Goal: Information Seeking & Learning: Compare options

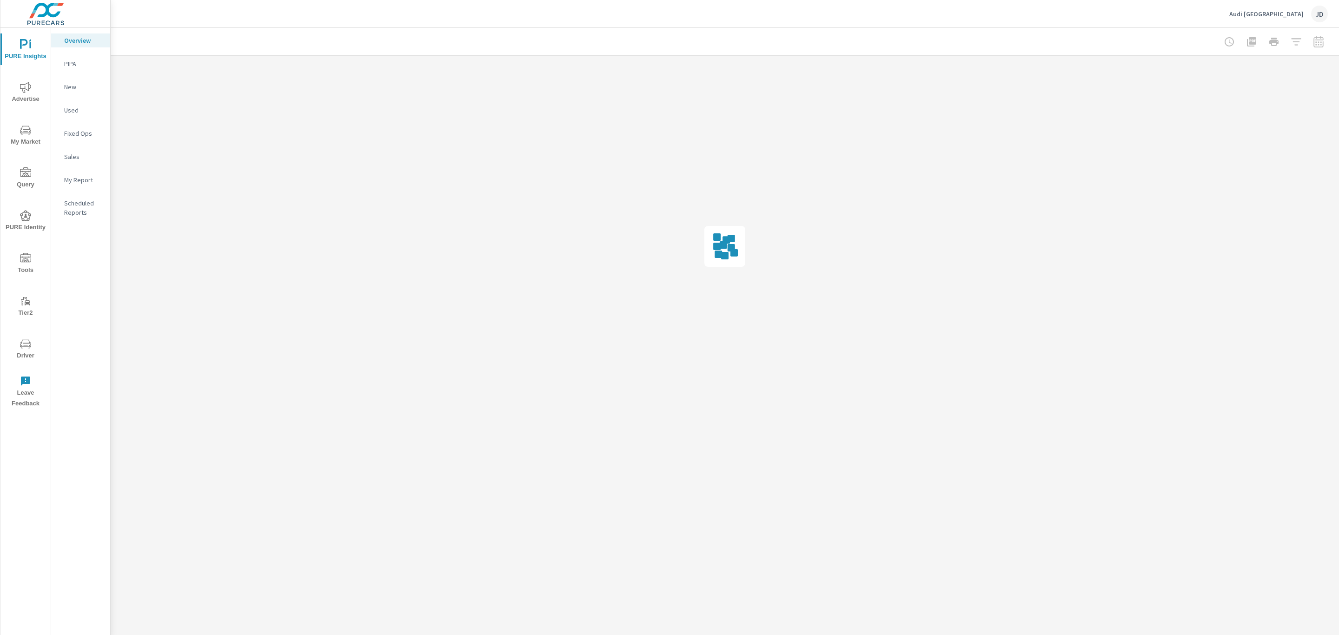
click at [23, 88] on icon "nav menu" at bounding box center [25, 87] width 11 height 11
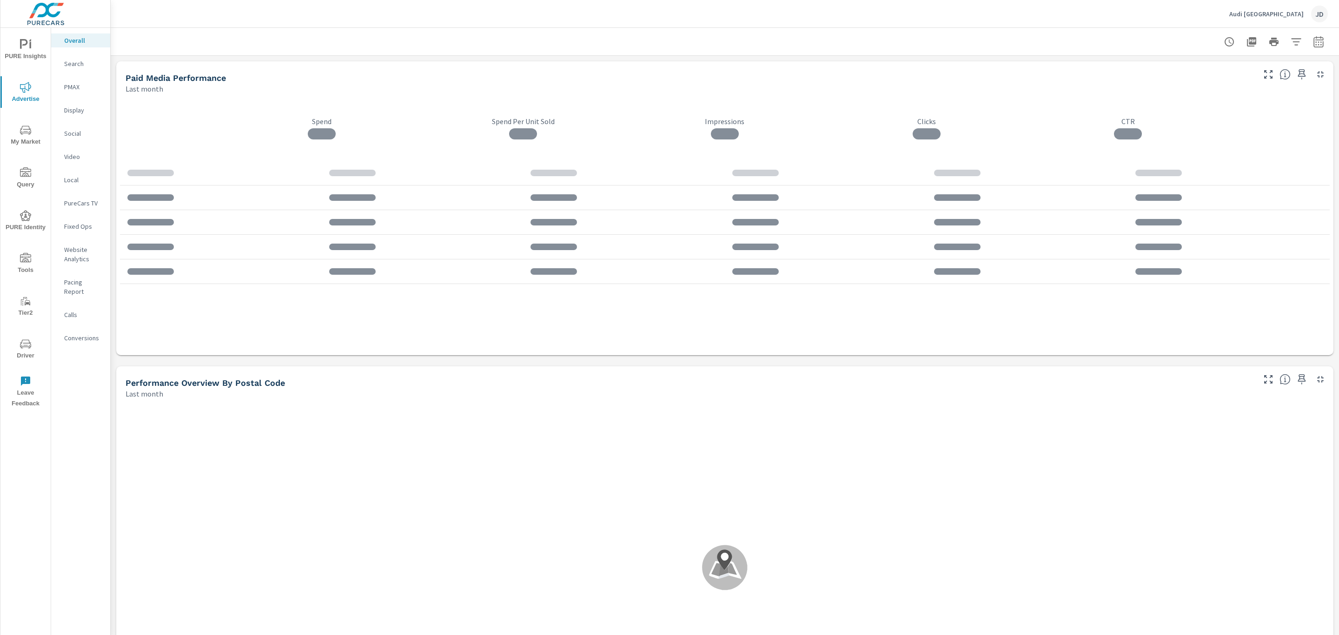
click at [1313, 45] on icon "button" at bounding box center [1318, 41] width 11 height 11
select select "Last month"
click at [1211, 102] on p "+ Add comparison" at bounding box center [1242, 104] width 119 height 11
click at [1208, 120] on select "Custom Previous period Previous month Previous year" at bounding box center [1233, 121] width 93 height 19
click at [1187, 112] on select "Custom Previous period Previous month Previous year" at bounding box center [1233, 121] width 93 height 19
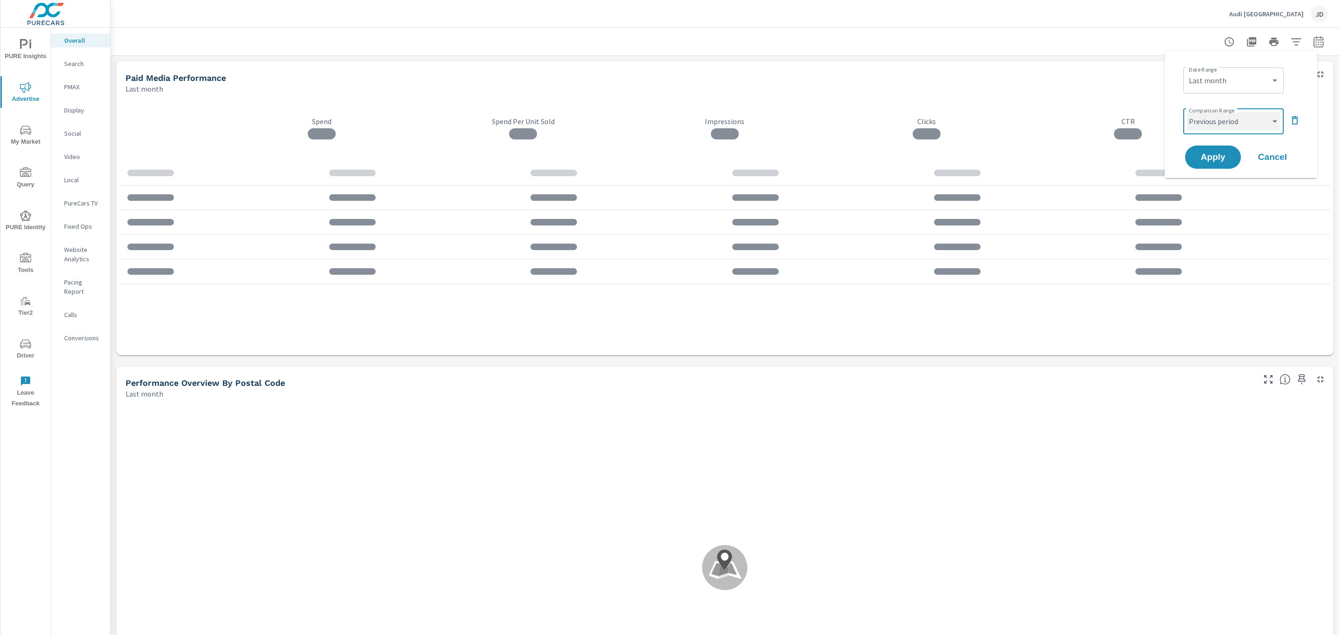
select select "Previous month"
click at [1212, 161] on span "Apply" at bounding box center [1213, 157] width 38 height 9
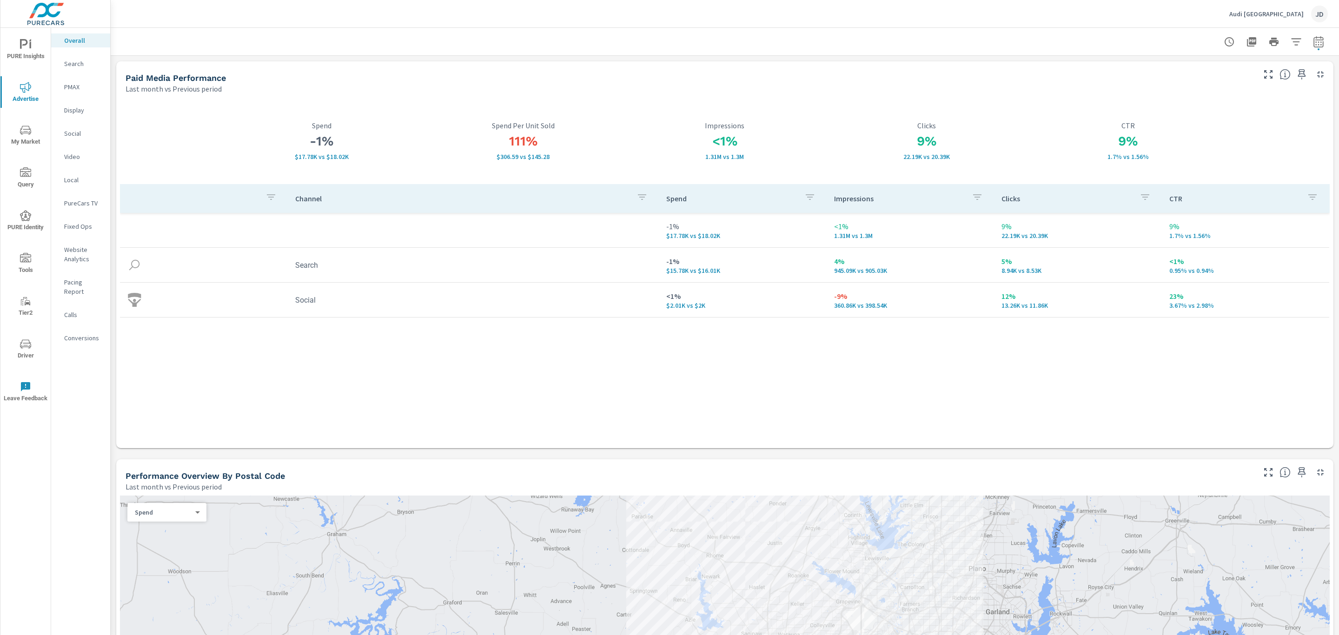
drag, startPoint x: 303, startPoint y: 369, endPoint x: 366, endPoint y: 352, distance: 65.0
click at [303, 367] on div "Channel Spend Impressions Clicks CTR -1% $17.78K vs $18.02K <1% 1.31M vs 1.3M 9…" at bounding box center [725, 307] width 1210 height 246
click at [1263, 69] on icon "button" at bounding box center [1268, 74] width 11 height 11
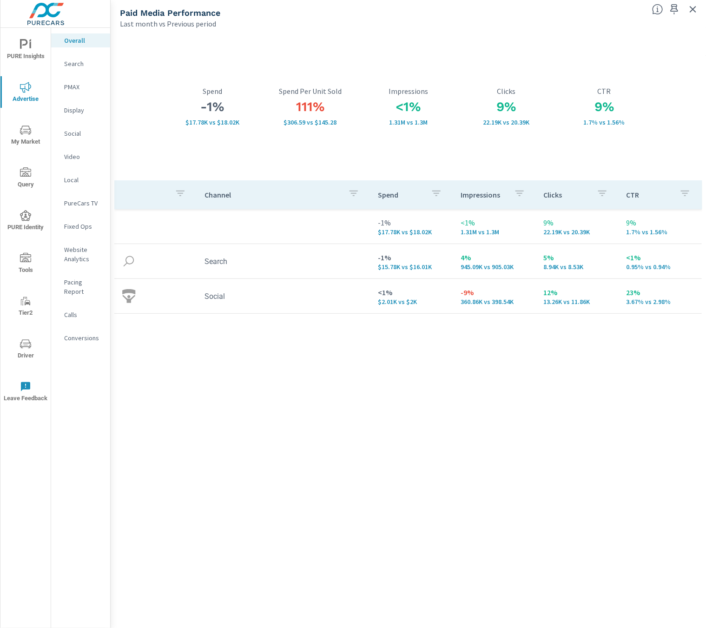
click at [162, 375] on div "Channel Spend Impressions Clicks CTR -1% $17.78K vs $18.02K <1% 1.31M vs 1.3M 9…" at bounding box center [408, 395] width 588 height 430
click at [74, 133] on p "Social" at bounding box center [83, 133] width 39 height 9
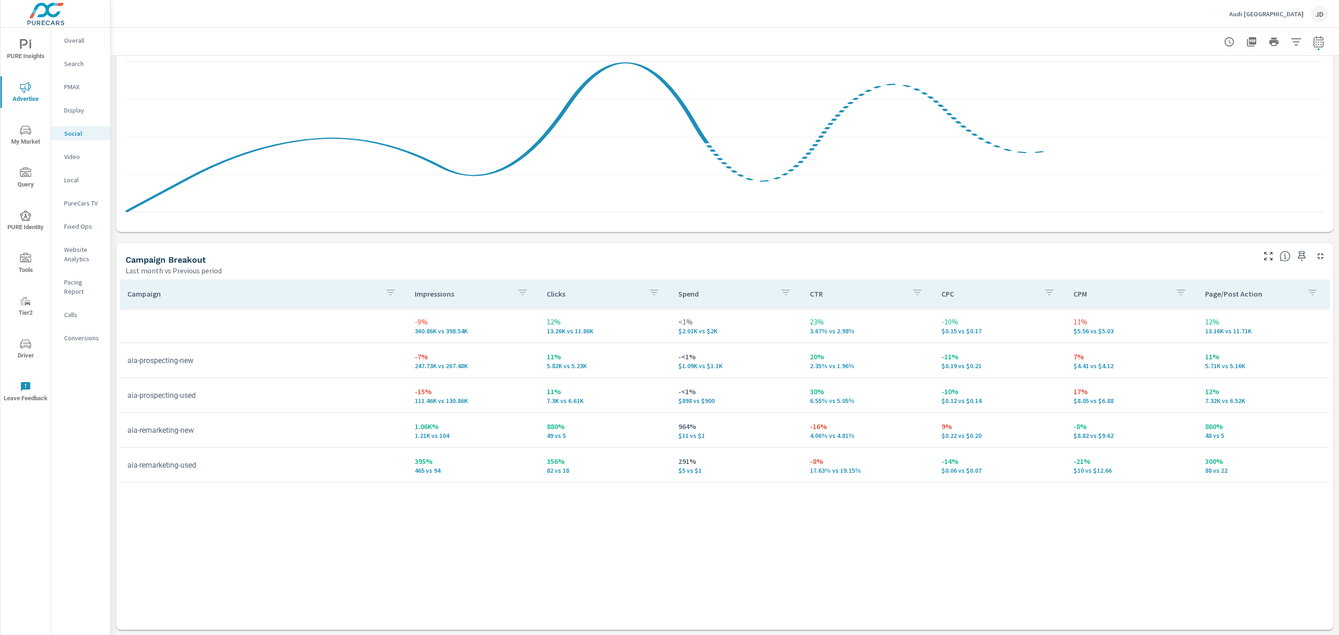
scroll to position [146, 0]
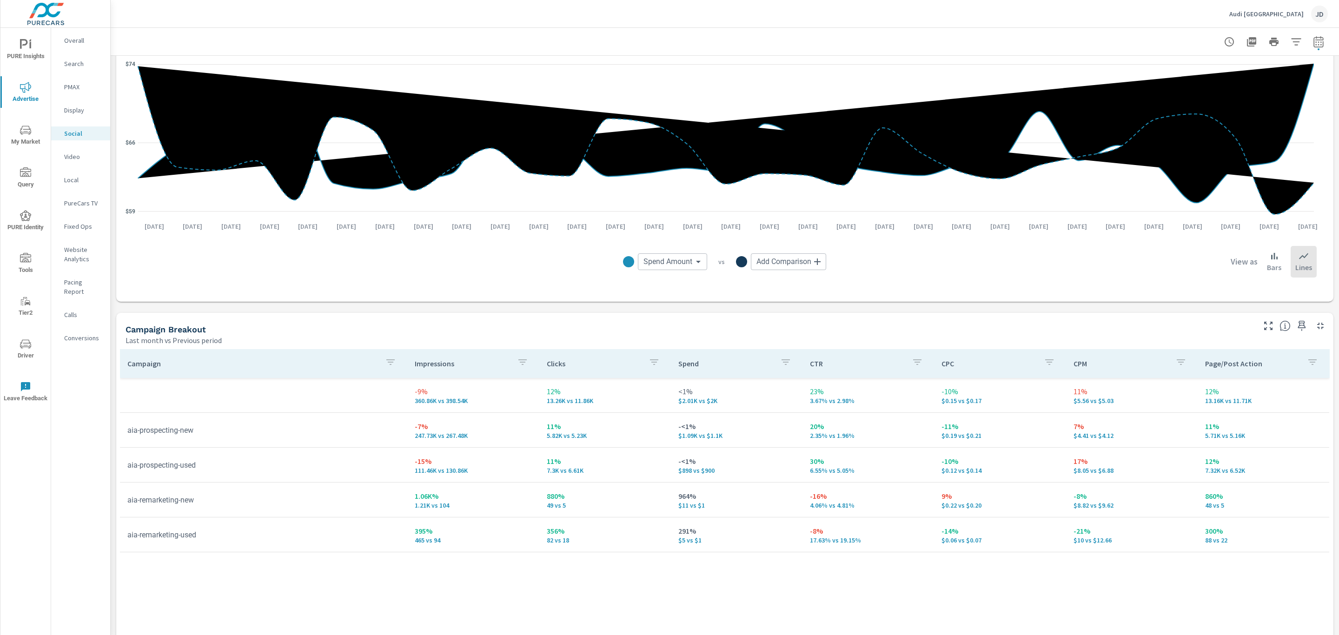
click at [1194, 35] on div at bounding box center [725, 41] width 1206 height 27
click at [28, 134] on icon "nav menu" at bounding box center [25, 130] width 11 height 11
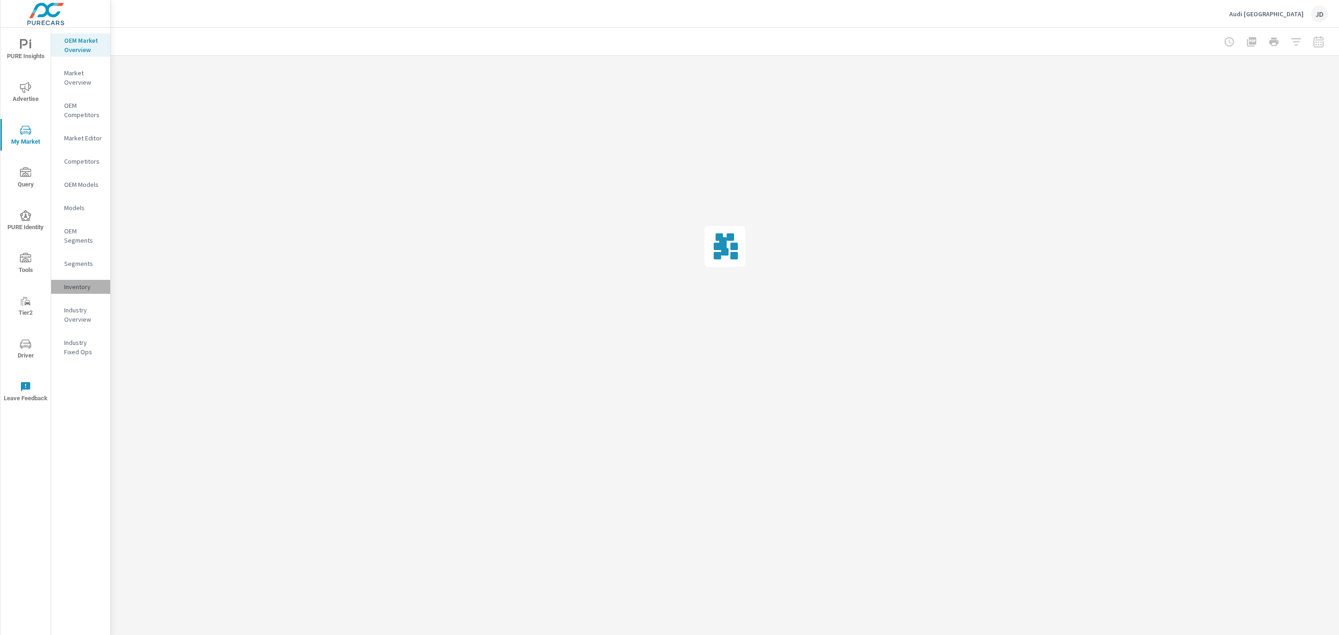
click at [86, 282] on p "Inventory" at bounding box center [83, 286] width 39 height 9
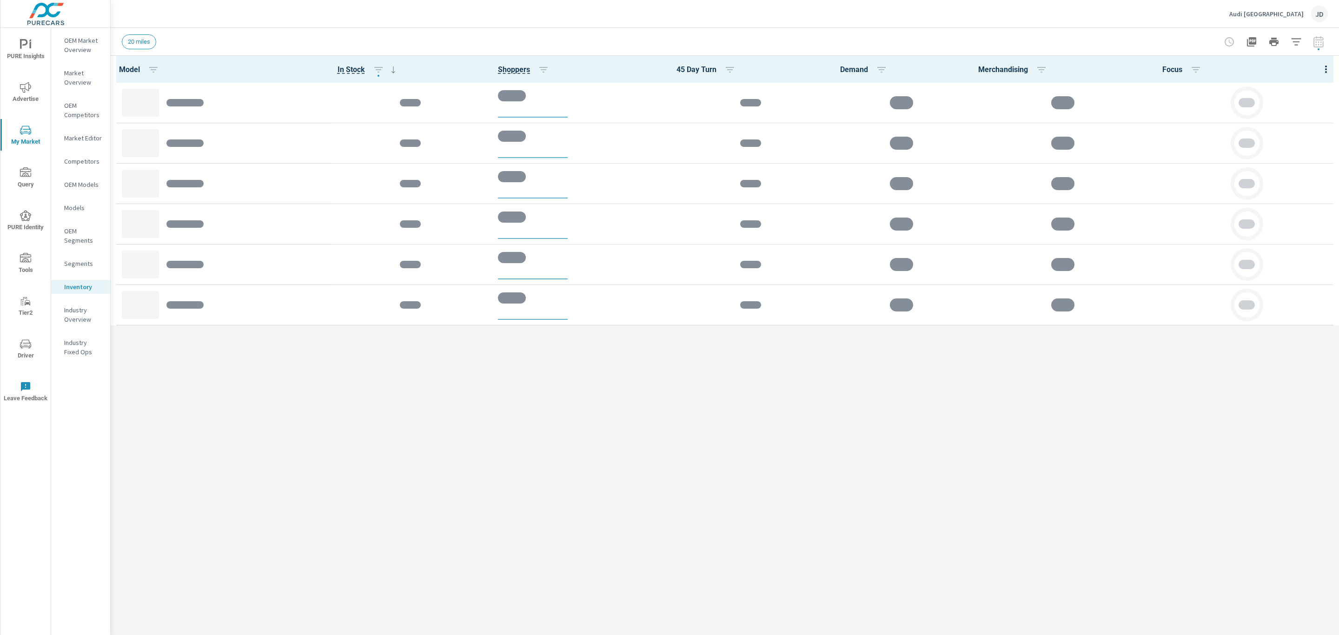
click at [1301, 44] on icon "button" at bounding box center [1296, 41] width 11 height 11
click at [1217, 113] on li "Condition" at bounding box center [1234, 117] width 141 height 23
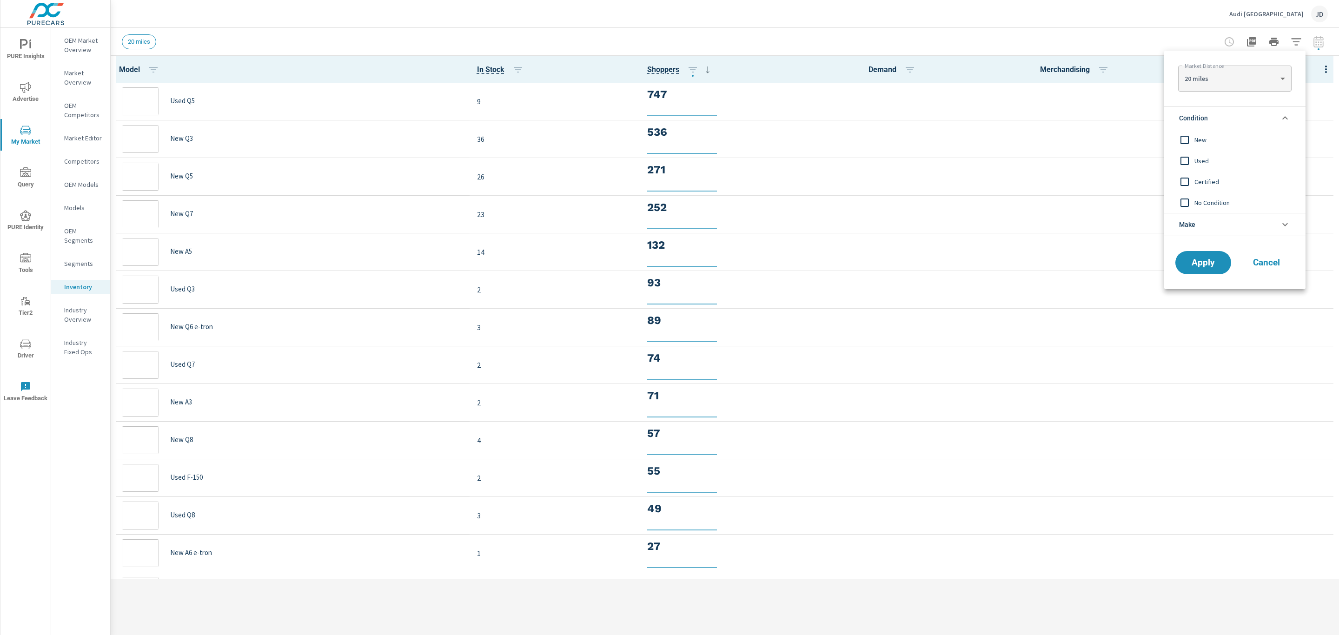
click at [1196, 139] on span "New" at bounding box center [1245, 139] width 102 height 11
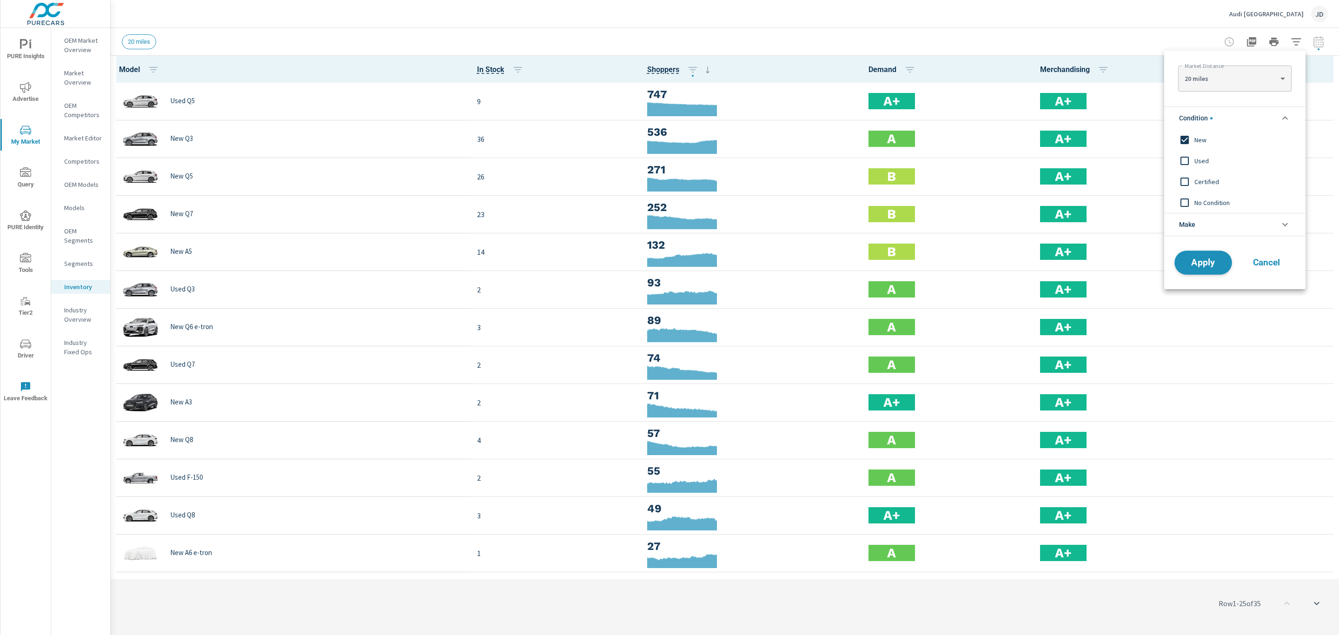
click at [1217, 257] on button "Apply" at bounding box center [1203, 263] width 58 height 24
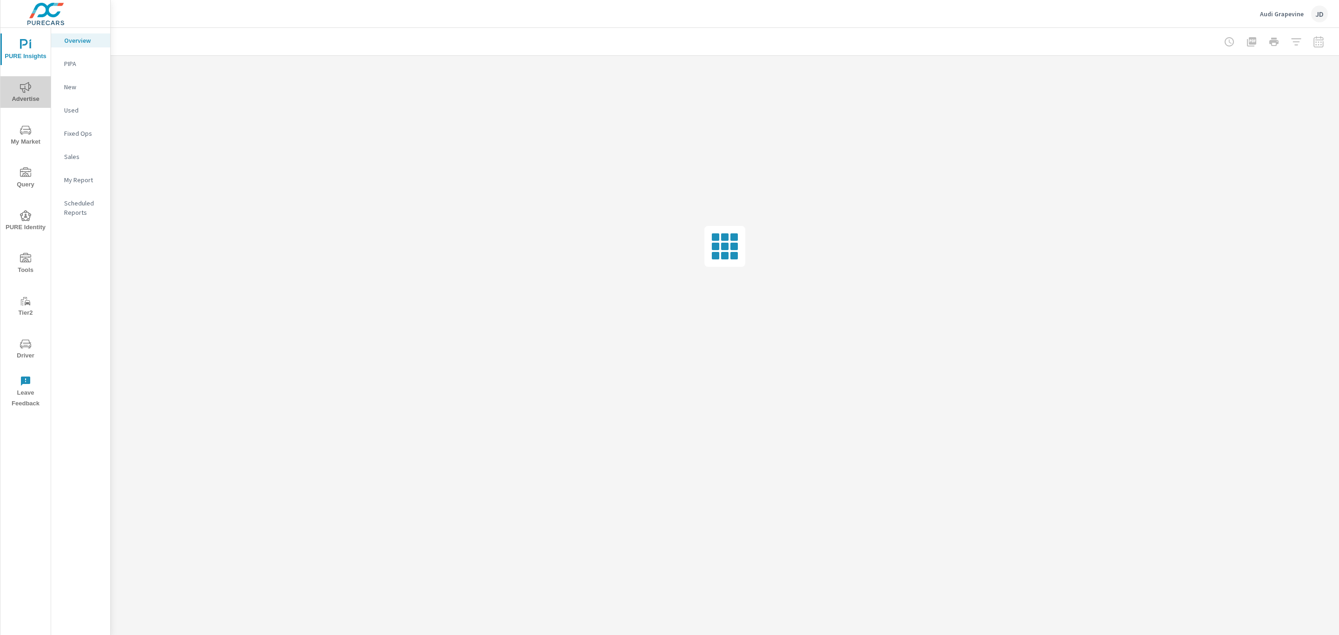
click at [23, 95] on span "Advertise" at bounding box center [25, 93] width 45 height 23
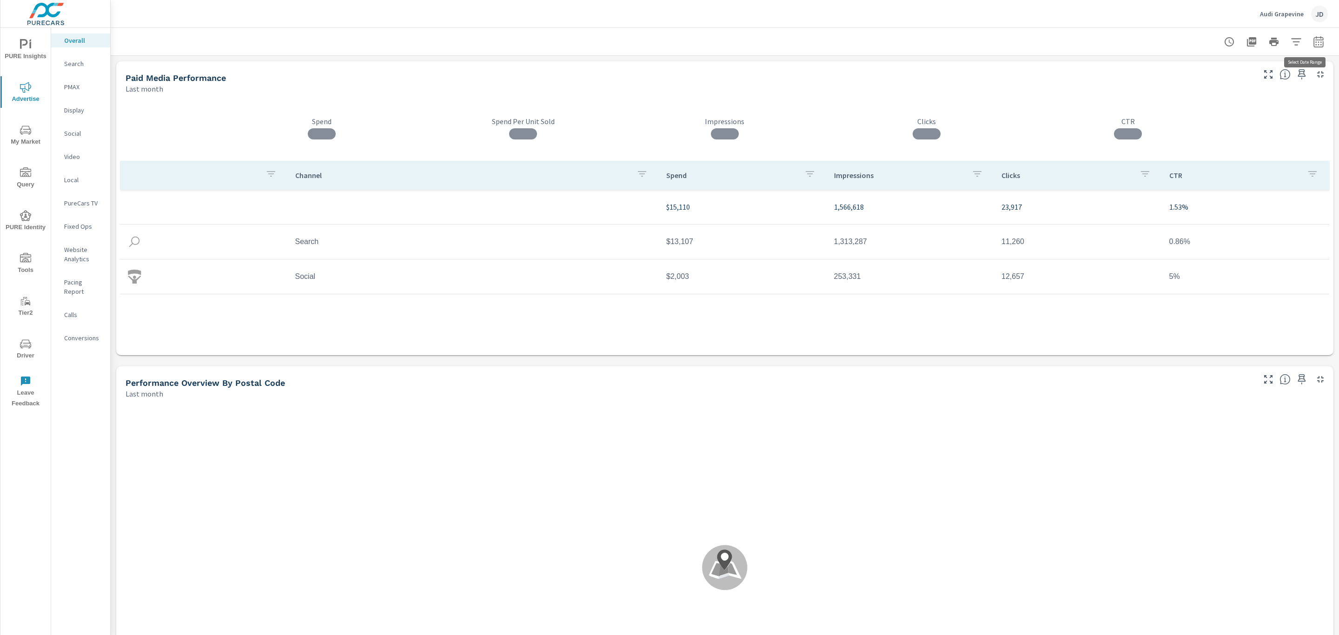
click at [1313, 45] on icon "button" at bounding box center [1318, 41] width 11 height 11
select select "Last month"
click at [1208, 103] on p "+ Add comparison" at bounding box center [1242, 104] width 119 height 11
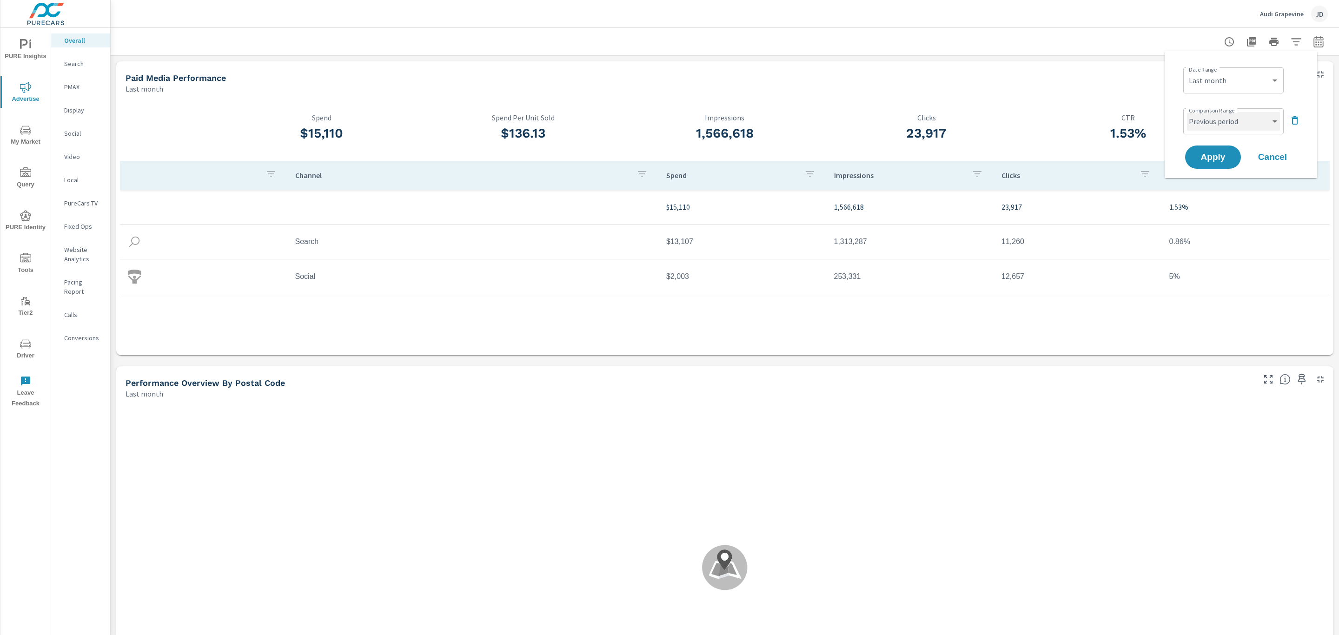
click at [1208, 128] on select "Custom Previous period Previous month Previous year" at bounding box center [1233, 121] width 93 height 19
click at [1187, 112] on select "Custom Previous period Previous month Previous year" at bounding box center [1233, 121] width 93 height 19
select select "Previous month"
click at [1212, 154] on span "Apply" at bounding box center [1213, 157] width 38 height 9
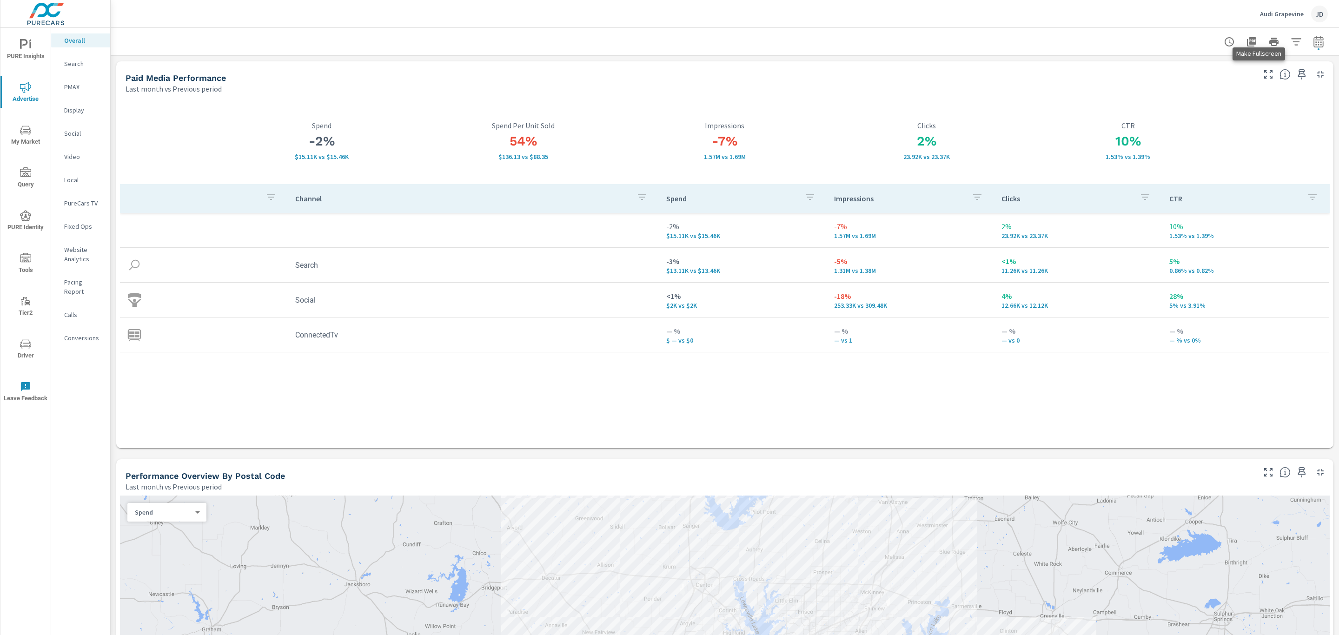
click at [1263, 73] on icon "button" at bounding box center [1268, 74] width 11 height 11
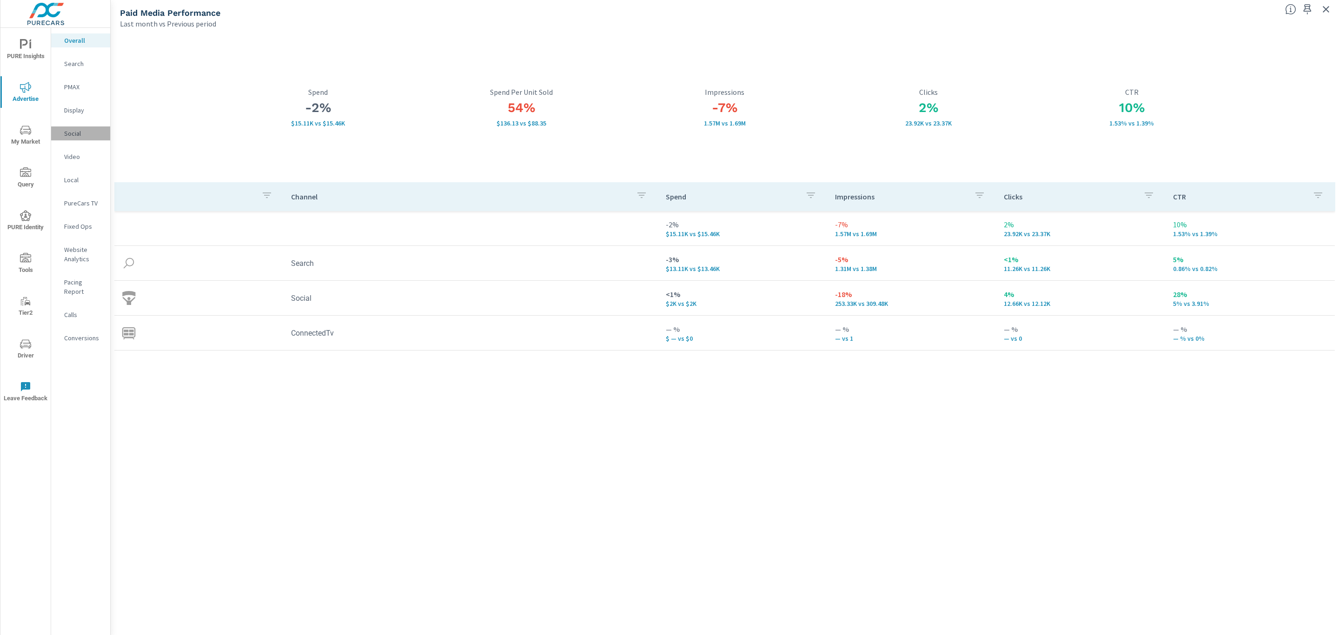
click at [76, 130] on p "Social" at bounding box center [83, 133] width 39 height 9
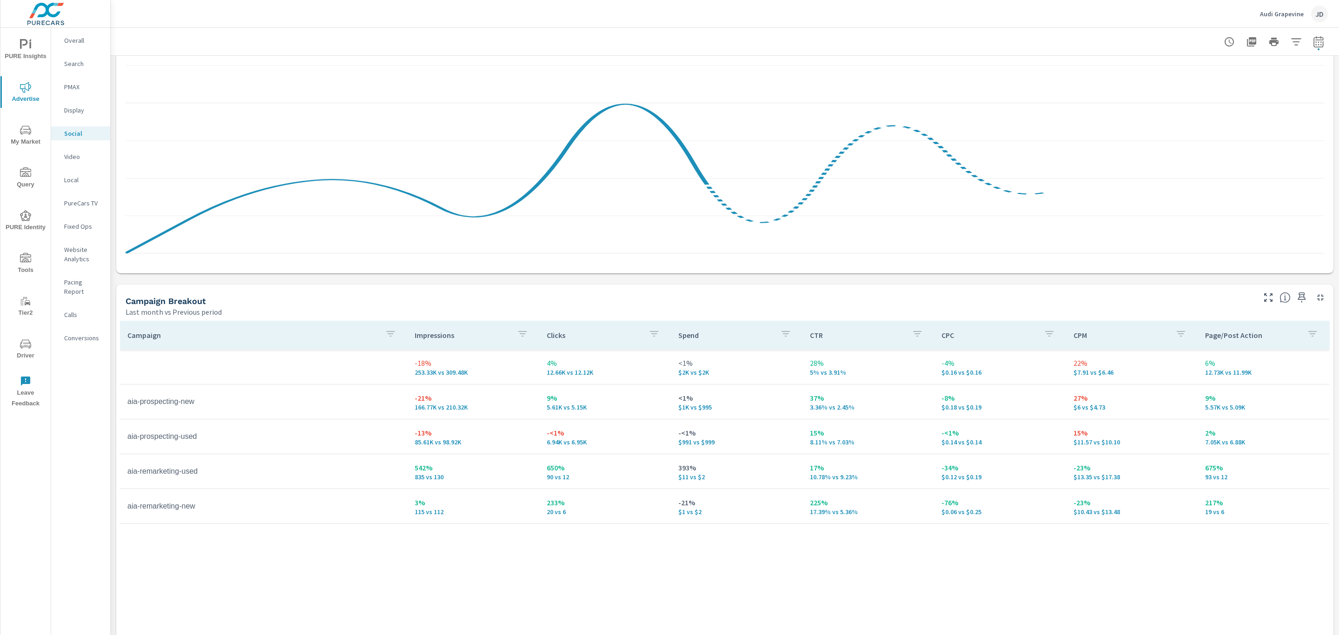
scroll to position [209, 0]
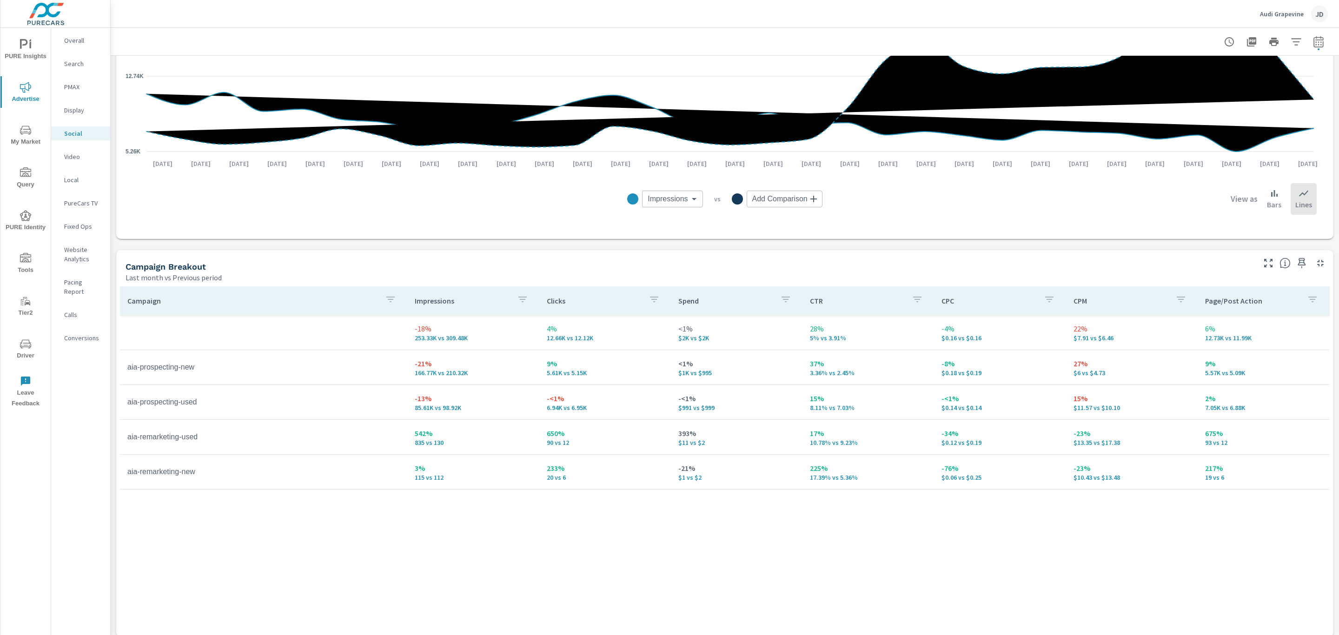
click at [66, 68] on div "Search" at bounding box center [80, 64] width 59 height 14
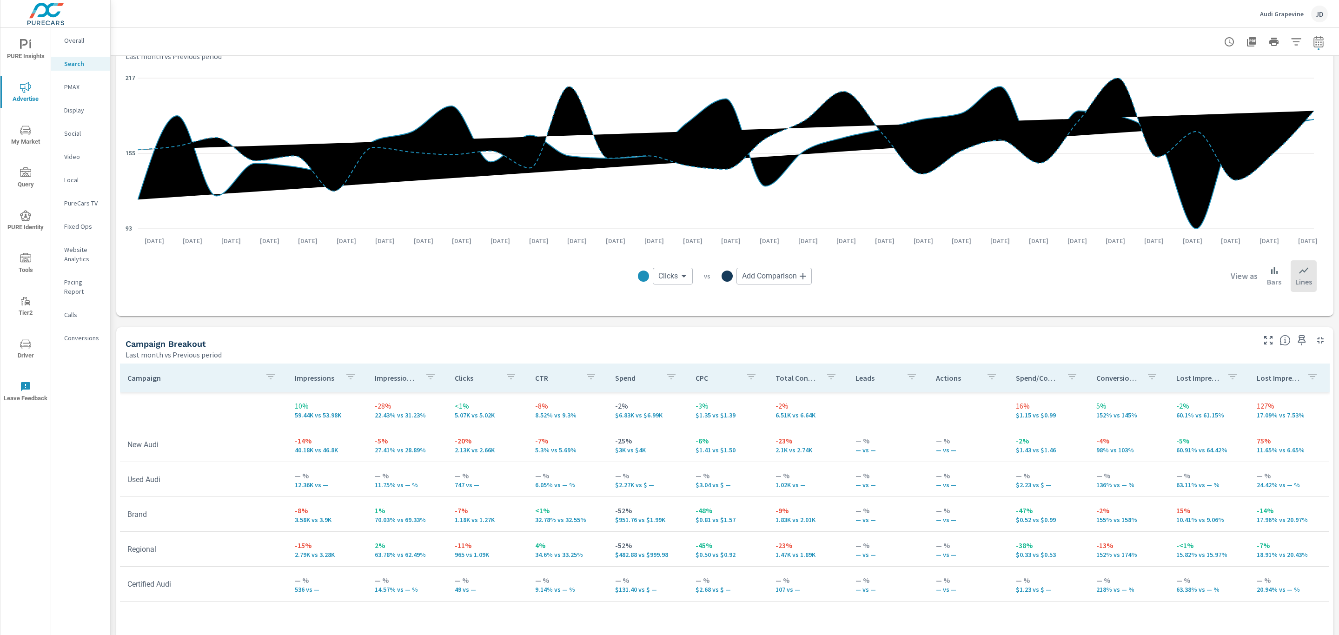
scroll to position [714, 0]
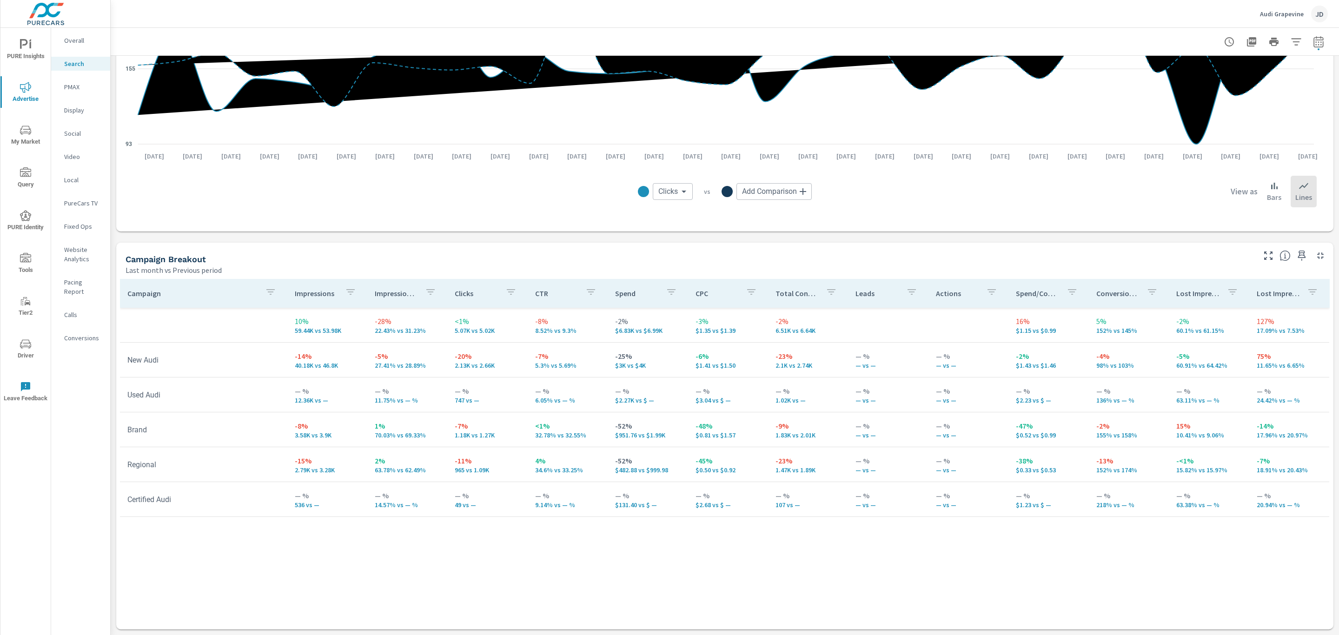
click at [68, 84] on p "PMAX" at bounding box center [83, 86] width 39 height 9
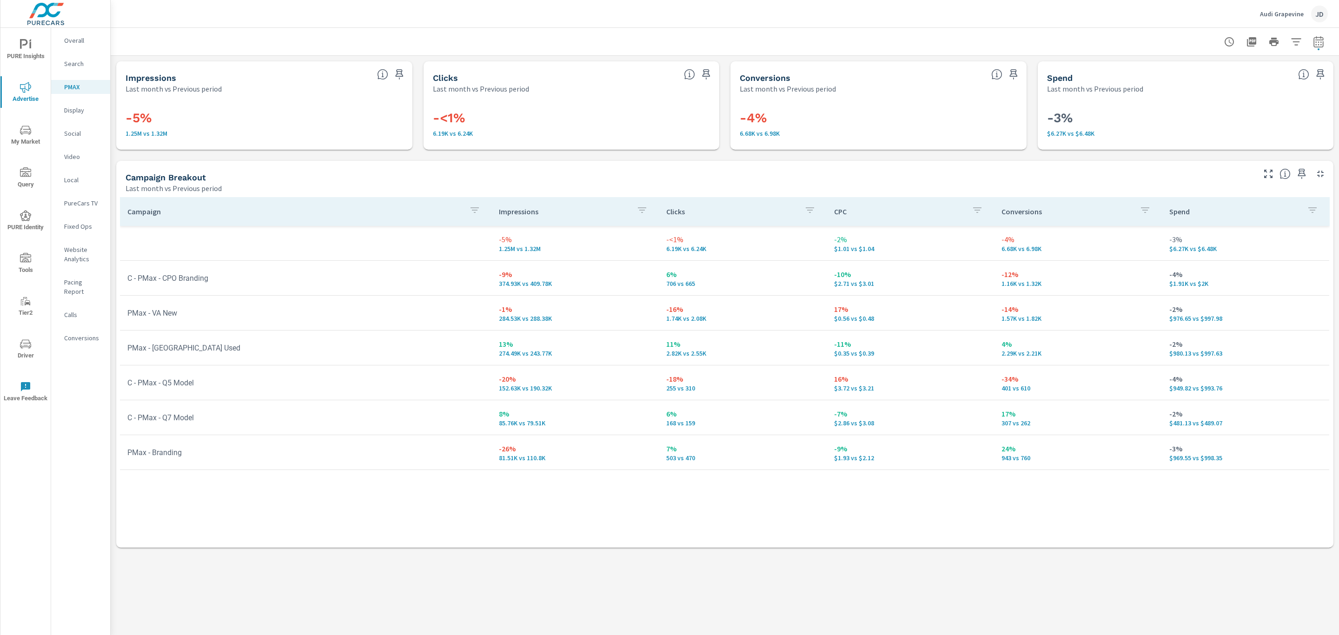
click at [30, 135] on icon "nav menu" at bounding box center [25, 130] width 11 height 11
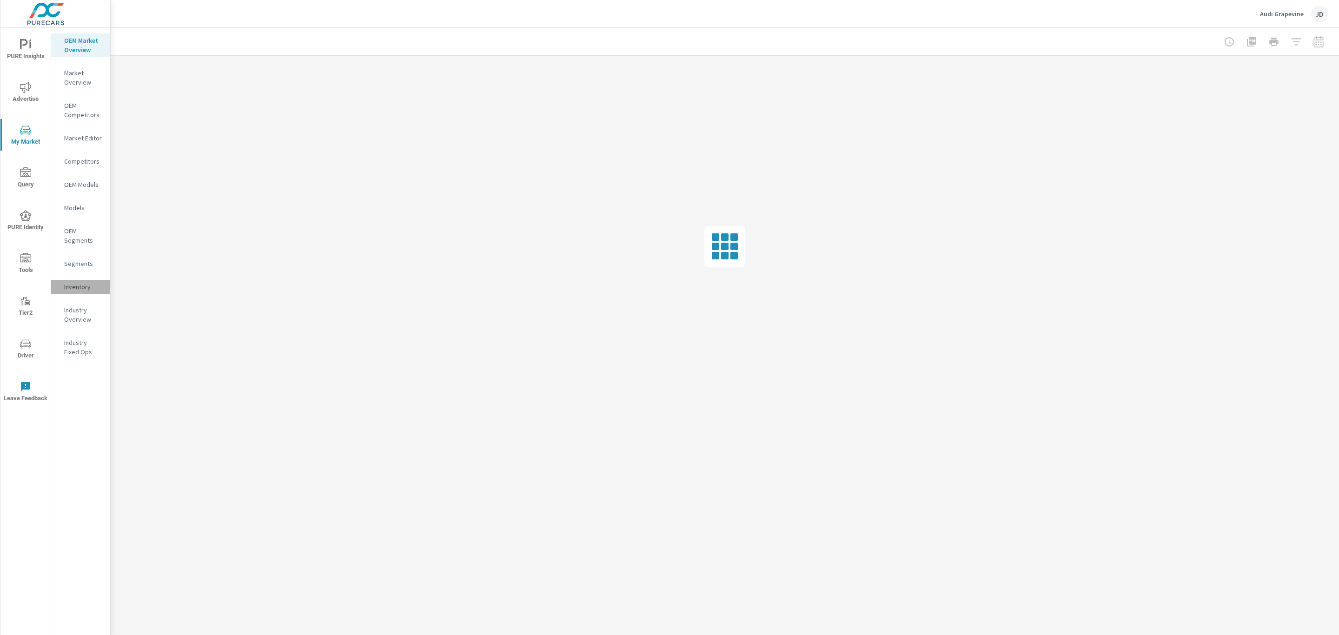
click at [73, 283] on p "Inventory" at bounding box center [83, 286] width 39 height 9
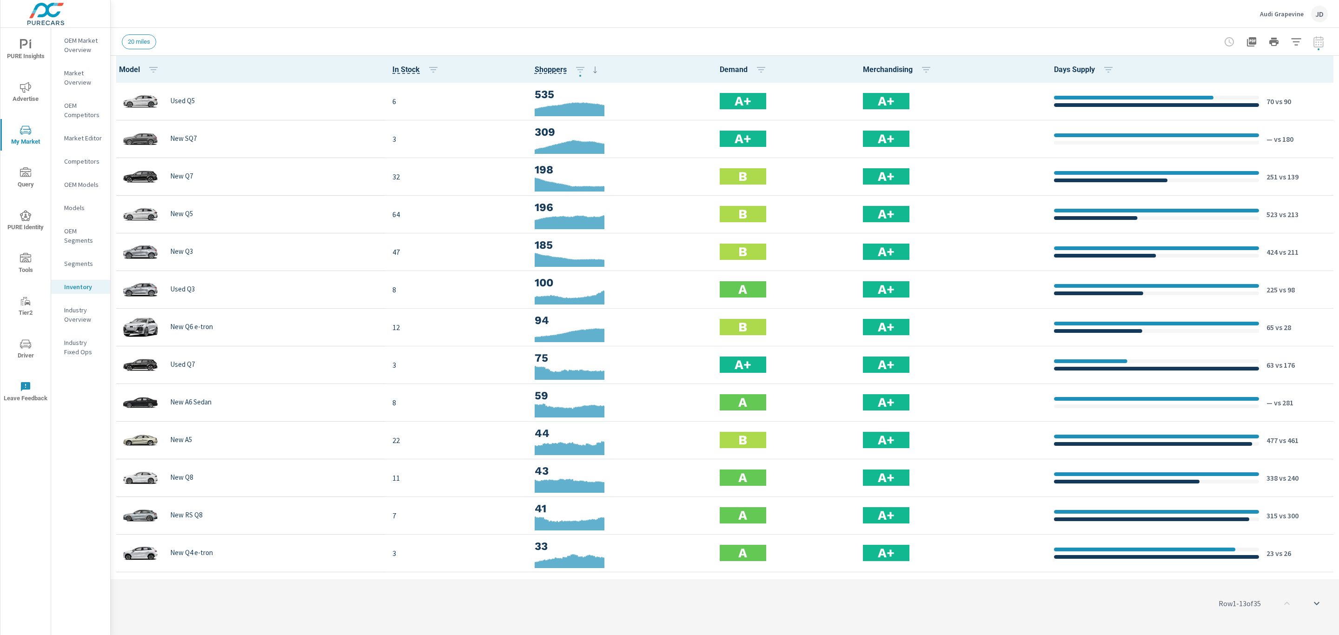
scroll to position [0, 0]
click at [1296, 36] on icon "button" at bounding box center [1296, 41] width 11 height 11
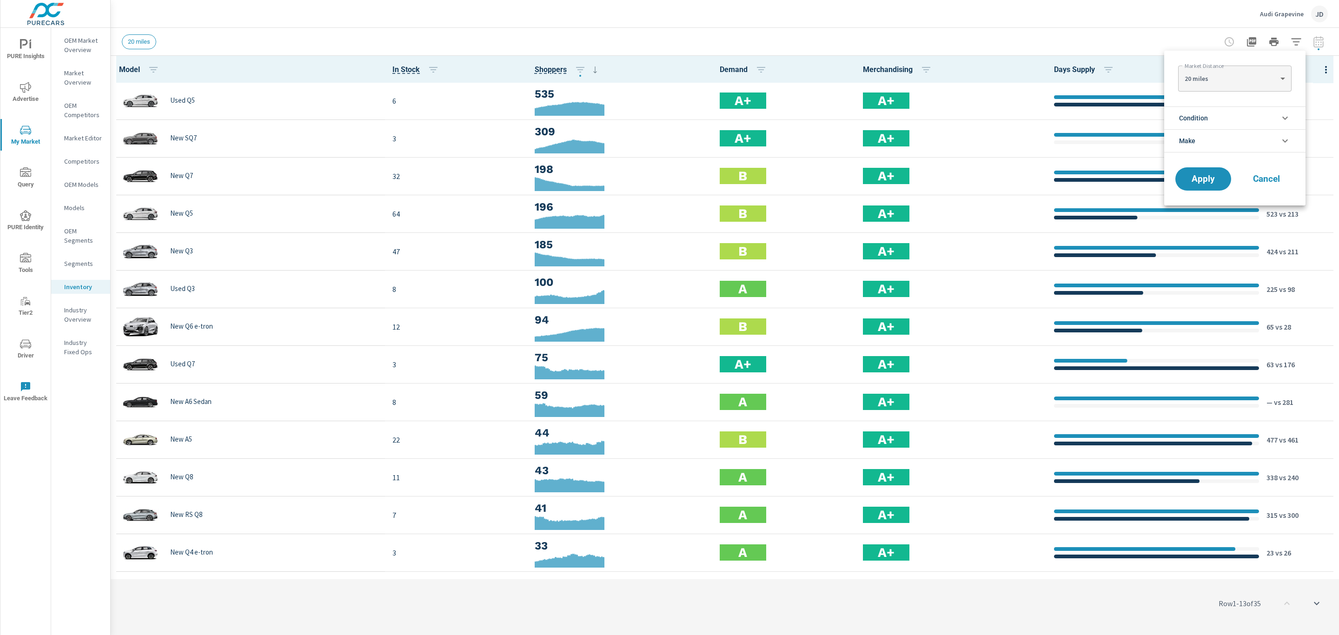
click at [1213, 114] on li "Condition" at bounding box center [1234, 117] width 141 height 23
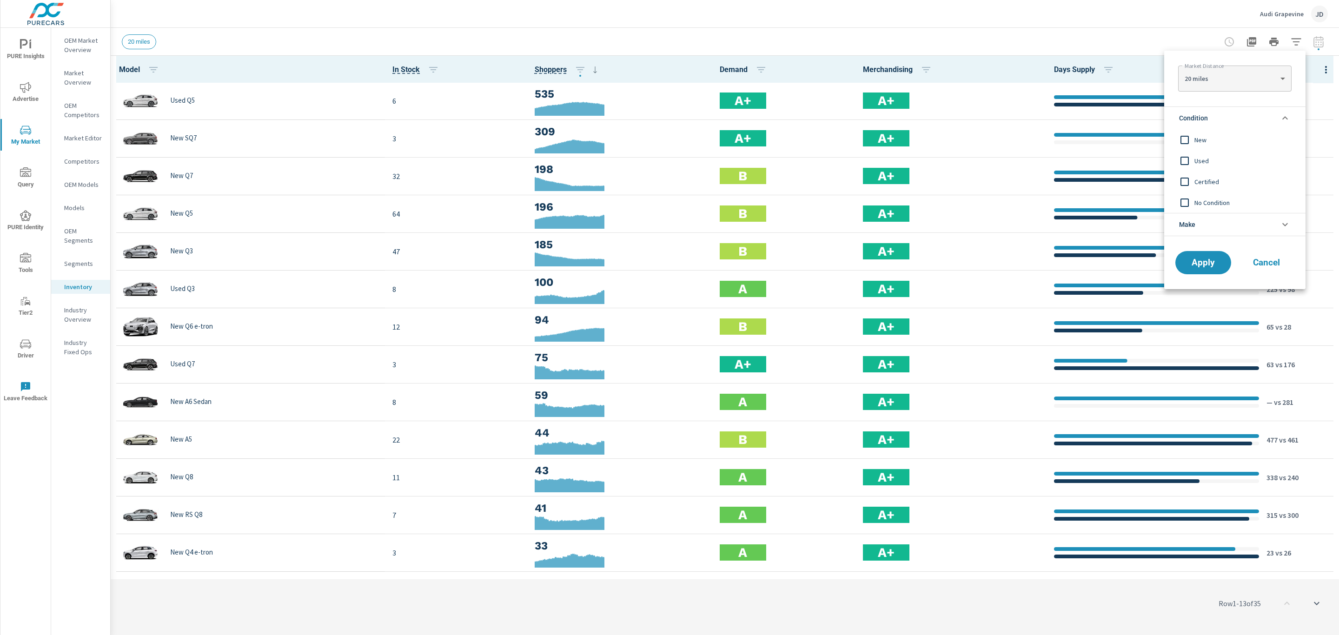
click at [1201, 139] on span "New" at bounding box center [1245, 139] width 102 height 11
click at [1202, 264] on span "Apply" at bounding box center [1203, 263] width 38 height 9
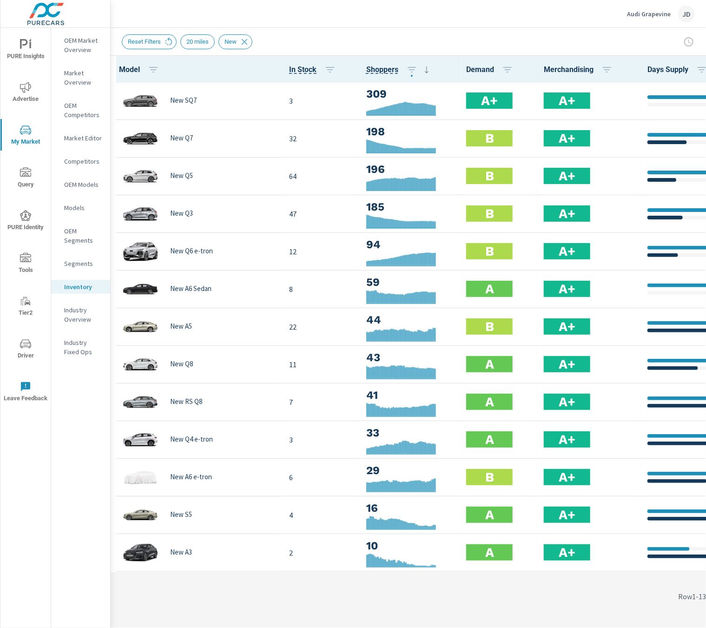
click at [630, 604] on div "Row 1 - 13 of 27" at bounding box center [455, 597] width 688 height 56
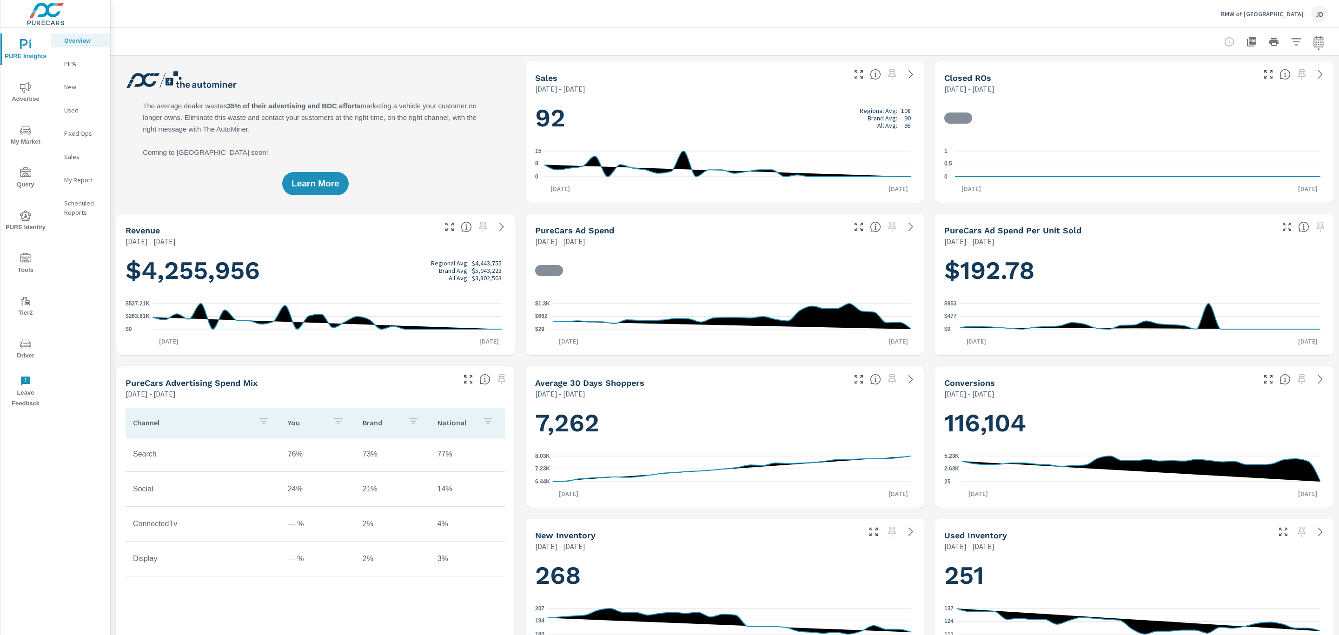
click at [15, 88] on span "Advertise" at bounding box center [25, 93] width 45 height 23
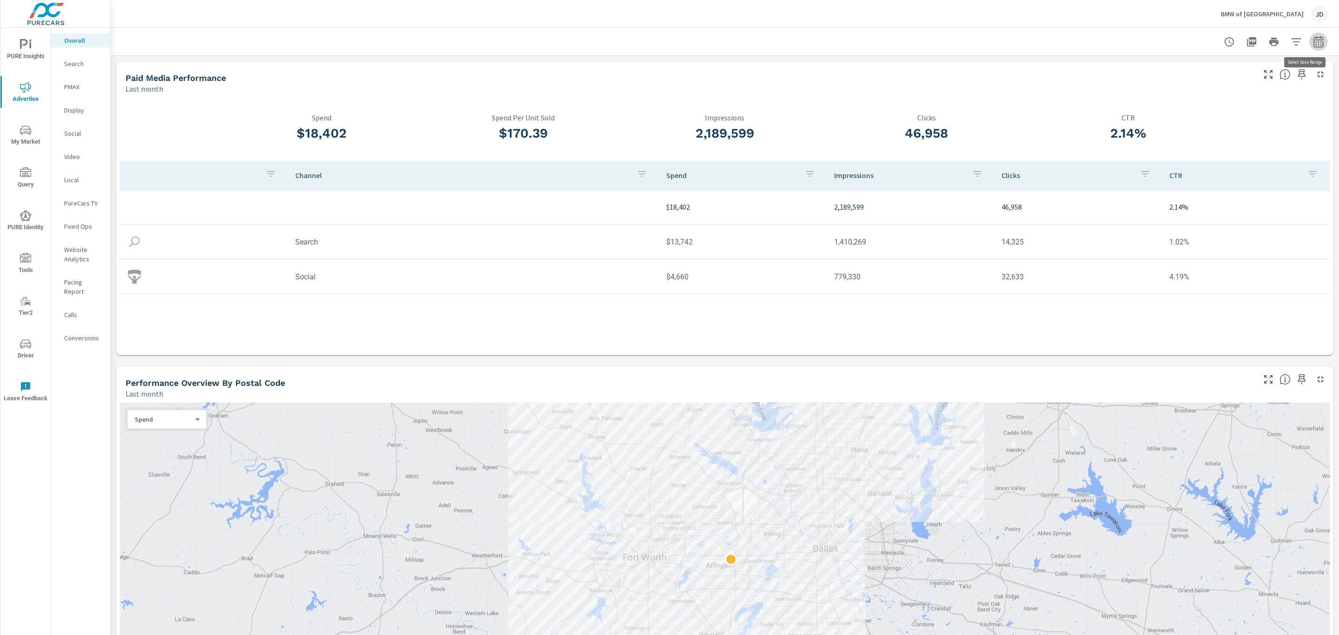
click at [1313, 40] on icon "button" at bounding box center [1318, 41] width 10 height 11
select select "Last month"
click at [1236, 103] on p "+ Add comparison" at bounding box center [1242, 104] width 119 height 11
click at [1230, 115] on select "Custom Previous period Previous month Previous year" at bounding box center [1233, 121] width 93 height 19
click at [1187, 112] on select "Custom Previous period Previous month Previous year" at bounding box center [1233, 121] width 93 height 19
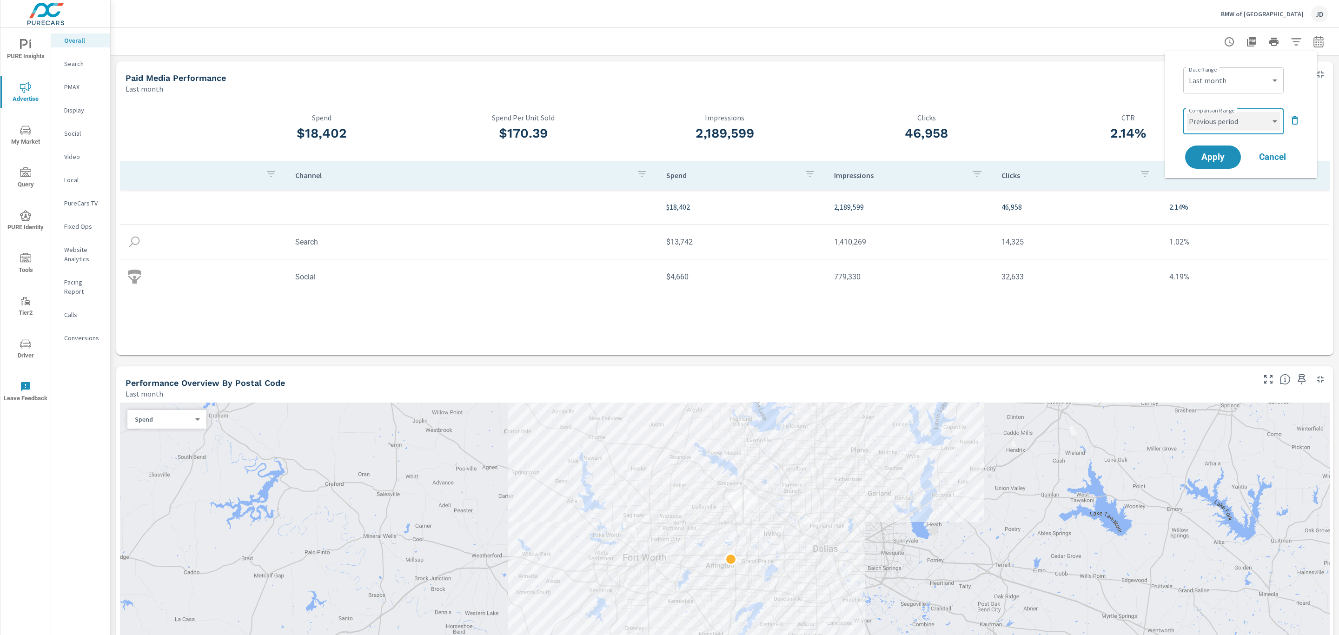
select select "Previous month"
click at [1219, 155] on span "Apply" at bounding box center [1213, 157] width 38 height 9
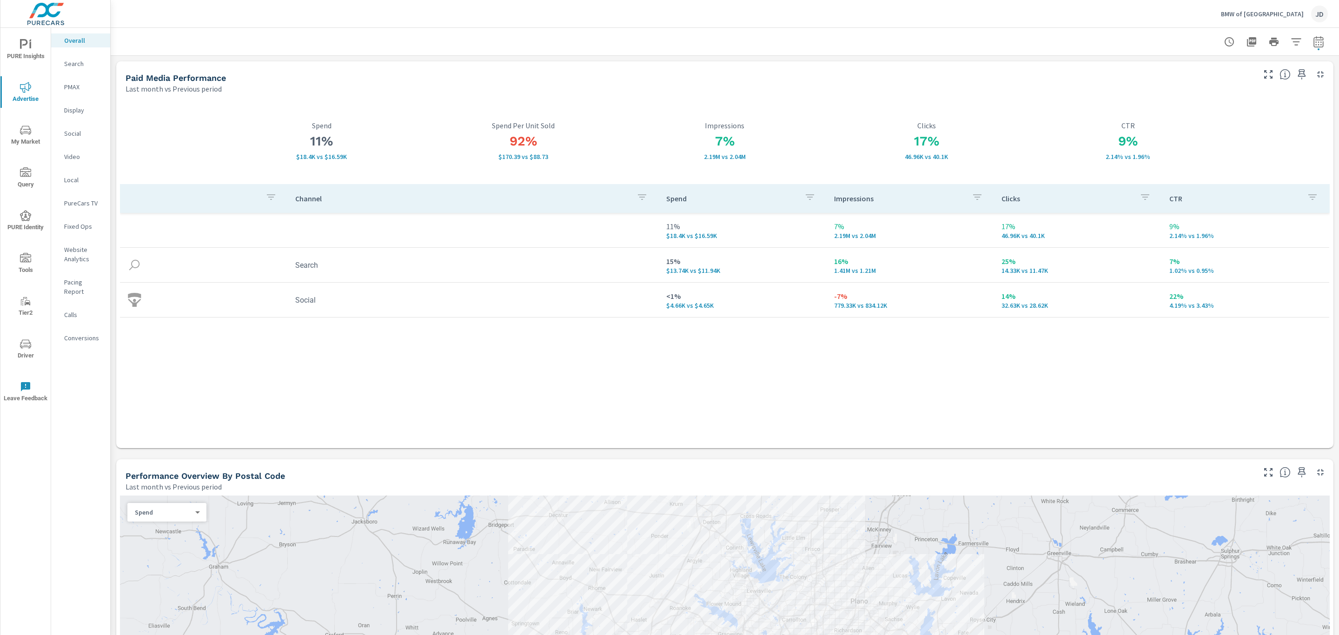
click at [1263, 77] on icon "button" at bounding box center [1268, 74] width 11 height 11
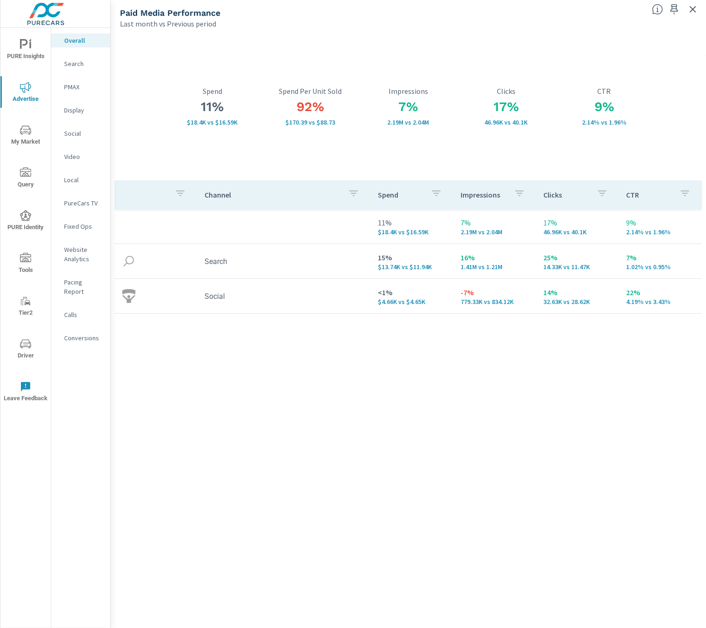
click at [498, 525] on div "Channel Spend Impressions Clicks CTR 11% $18.4K vs $16.59K 7% 2.19M vs 2.04M 17…" at bounding box center [408, 395] width 588 height 430
click at [62, 133] on div "Social" at bounding box center [80, 133] width 59 height 14
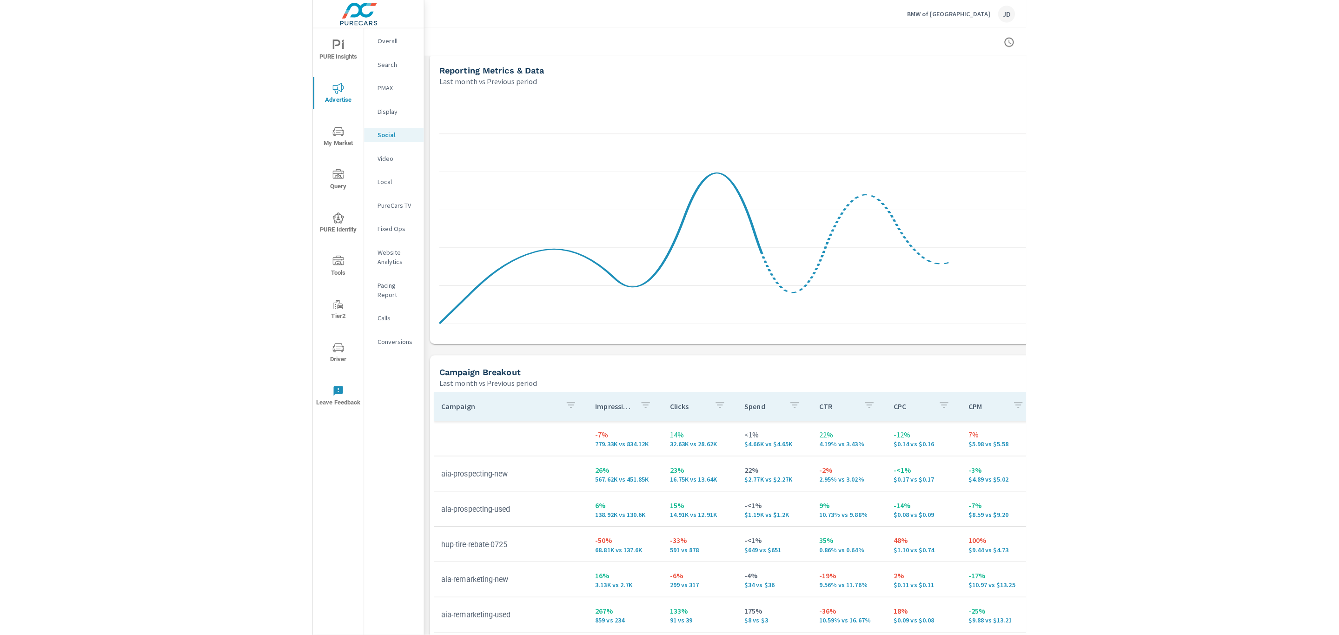
scroll to position [233, 0]
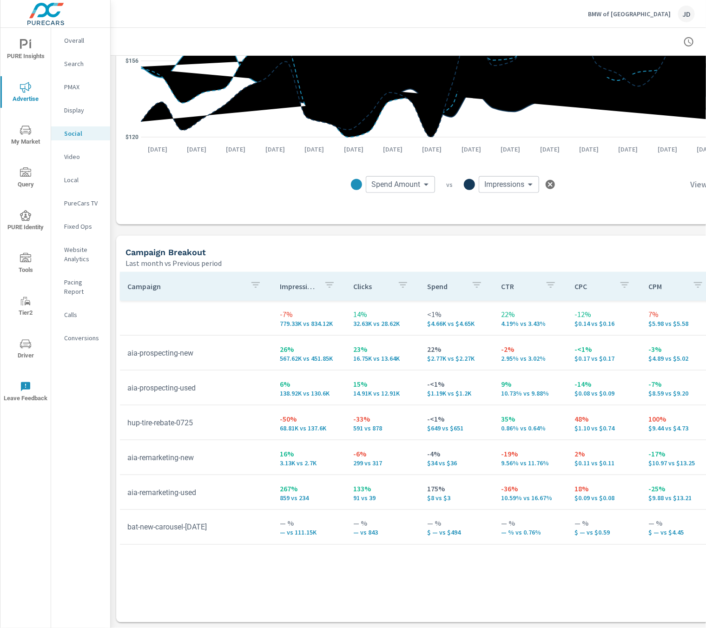
click at [623, 557] on div "Campaign Impressions Clicks Spend CTR CPC CPM Page/Post Action -7% 779.33K vs 8…" at bounding box center [455, 438] width 670 height 333
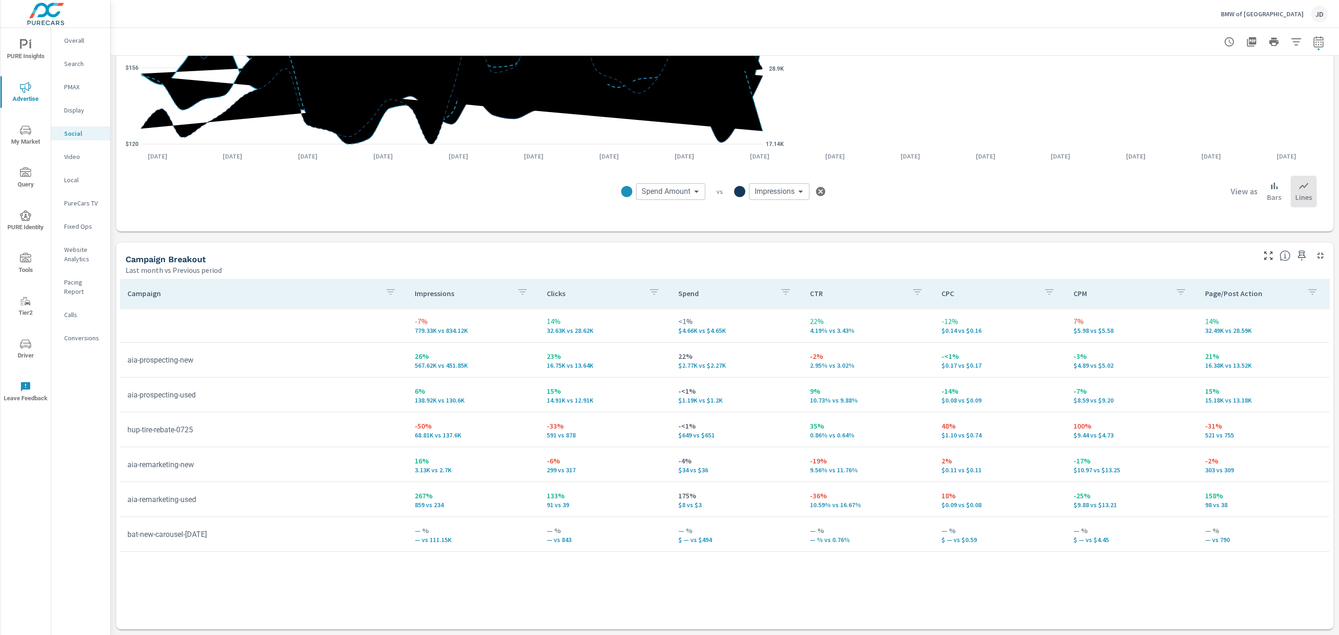
scroll to position [216, 0]
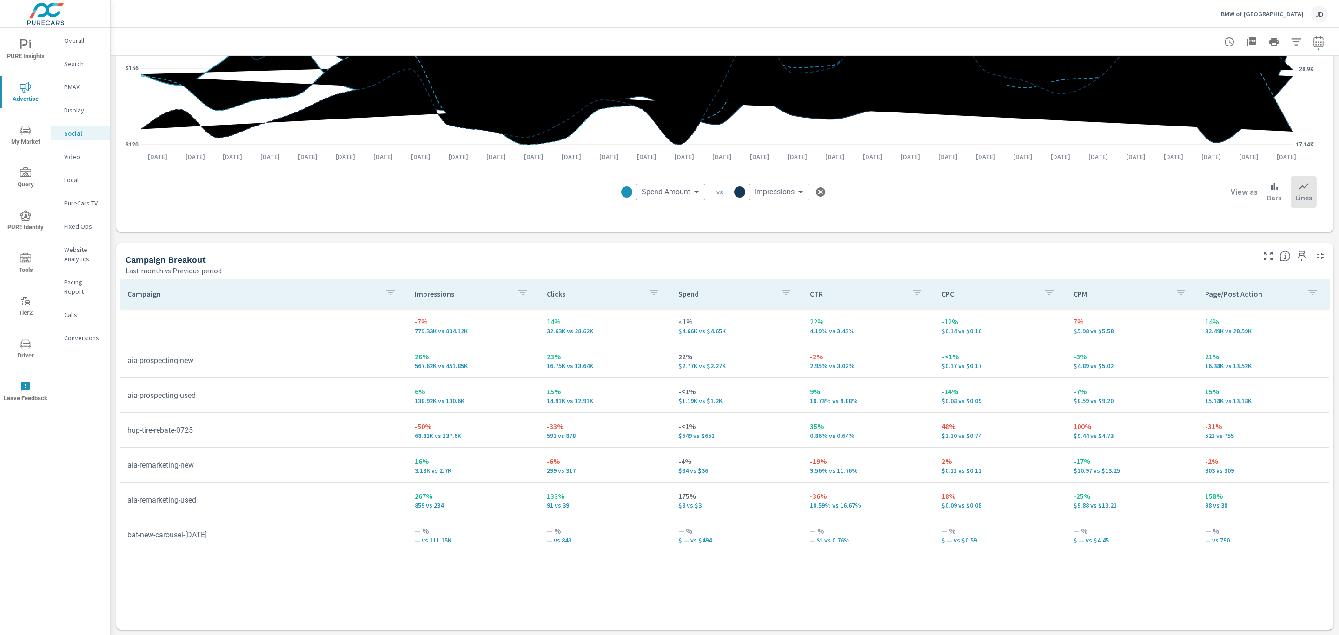
click at [33, 136] on span "My Market" at bounding box center [25, 136] width 45 height 23
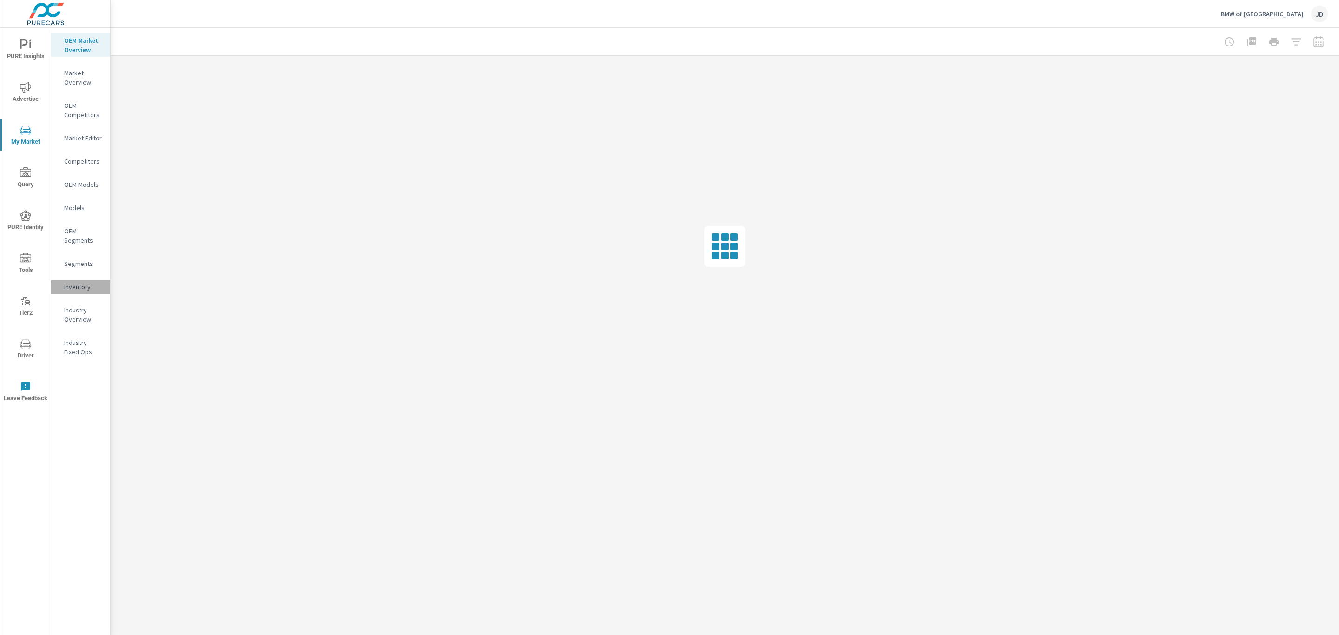
click at [81, 281] on div "Inventory" at bounding box center [80, 287] width 59 height 14
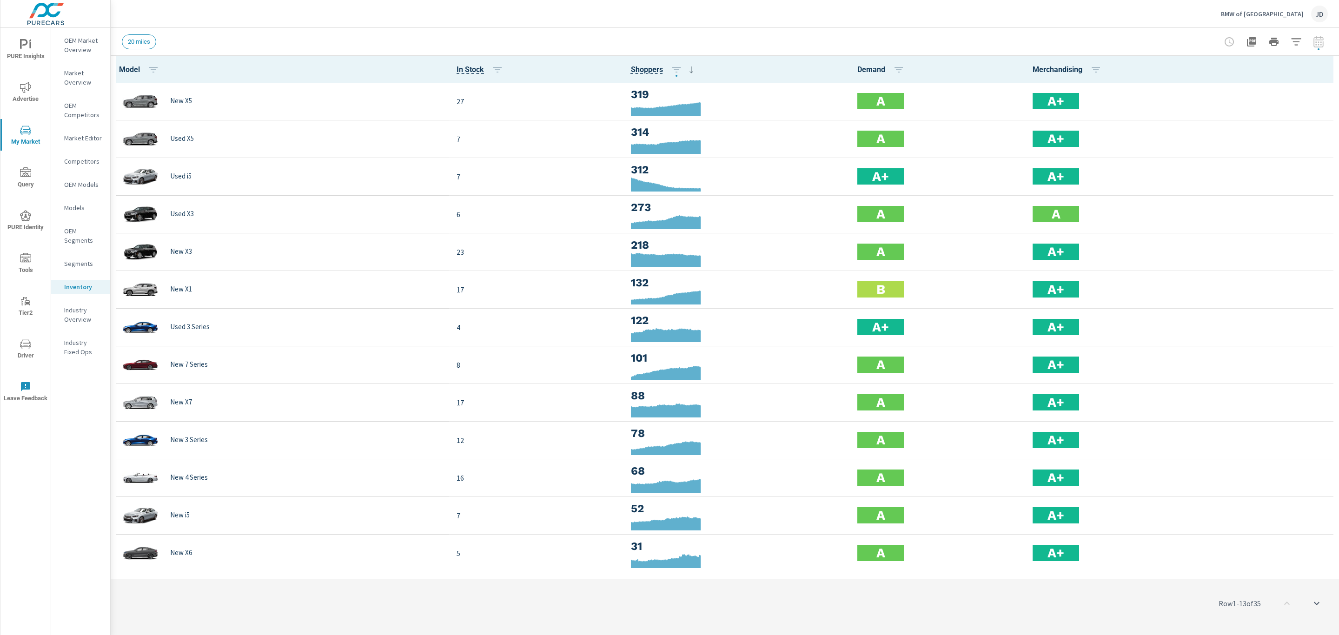
scroll to position [0, 0]
click at [1295, 38] on icon "button" at bounding box center [1296, 41] width 10 height 7
click at [1217, 116] on li "Condition" at bounding box center [1234, 117] width 141 height 23
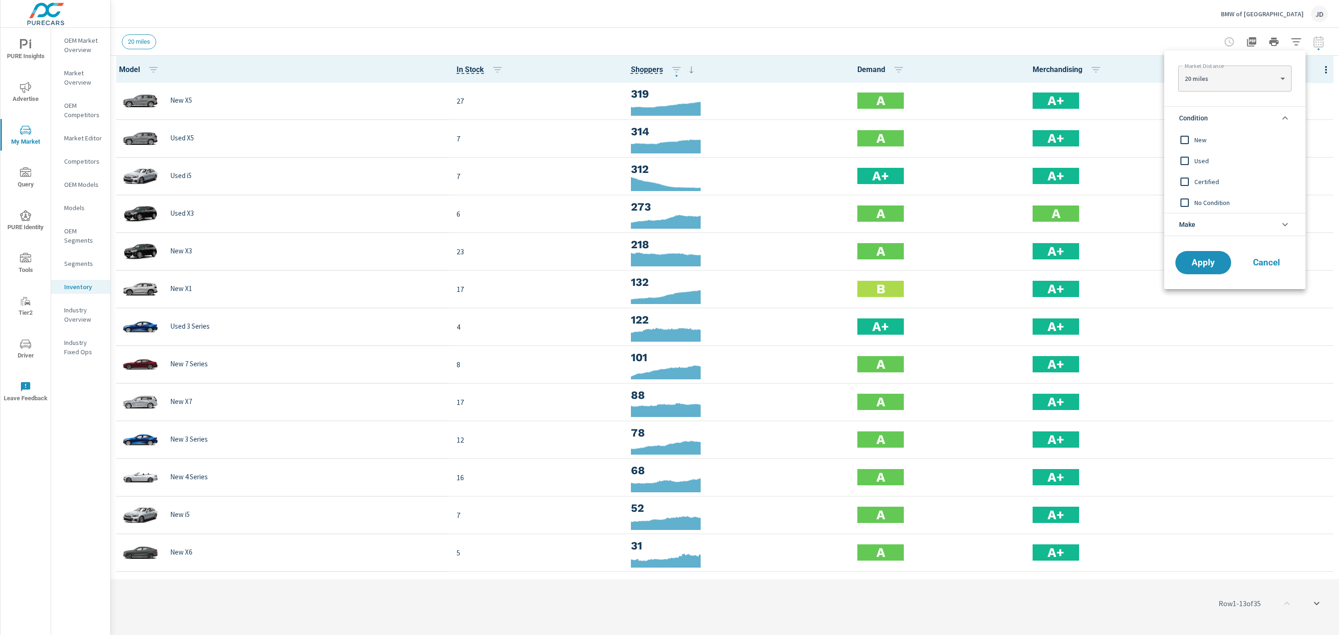
click at [1197, 137] on span "New" at bounding box center [1245, 139] width 102 height 11
click at [1210, 252] on div "Apply Cancel" at bounding box center [1234, 264] width 141 height 49
click at [1209, 256] on button "Apply" at bounding box center [1203, 263] width 58 height 24
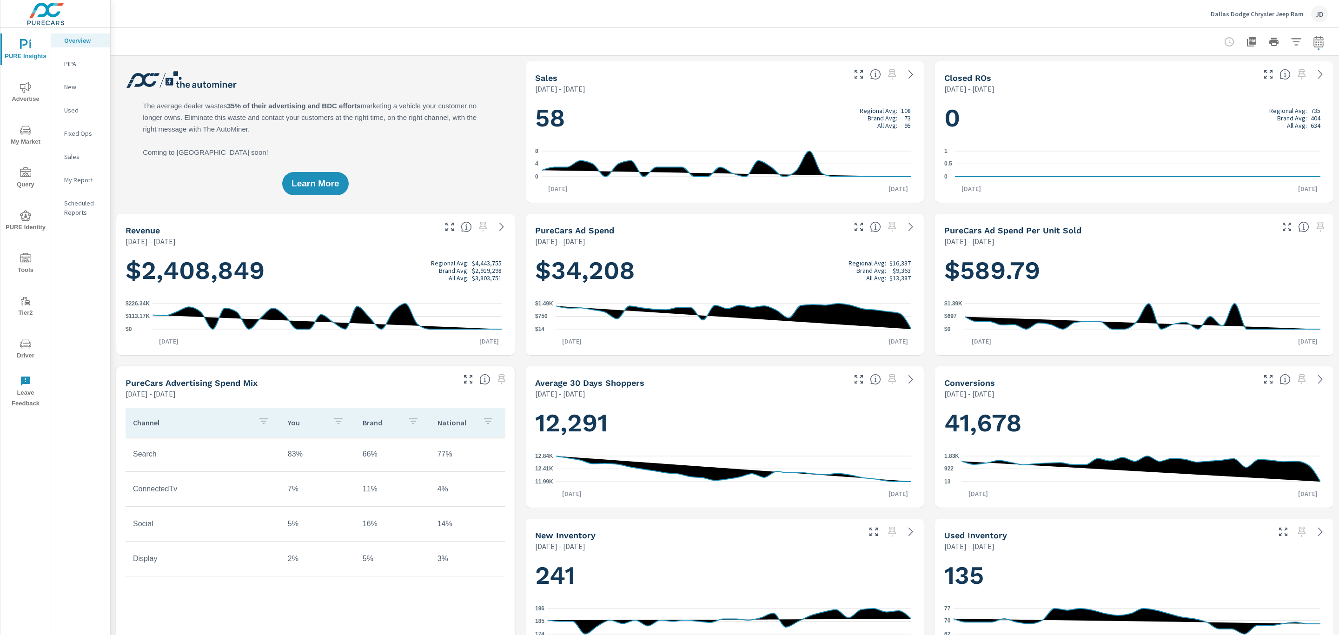
click at [28, 95] on span "Advertise" at bounding box center [25, 93] width 45 height 23
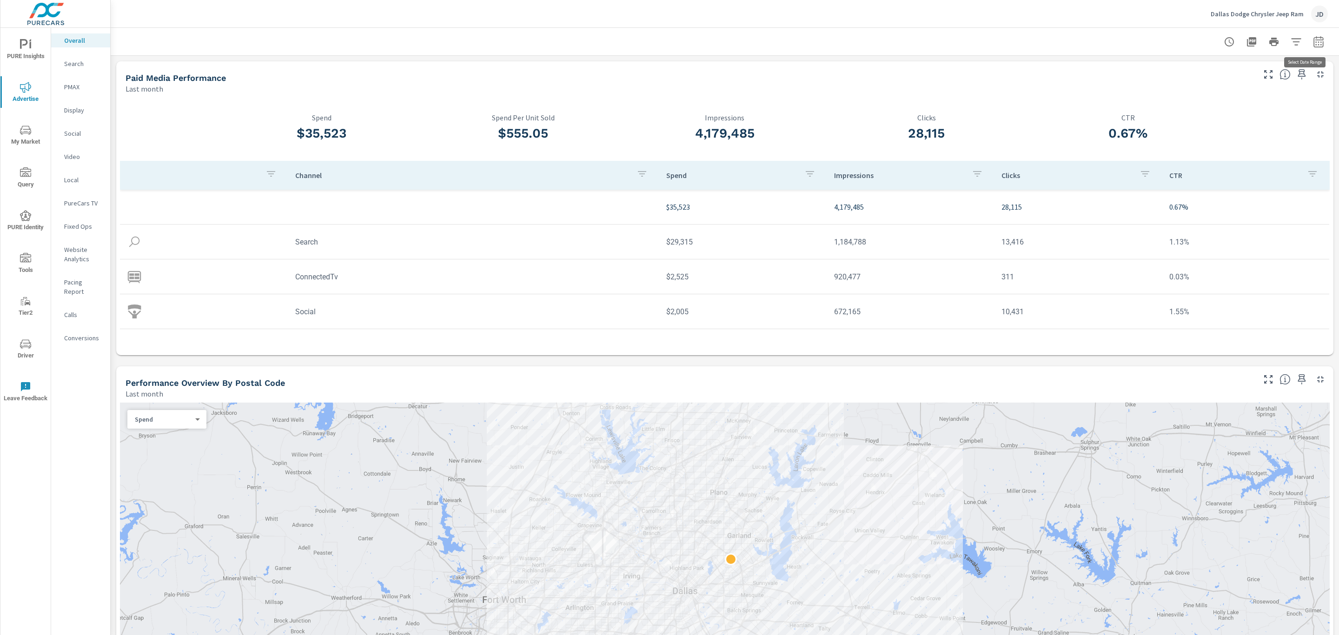
click at [1313, 41] on icon "button" at bounding box center [1318, 41] width 11 height 11
select select "Last month"
click at [1225, 103] on p "+ Add comparison" at bounding box center [1242, 104] width 119 height 11
click at [1222, 118] on select "Custom Previous period Previous month Previous year" at bounding box center [1233, 121] width 93 height 19
click at [1187, 112] on select "Custom Previous period Previous month Previous year" at bounding box center [1233, 121] width 93 height 19
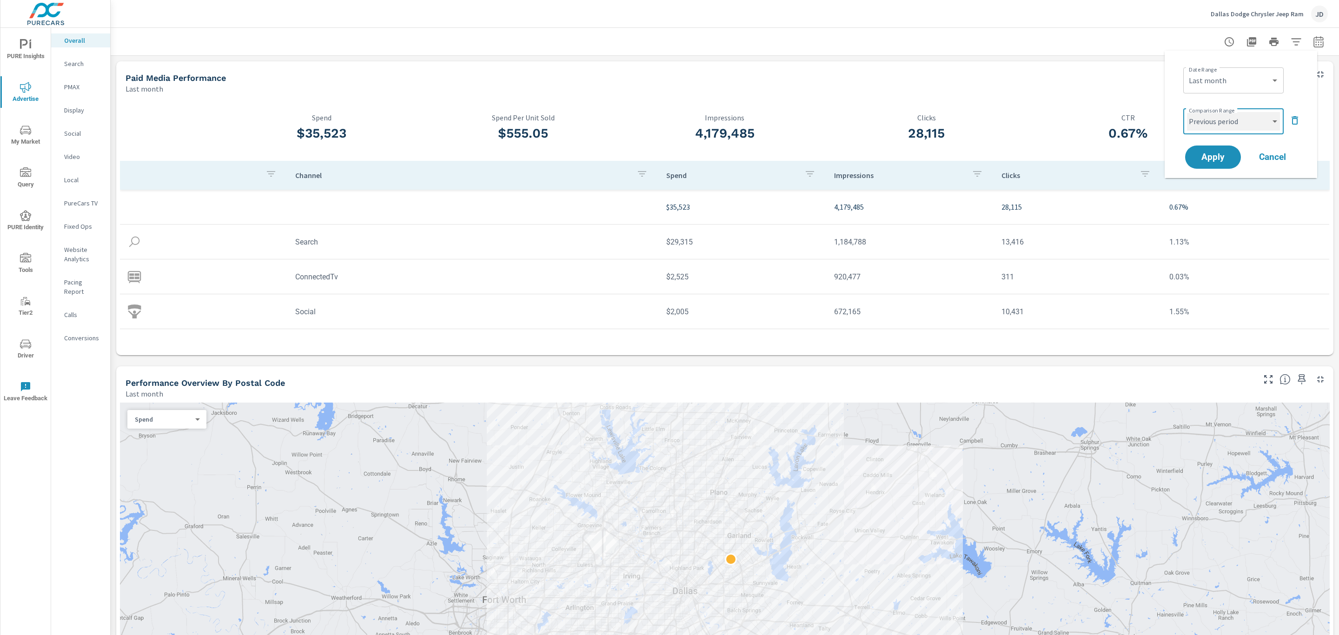
select select "Previous month"
click at [1218, 158] on span "Apply" at bounding box center [1213, 157] width 38 height 9
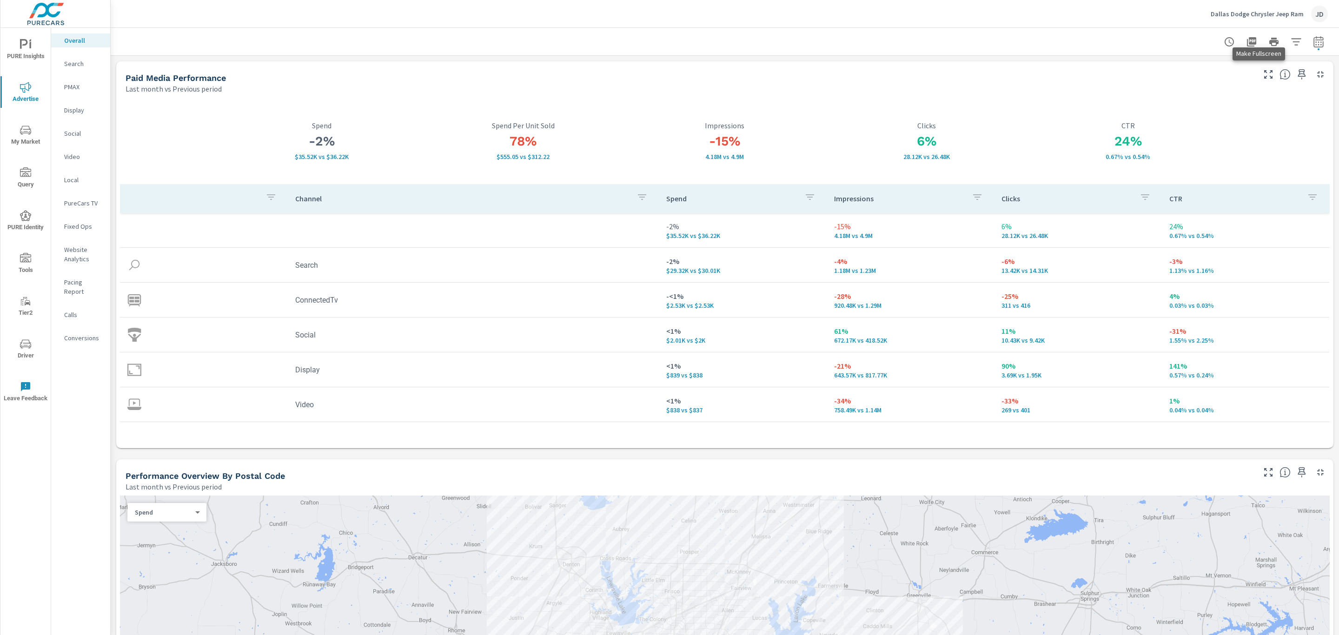
click at [1263, 74] on icon "button" at bounding box center [1268, 74] width 11 height 11
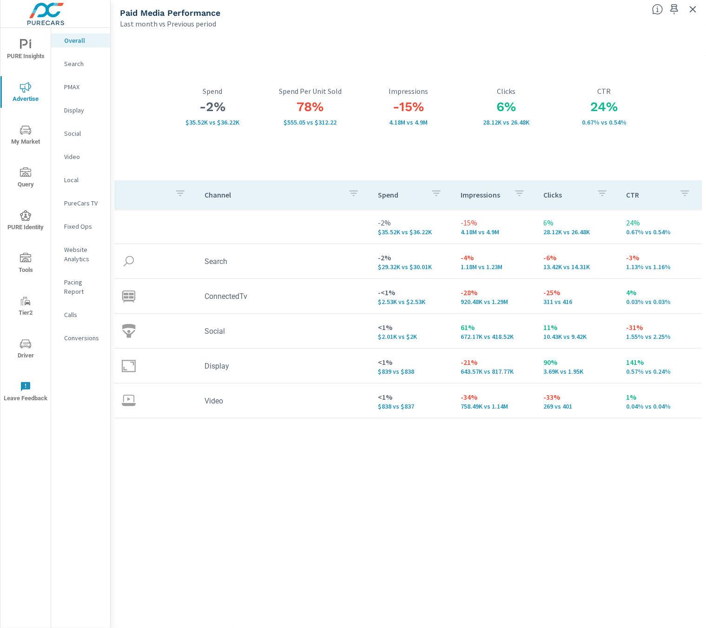
drag, startPoint x: 587, startPoint y: 509, endPoint x: 610, endPoint y: 459, distance: 55.1
click at [587, 509] on div "Channel Spend Impressions Clicks CTR -2% $35.52K vs $36.22K -15% 4.18M vs 4.9M …" at bounding box center [408, 395] width 588 height 430
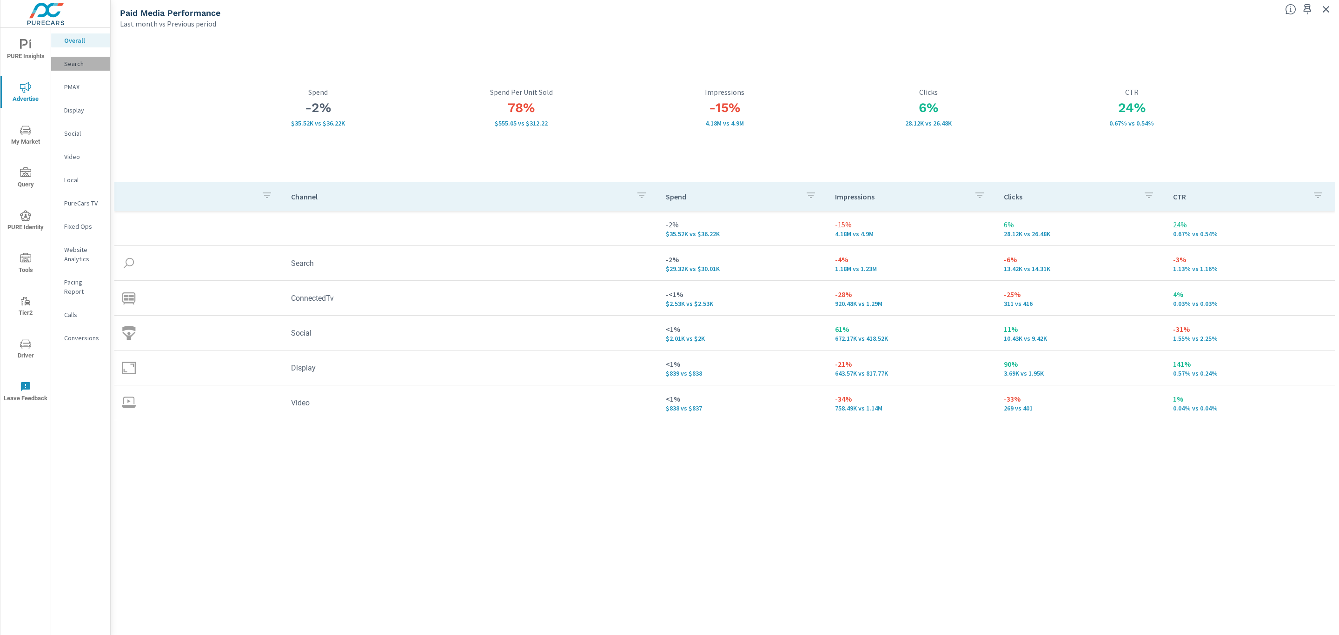
click at [77, 63] on p "Search" at bounding box center [83, 63] width 39 height 9
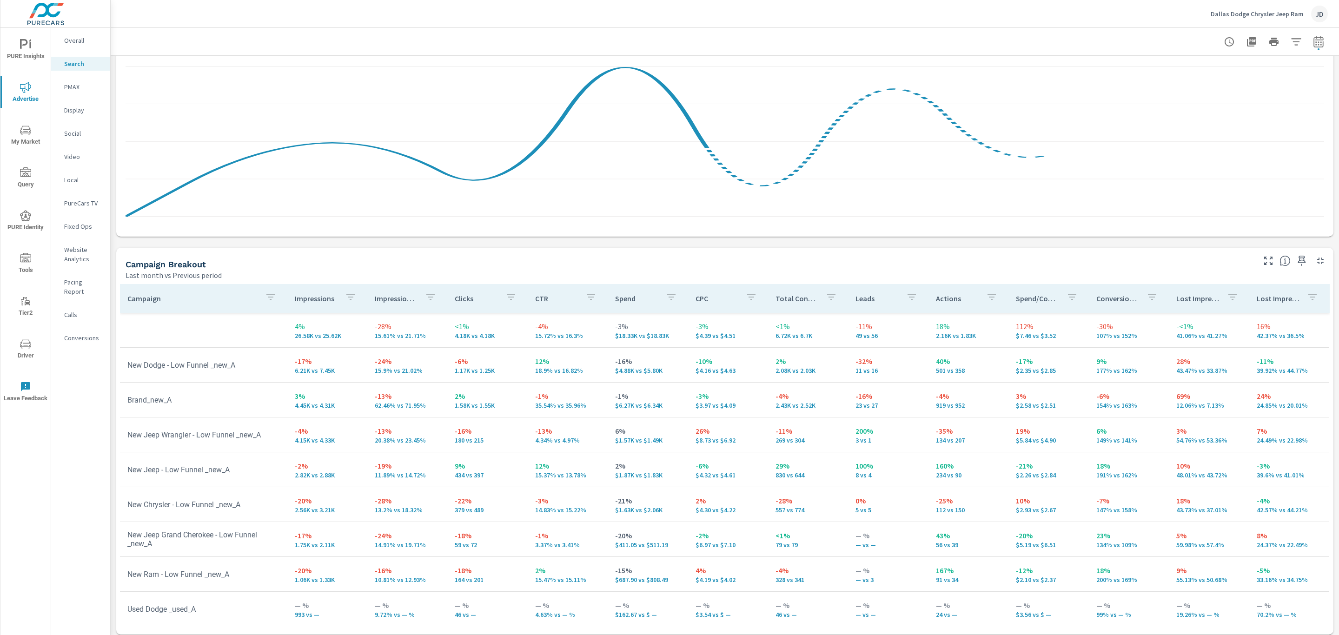
scroll to position [714, 0]
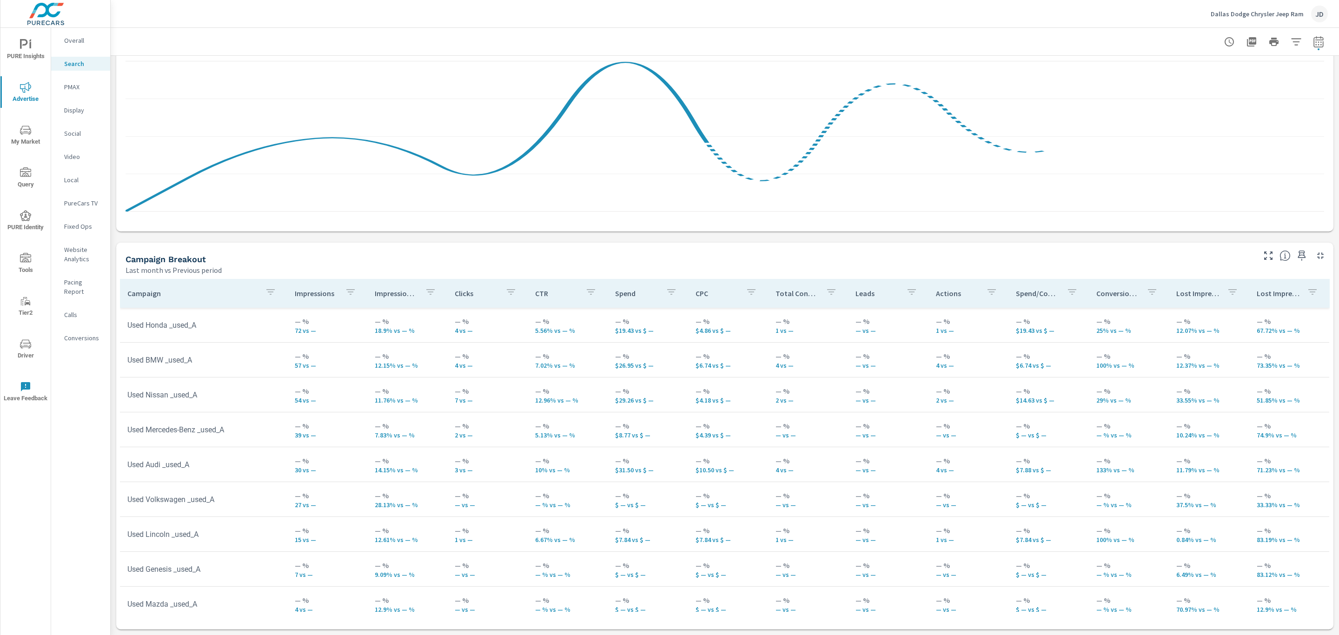
scroll to position [649, 0]
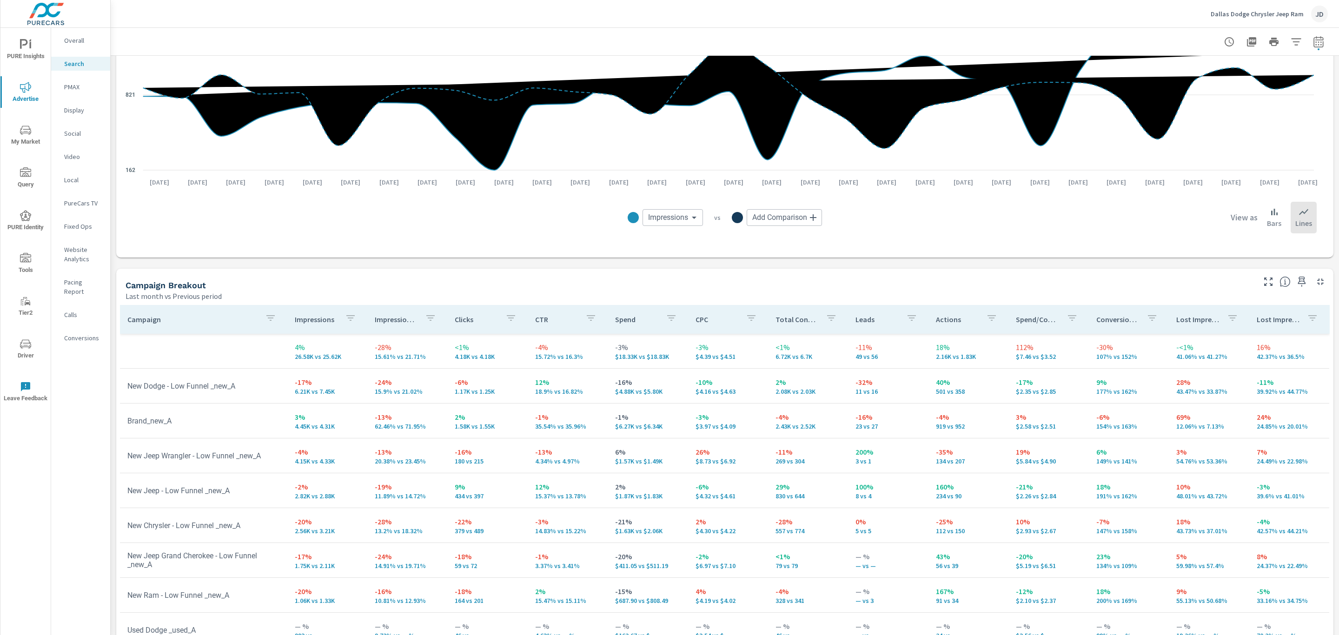
scroll to position [714, 0]
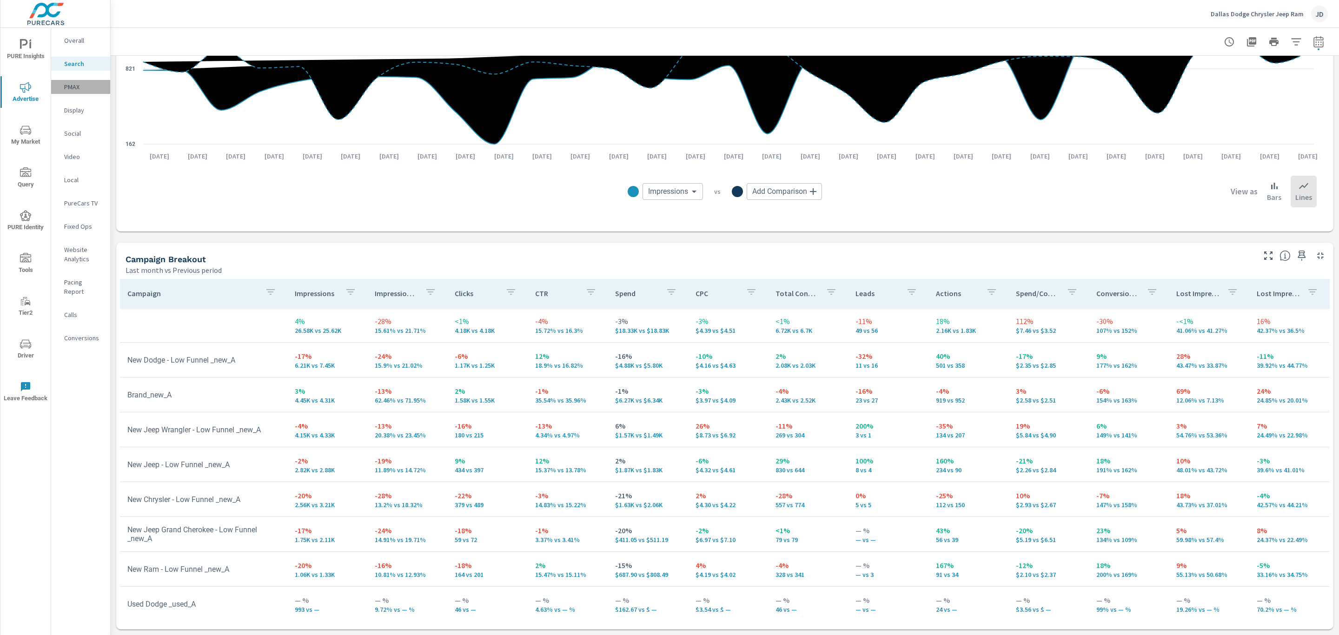
click at [76, 83] on p "PMAX" at bounding box center [83, 86] width 39 height 9
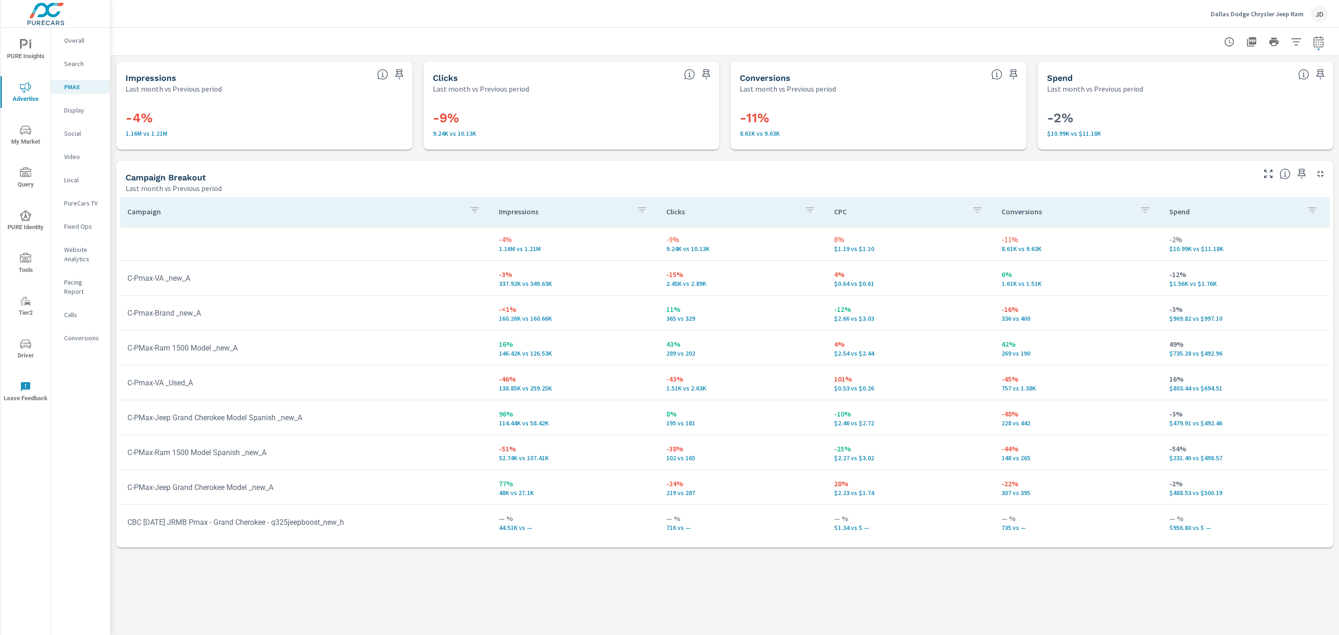
click at [20, 135] on icon "nav menu" at bounding box center [25, 130] width 11 height 11
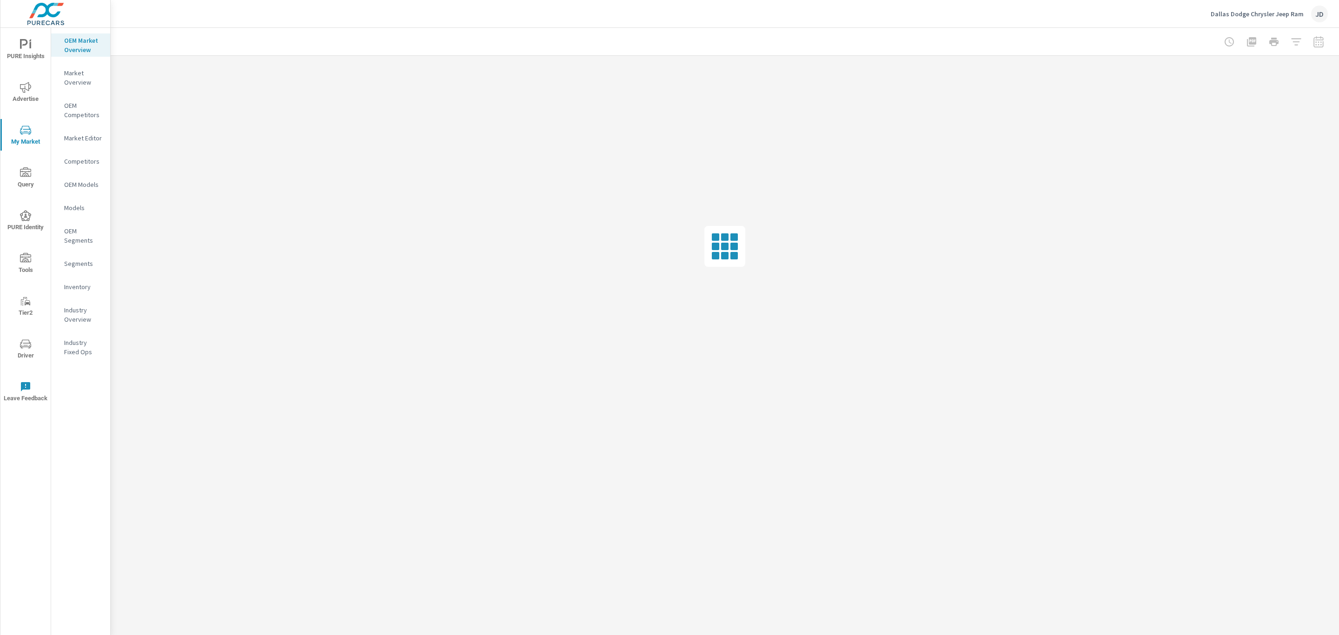
click at [80, 284] on p "Inventory" at bounding box center [83, 286] width 39 height 9
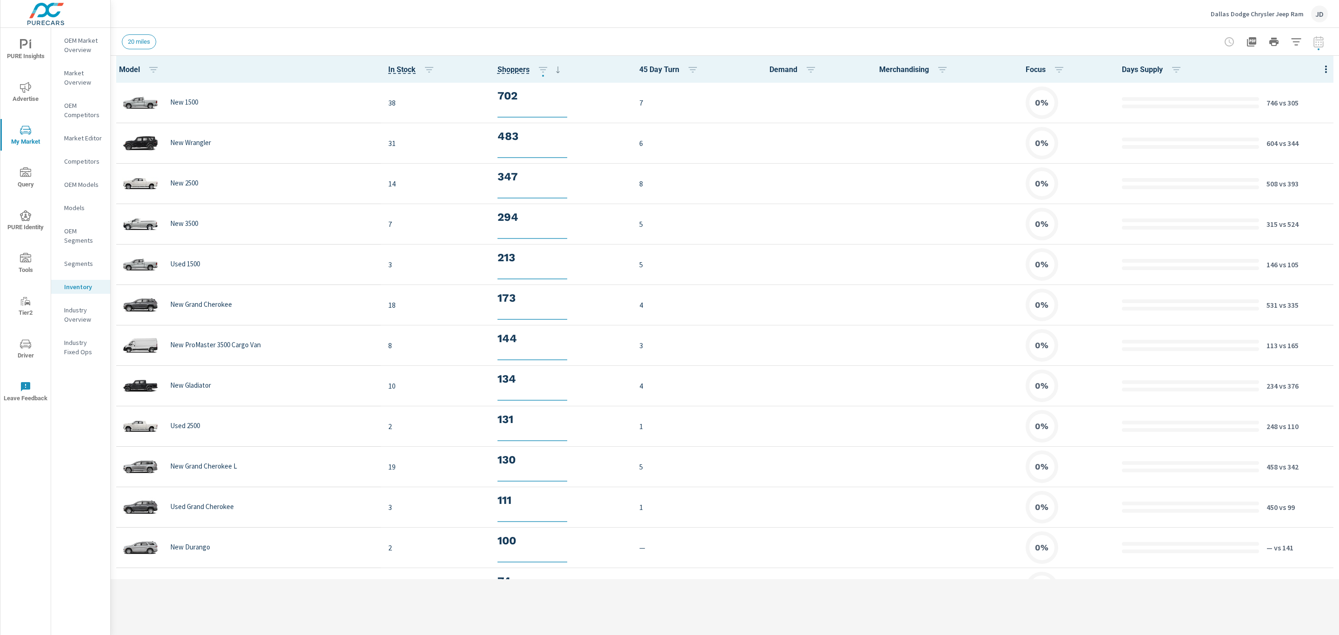
click at [1299, 44] on icon "button" at bounding box center [1296, 41] width 11 height 11
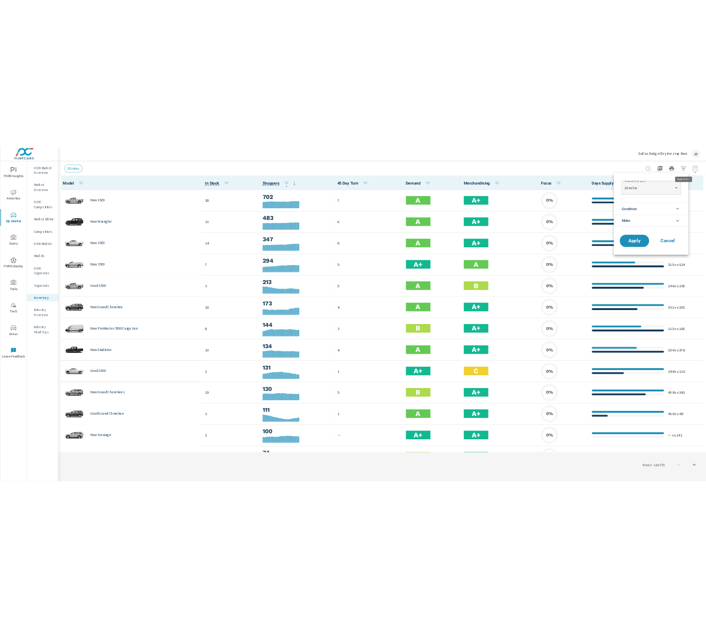
scroll to position [0, 0]
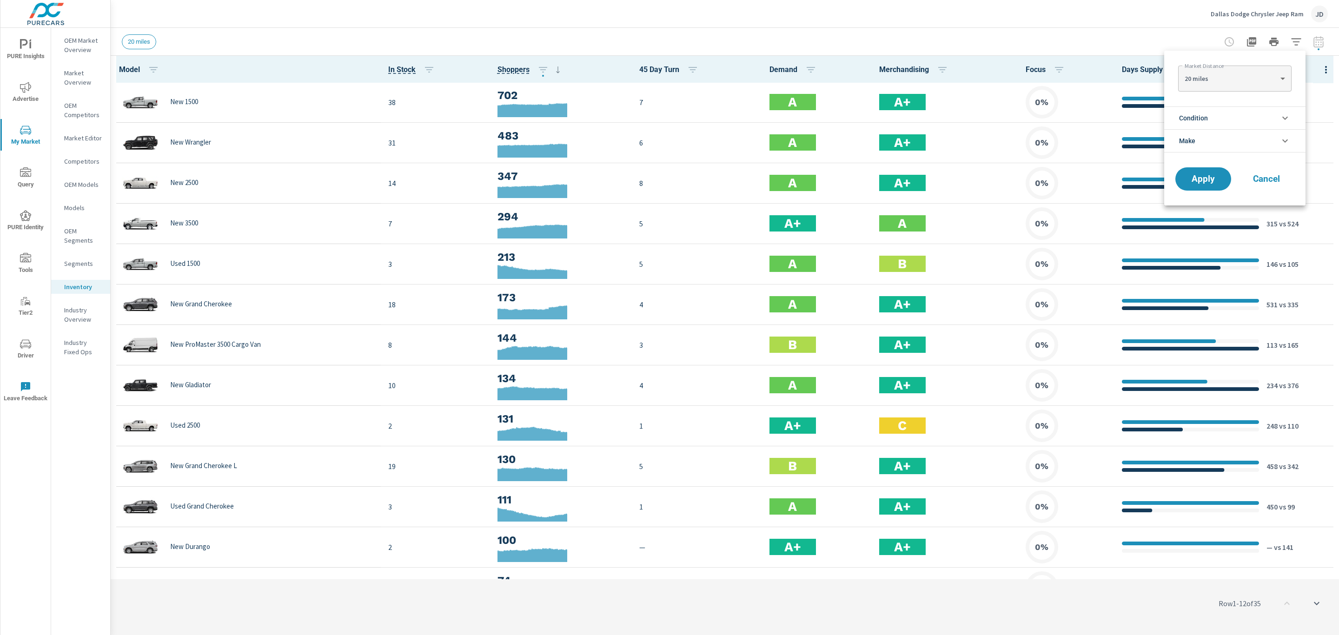
click at [1209, 112] on li "Condition" at bounding box center [1234, 117] width 141 height 23
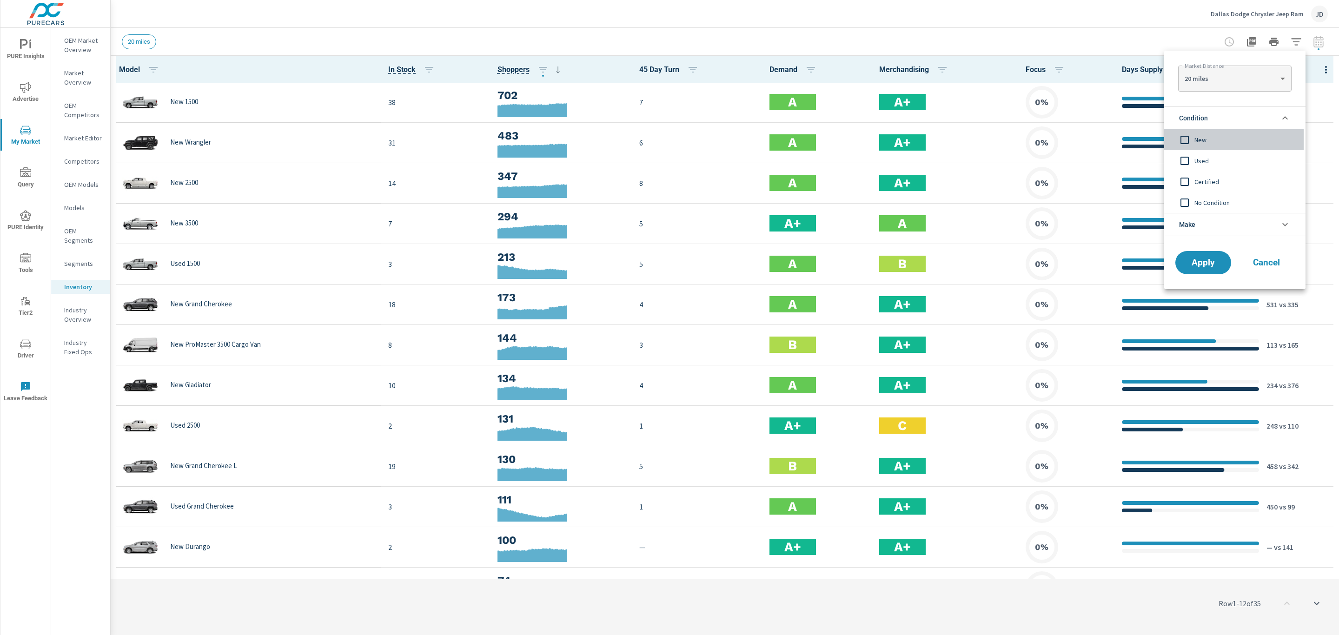
click at [1199, 137] on span "New" at bounding box center [1245, 139] width 102 height 11
click at [1200, 266] on span "Apply" at bounding box center [1203, 263] width 38 height 9
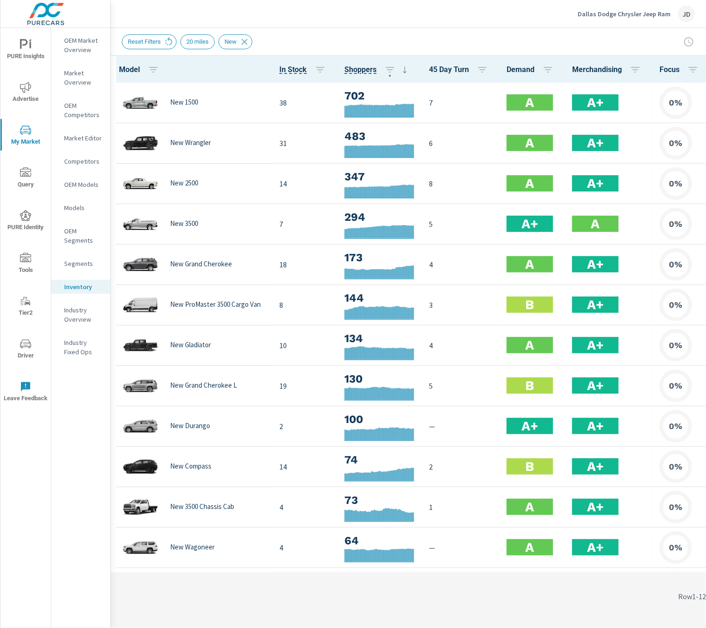
click at [582, 592] on div "Row 1 - 12 of 21" at bounding box center [455, 597] width 688 height 56
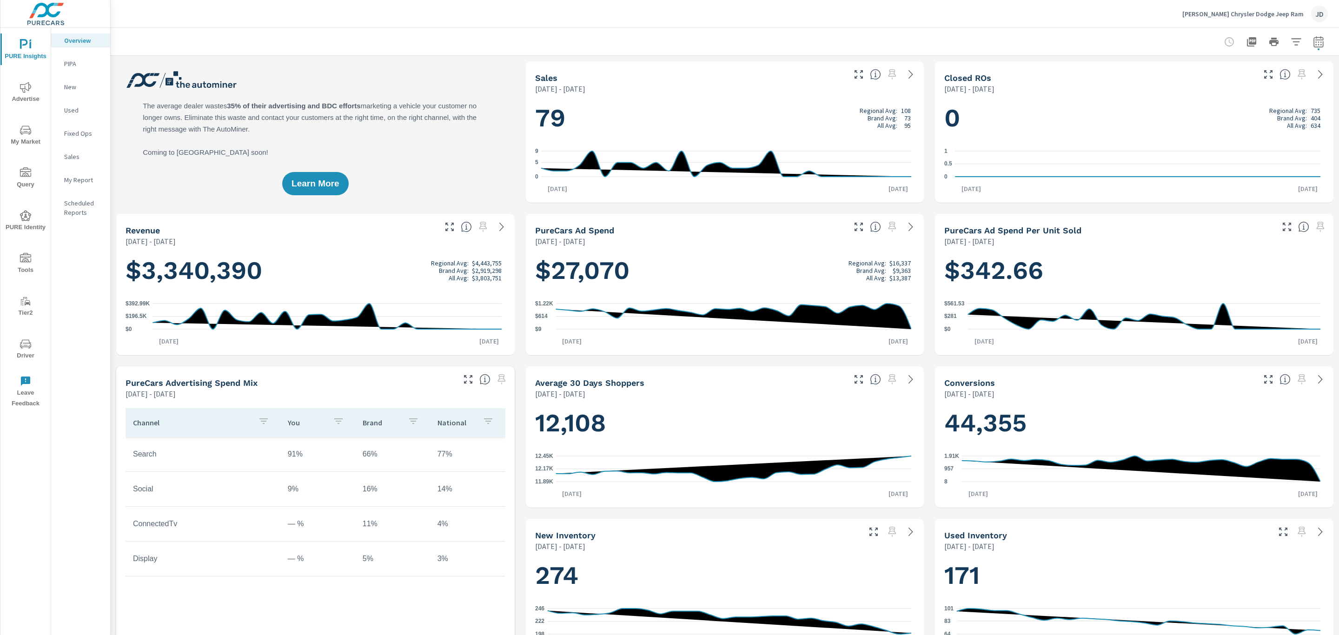
click at [19, 91] on span "Advertise" at bounding box center [25, 93] width 45 height 23
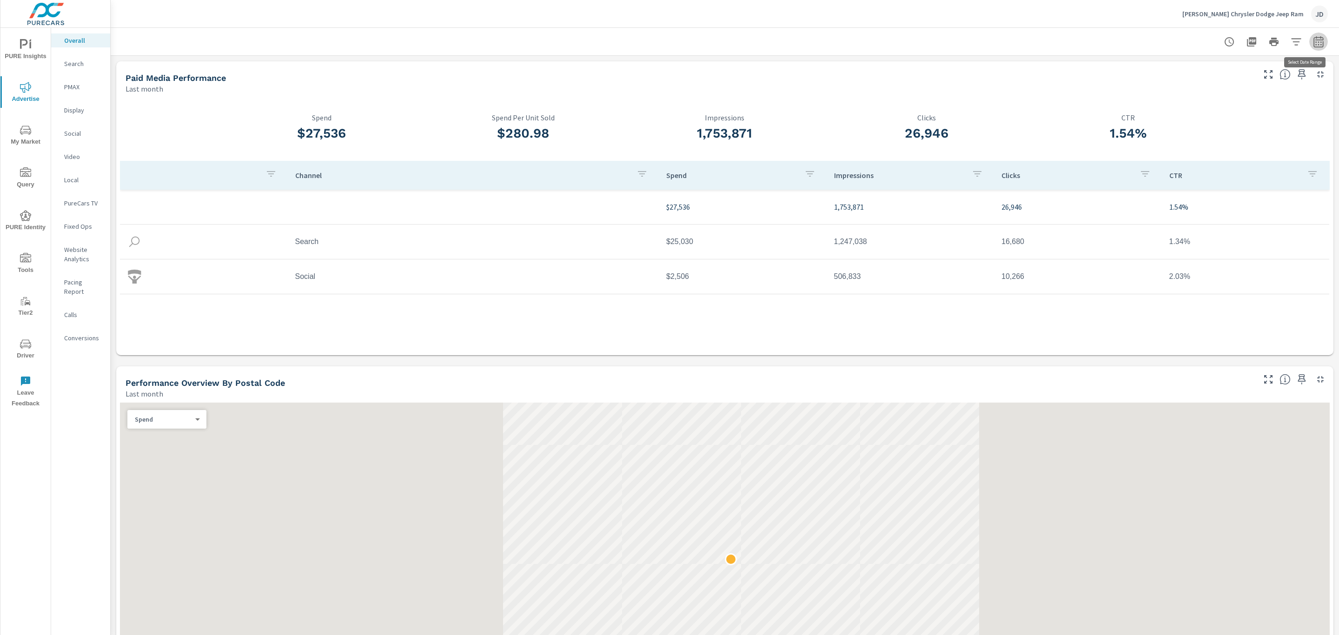
click at [1313, 45] on icon "button" at bounding box center [1318, 41] width 11 height 11
select select "Last month"
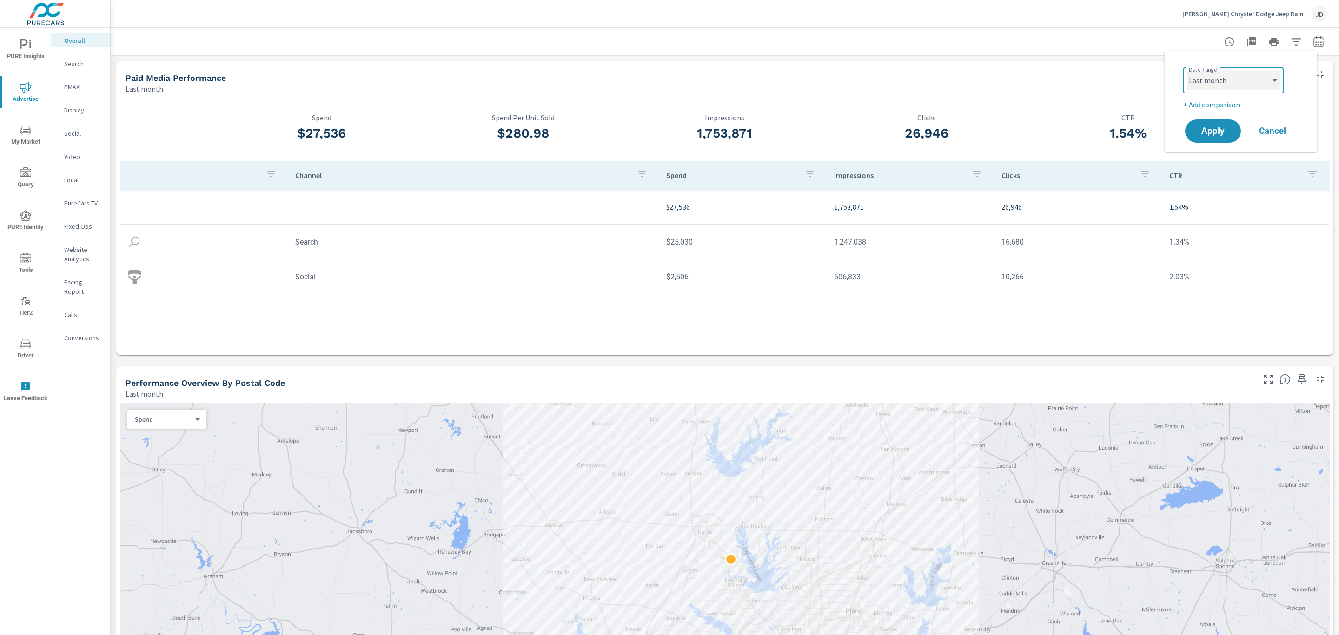
click at [1264, 82] on select "Custom [DATE] Last week Last 7 days Last 14 days Last 30 days Last 45 days Last…" at bounding box center [1233, 80] width 93 height 19
click at [1264, 81] on select "Custom [DATE] Last week Last 7 days Last 14 days Last 30 days Last 45 days Last…" at bounding box center [1233, 80] width 93 height 19
click at [1231, 106] on p "+ Add comparison" at bounding box center [1242, 104] width 119 height 11
click at [1222, 126] on select "Custom Previous period Previous month Previous year" at bounding box center [1233, 121] width 93 height 19
click at [1187, 112] on select "Custom Previous period Previous month Previous year" at bounding box center [1233, 121] width 93 height 19
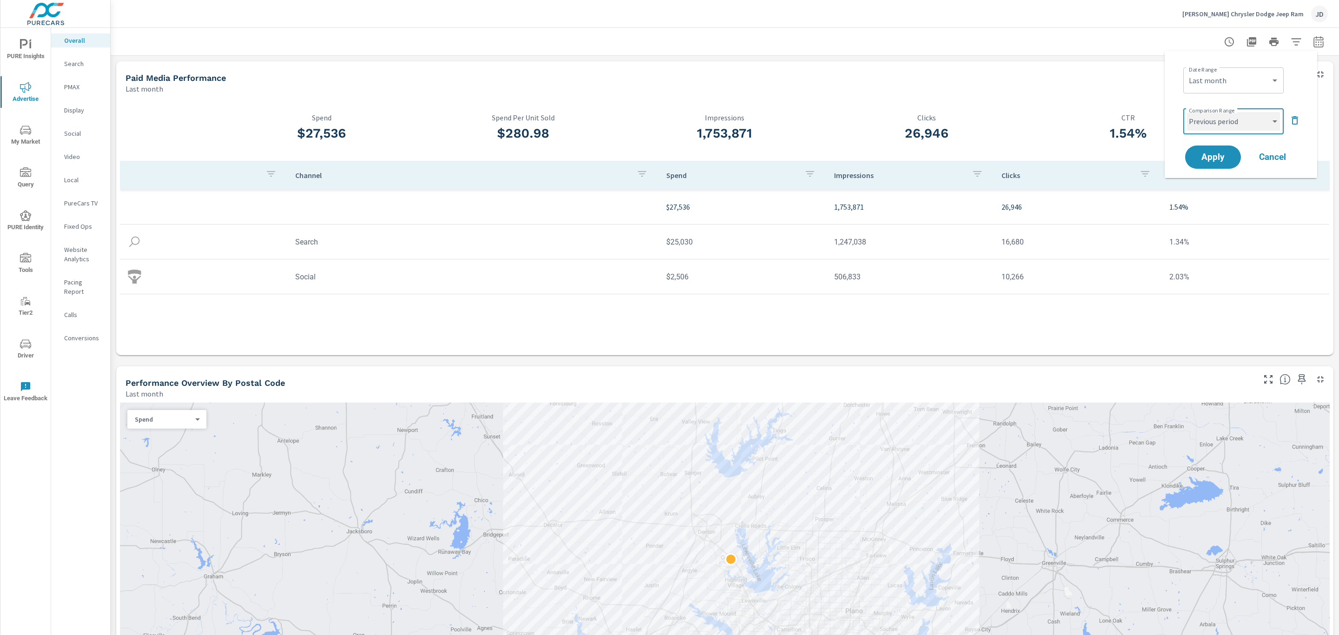
select select "Previous month"
click at [1213, 159] on span "Apply" at bounding box center [1213, 157] width 38 height 9
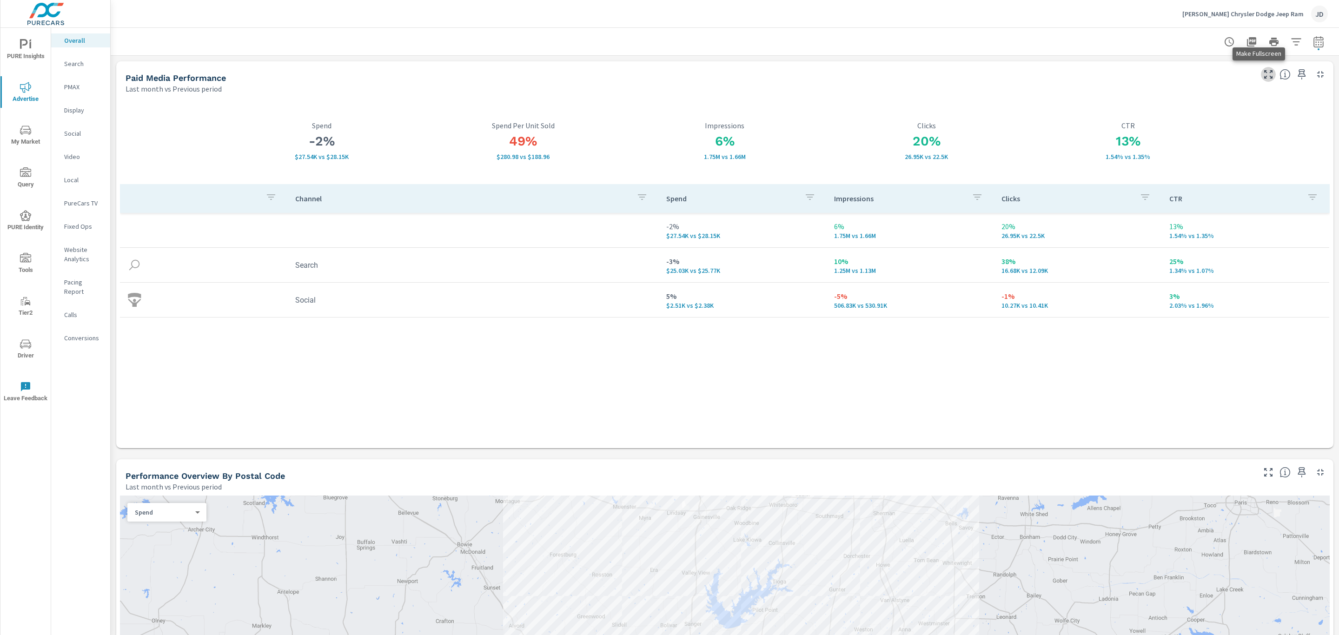
click at [1264, 72] on icon "button" at bounding box center [1268, 74] width 8 height 8
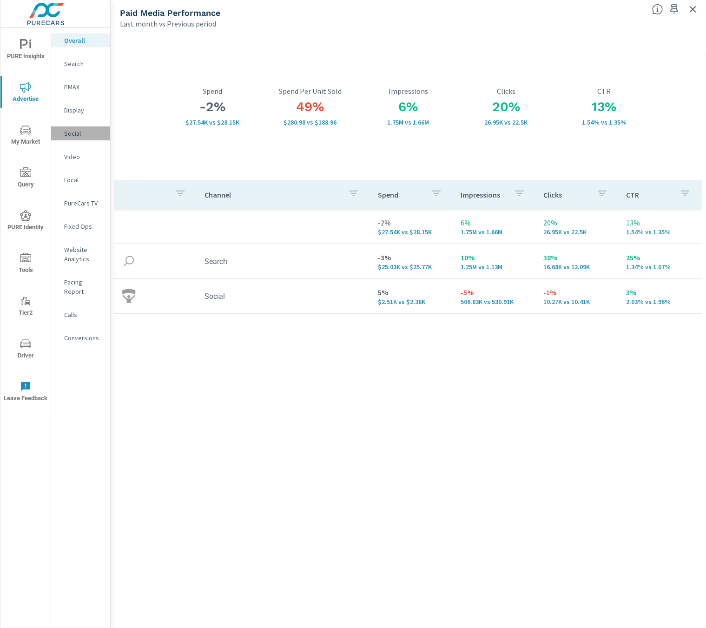
click at [79, 134] on p "Social" at bounding box center [83, 133] width 39 height 9
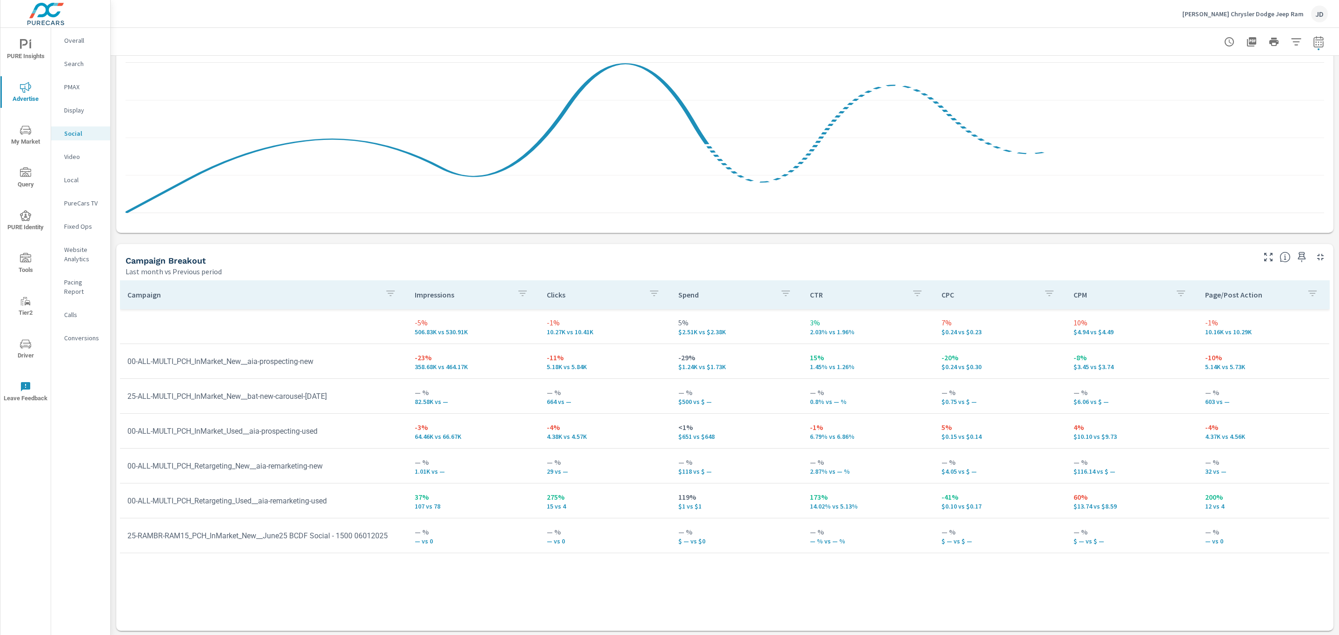
scroll to position [216, 0]
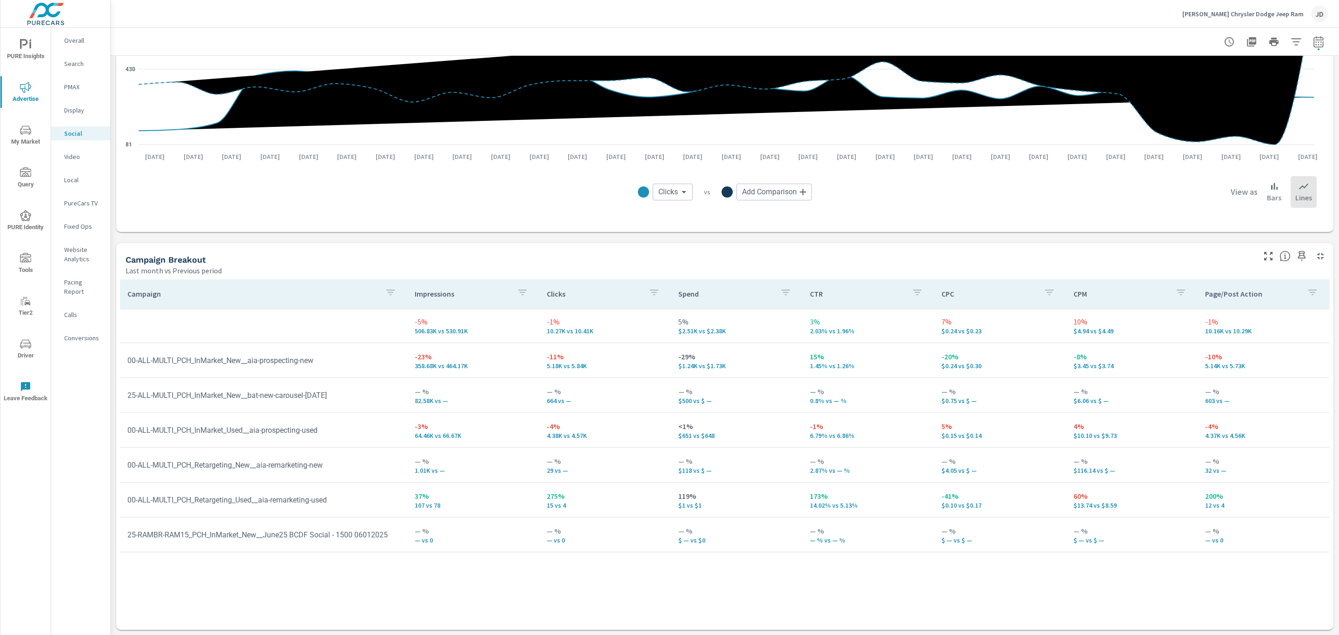
click at [22, 142] on span "My Market" at bounding box center [25, 136] width 45 height 23
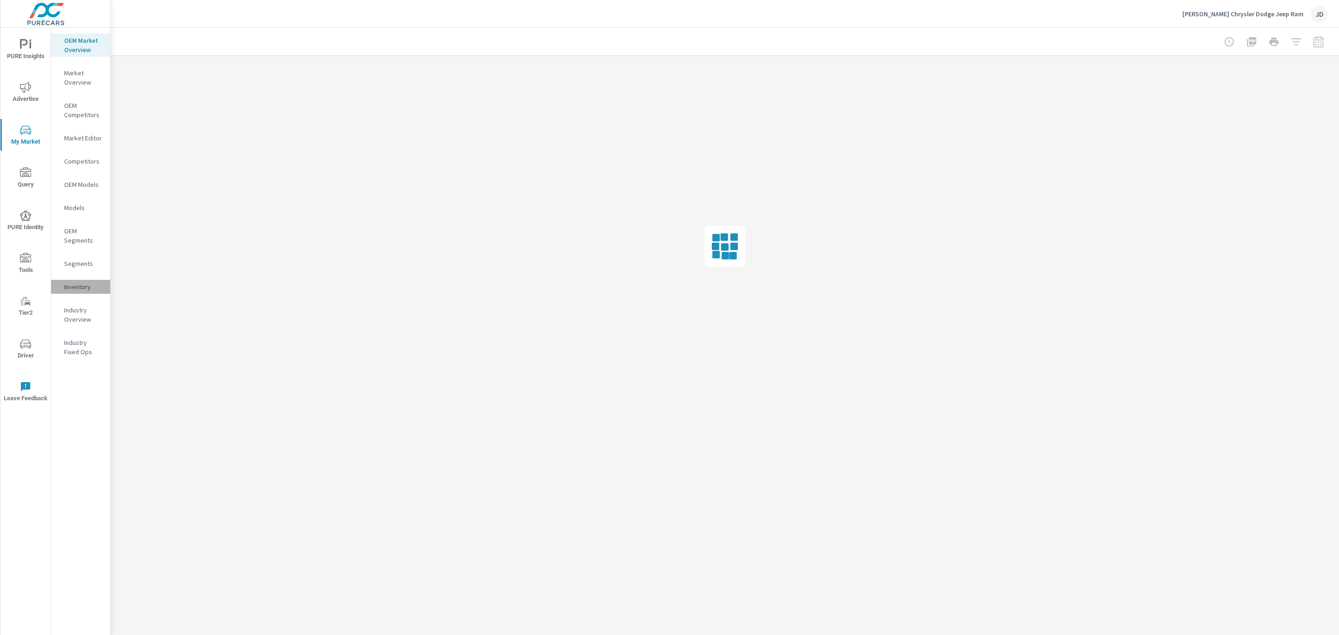
click at [77, 282] on p "Inventory" at bounding box center [83, 286] width 39 height 9
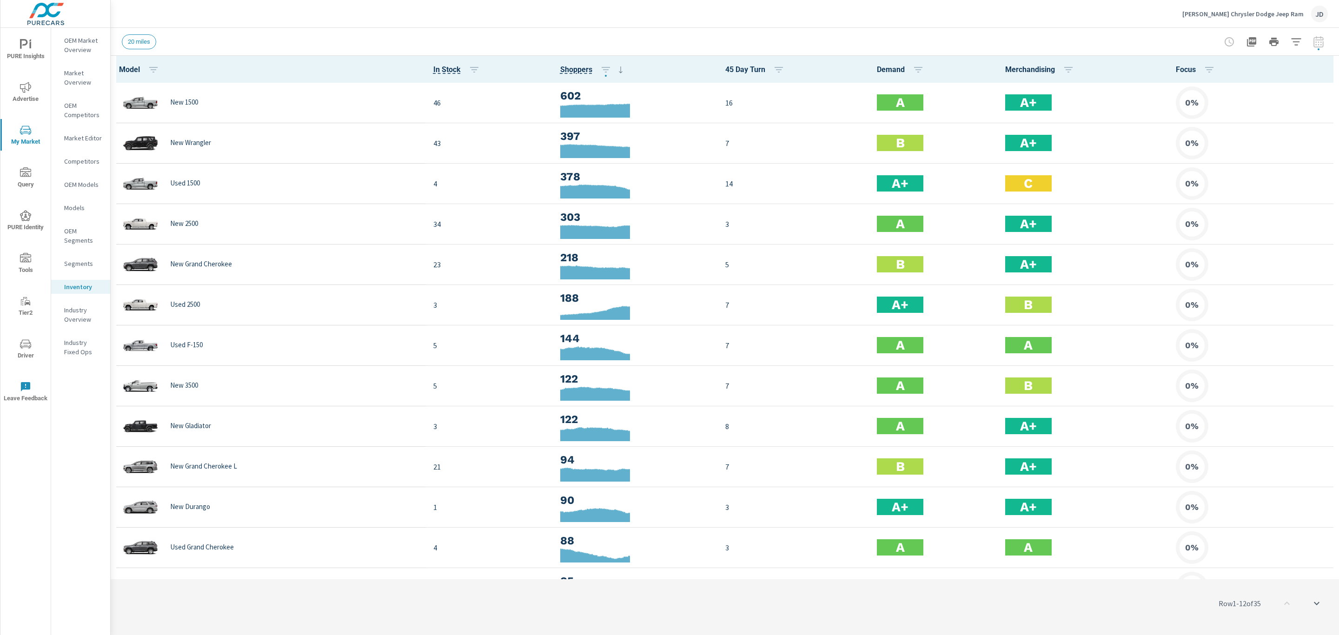
scroll to position [0, 0]
click at [1295, 39] on icon "button" at bounding box center [1296, 41] width 11 height 11
click at [1236, 118] on li "Condition" at bounding box center [1234, 117] width 141 height 23
click at [1186, 141] on input "filter options" at bounding box center [1185, 140] width 20 height 20
click at [1211, 263] on span "Apply" at bounding box center [1203, 263] width 38 height 9
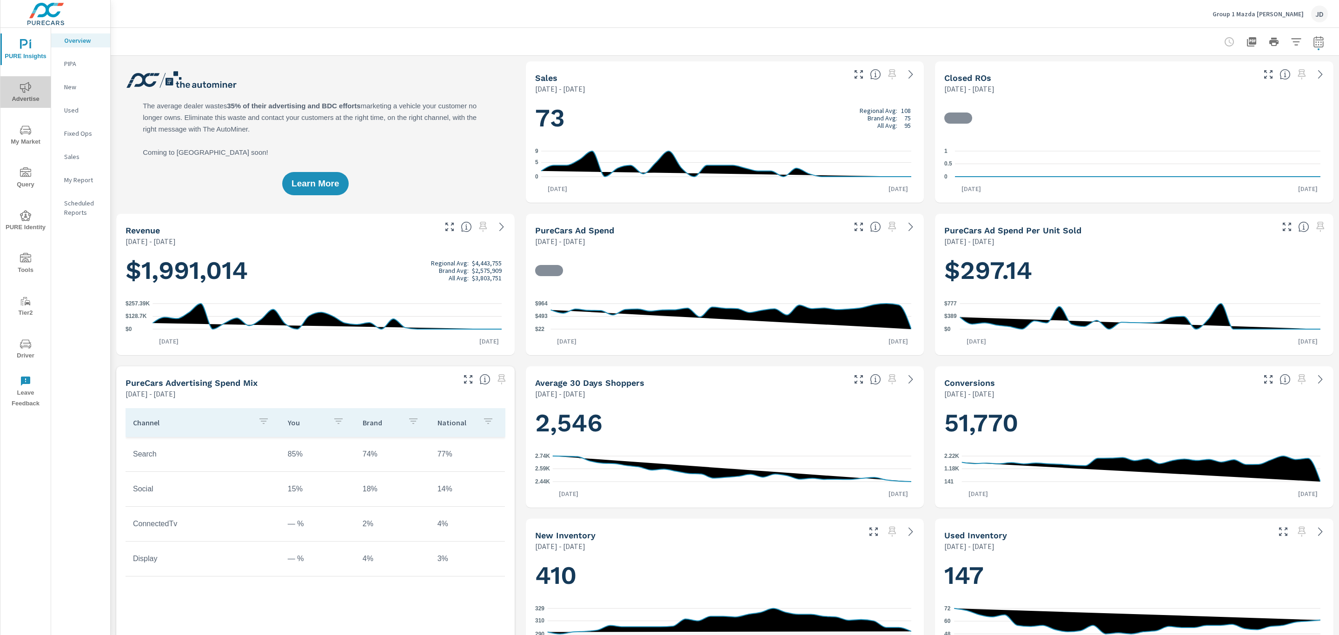
click at [27, 88] on icon "nav menu" at bounding box center [25, 87] width 11 height 11
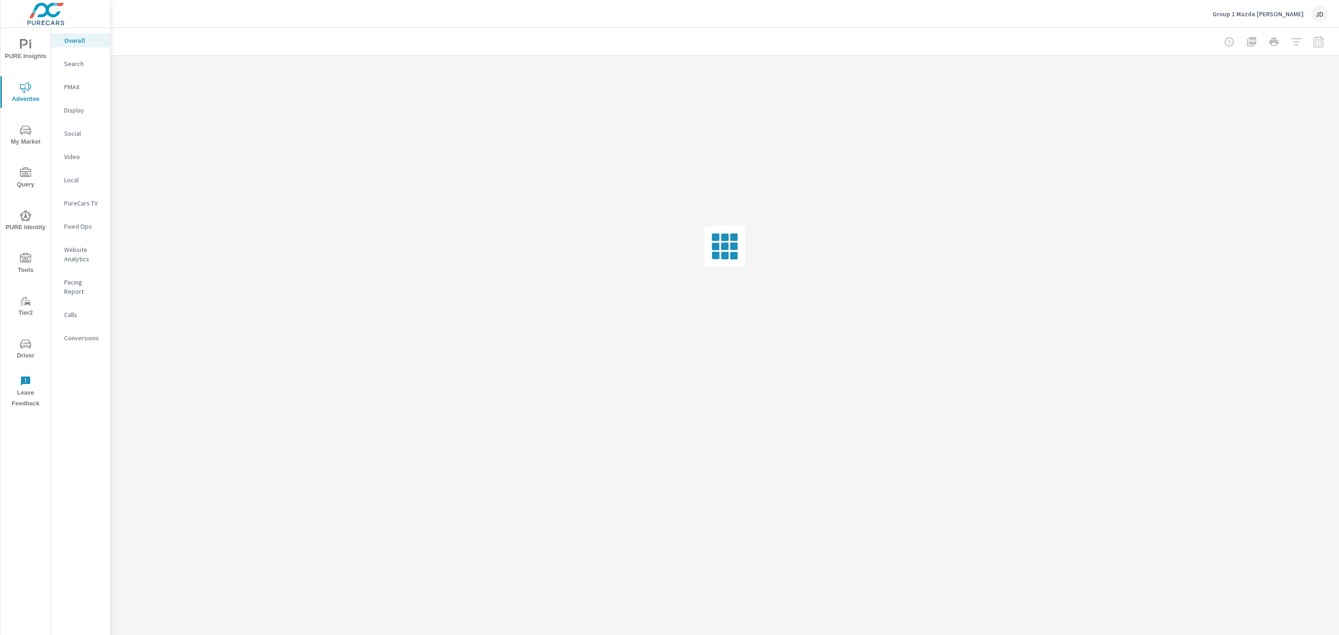
click at [1319, 41] on div at bounding box center [1274, 42] width 108 height 19
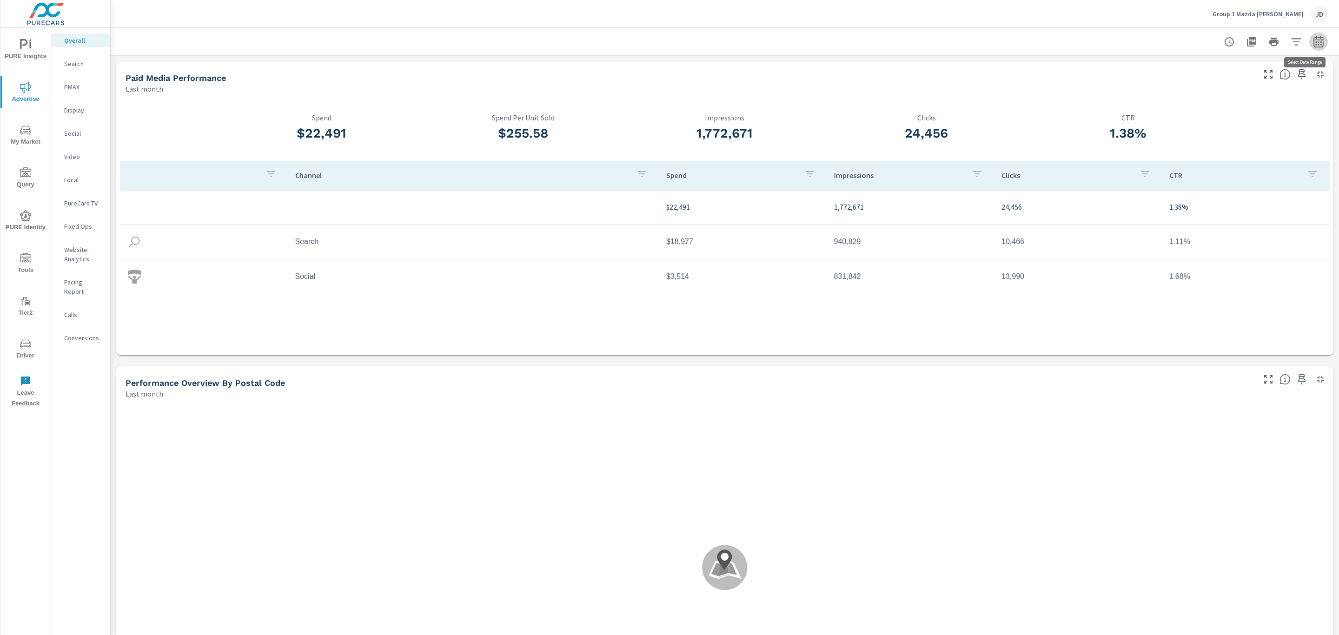
click at [1313, 40] on icon "button" at bounding box center [1318, 41] width 11 height 11
select select "Last month"
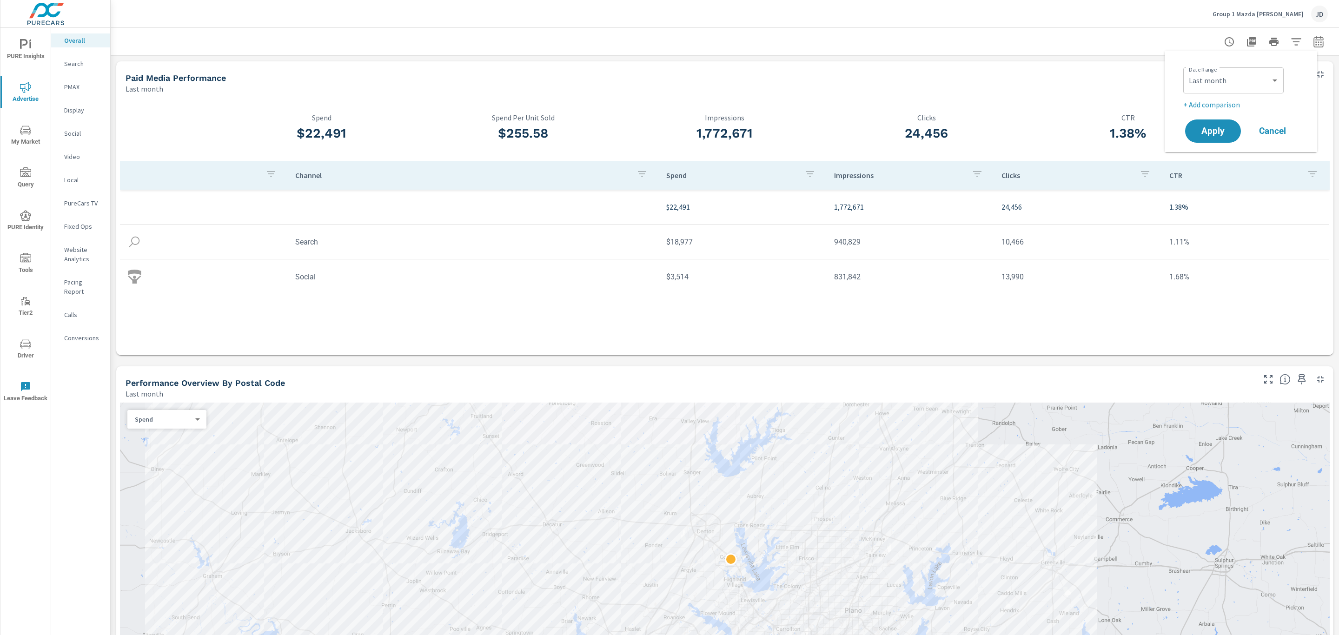
click at [1229, 99] on p "+ Add comparison" at bounding box center [1242, 104] width 119 height 11
click at [1228, 119] on select "Custom Previous period Previous month Previous year" at bounding box center [1233, 121] width 93 height 19
click at [1187, 112] on select "Custom Previous period Previous month Previous year" at bounding box center [1233, 121] width 93 height 19
select select "Previous month"
click at [1216, 158] on span "Apply" at bounding box center [1213, 157] width 38 height 9
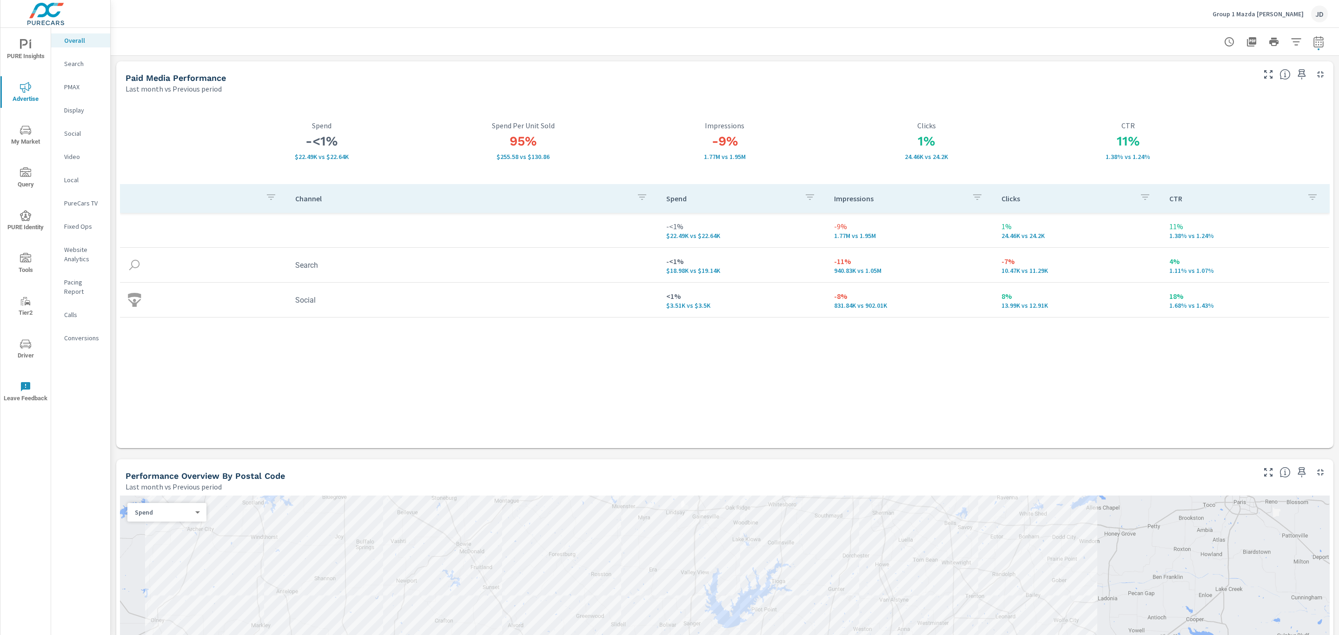
click at [1263, 74] on icon "button" at bounding box center [1268, 74] width 11 height 11
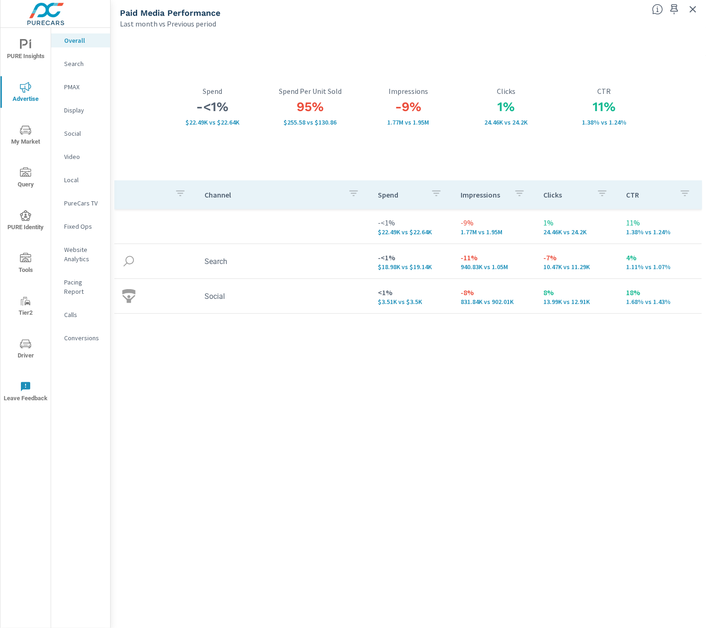
click at [500, 522] on div "Channel Spend Impressions Clicks CTR -<1% $22.49K vs $22.64K -9% 1.77M vs 1.95M…" at bounding box center [408, 395] width 588 height 430
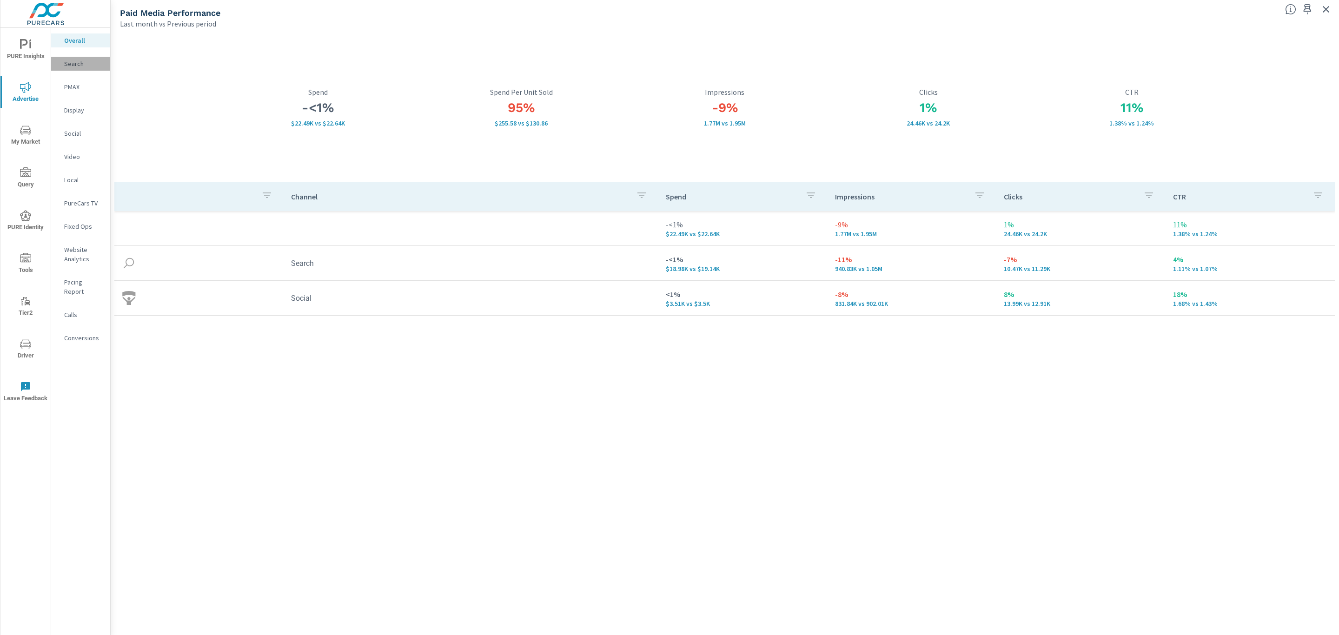
click at [78, 66] on p "Search" at bounding box center [83, 63] width 39 height 9
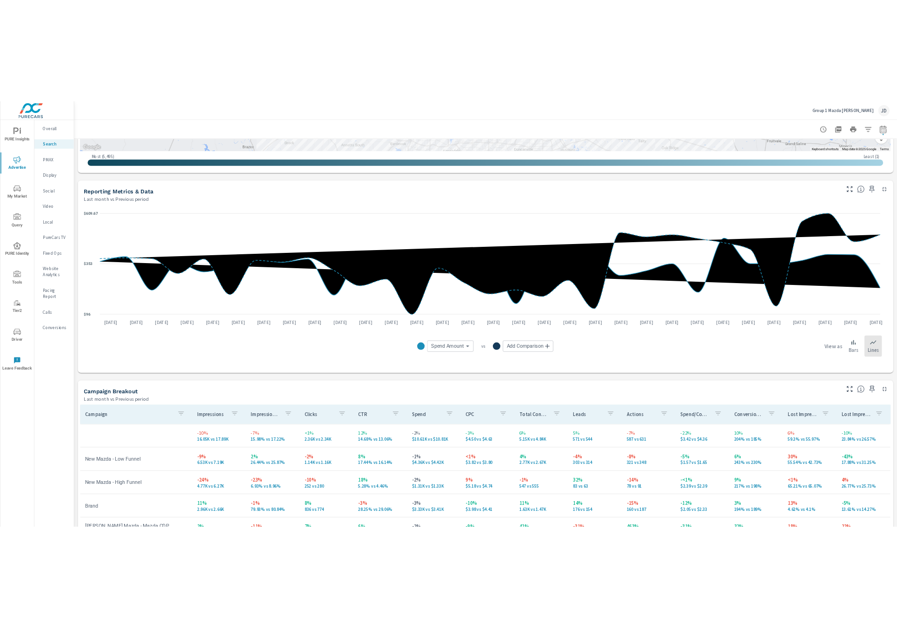
scroll to position [714, 0]
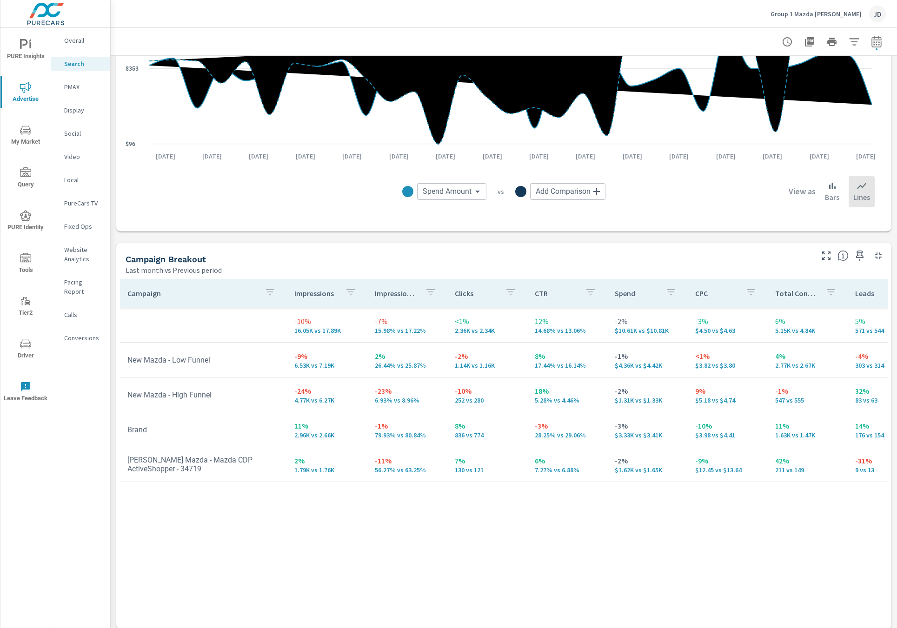
click at [821, 256] on icon "button" at bounding box center [826, 255] width 11 height 11
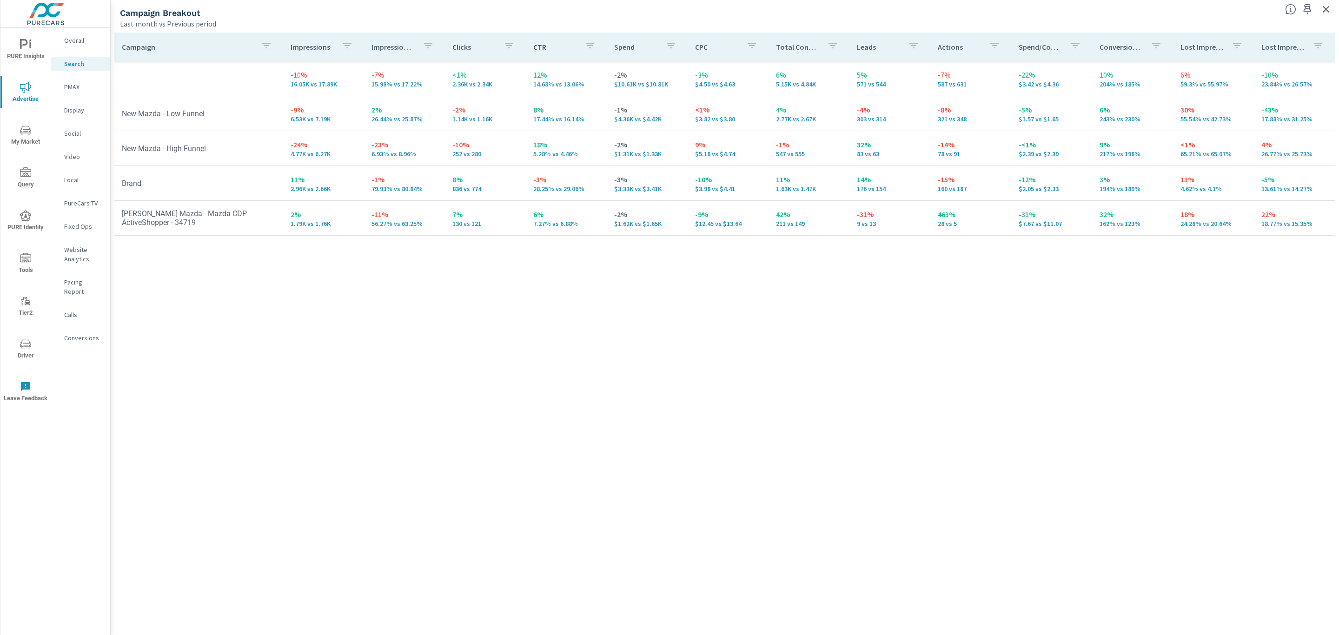
click at [1322, 4] on icon "button" at bounding box center [1325, 9] width 11 height 11
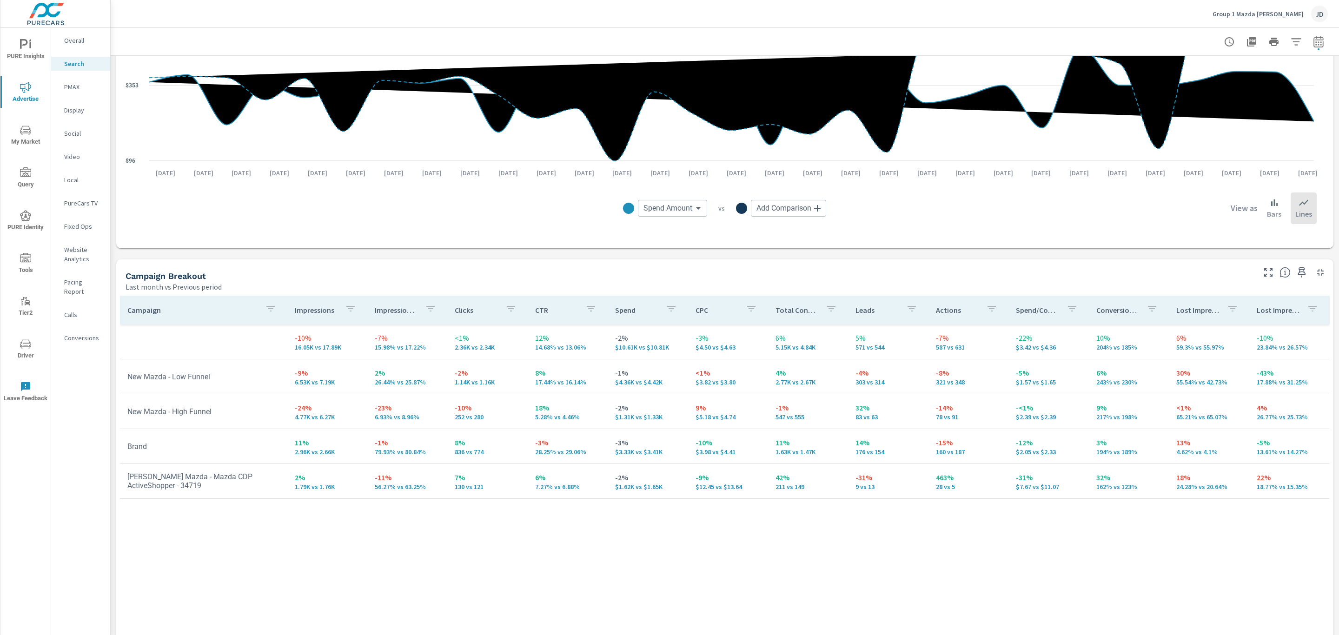
scroll to position [714, 0]
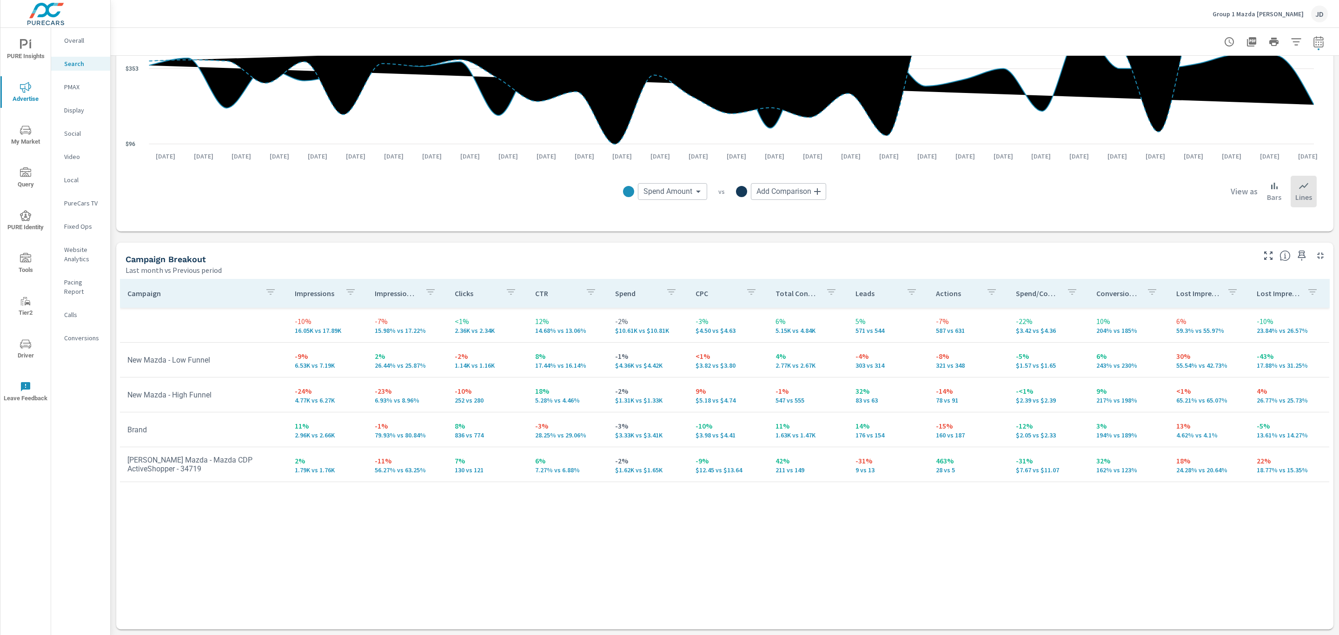
click at [1263, 257] on icon "button" at bounding box center [1268, 255] width 11 height 11
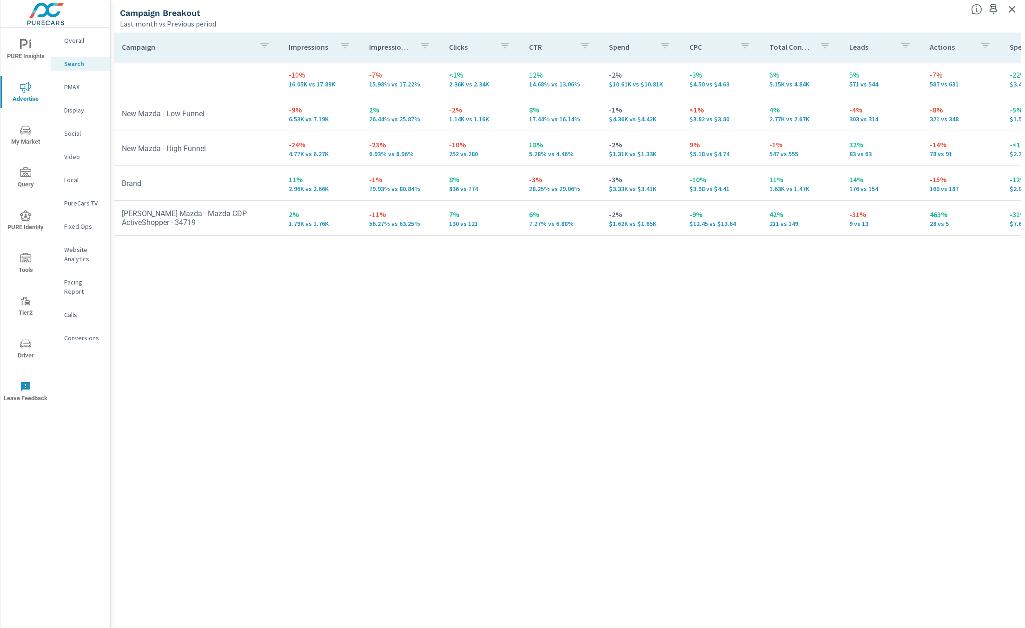
click at [73, 87] on p "PMAX" at bounding box center [83, 86] width 39 height 9
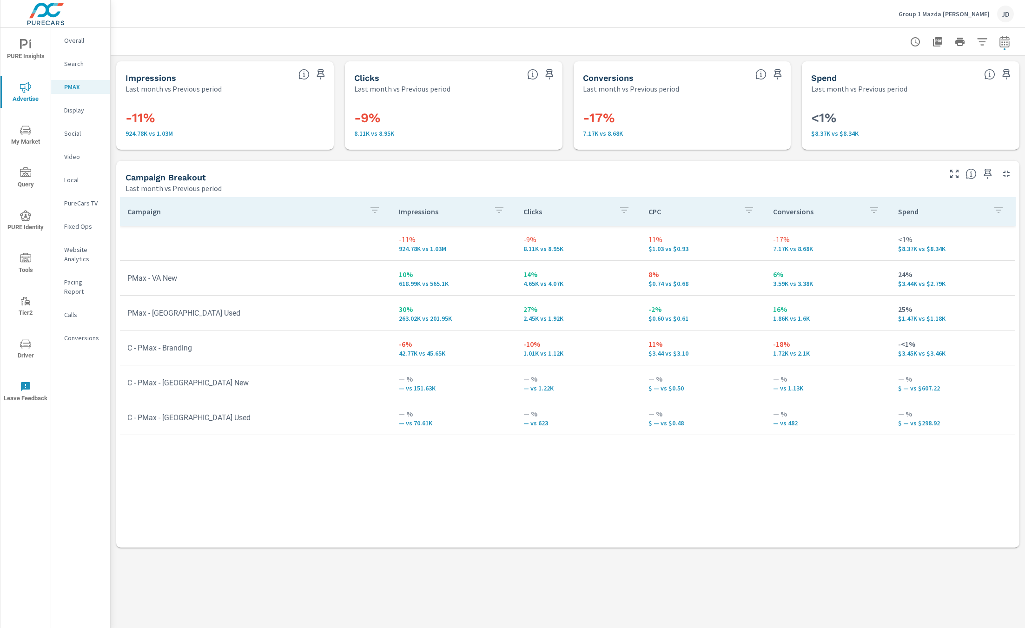
click at [63, 130] on div "Social" at bounding box center [80, 133] width 59 height 14
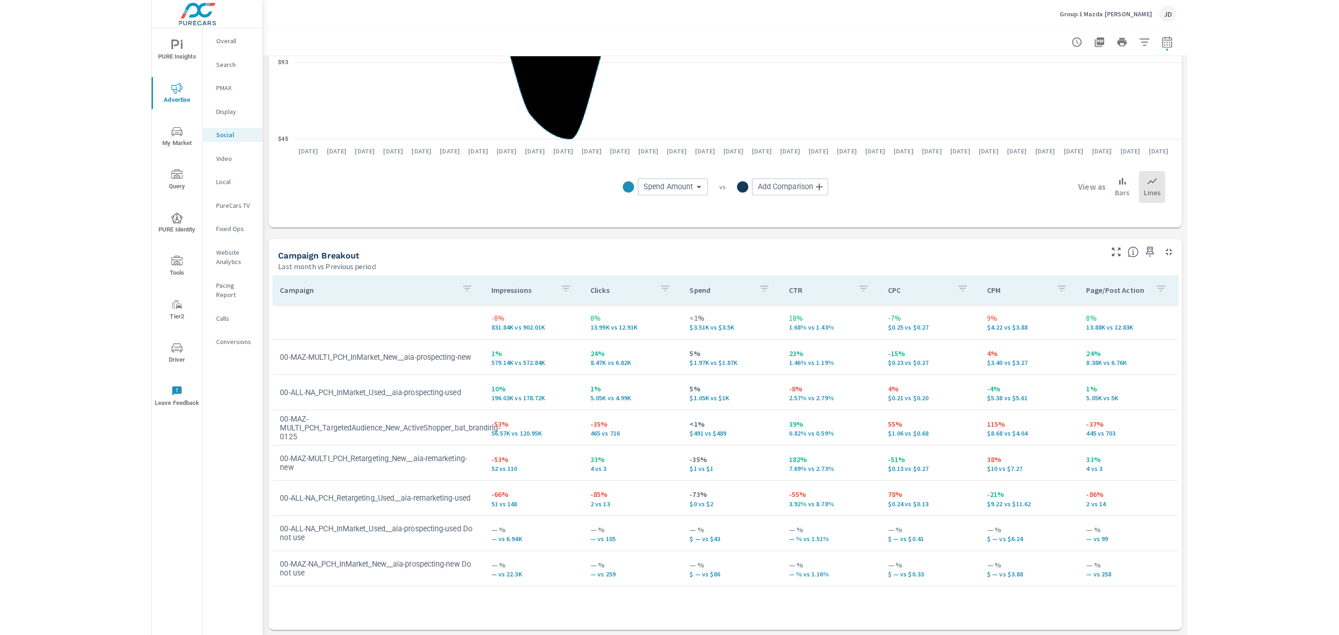
scroll to position [216, 0]
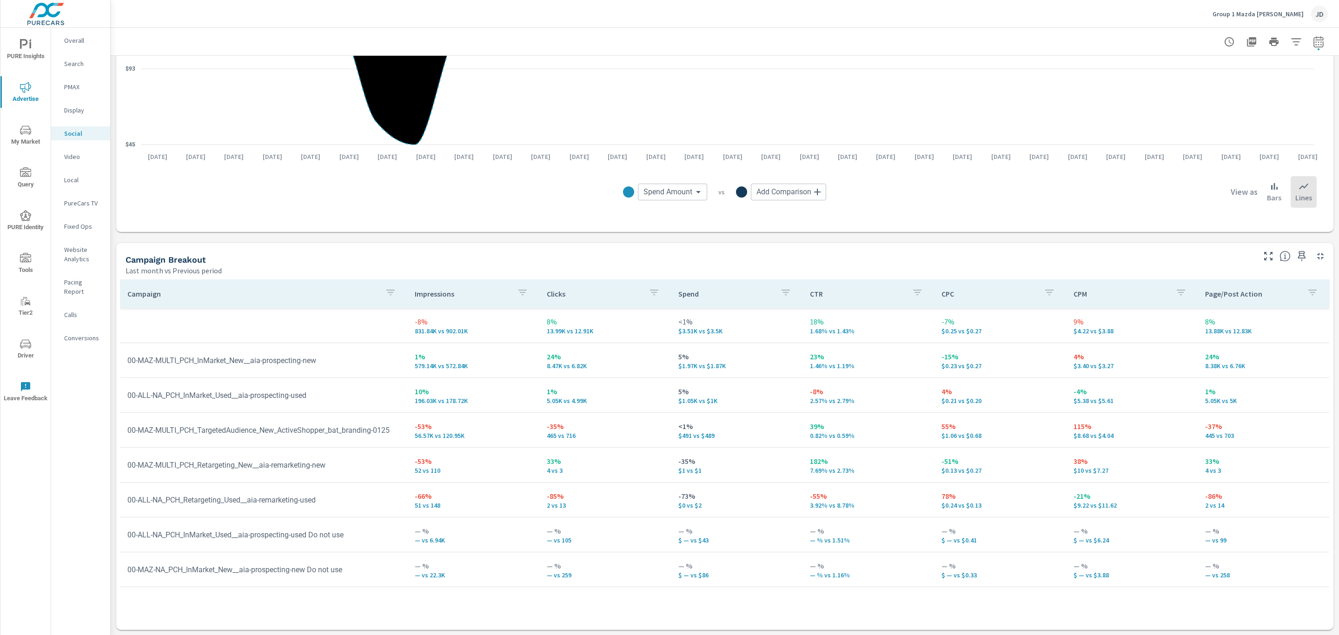
click at [25, 137] on span "My Market" at bounding box center [25, 136] width 45 height 23
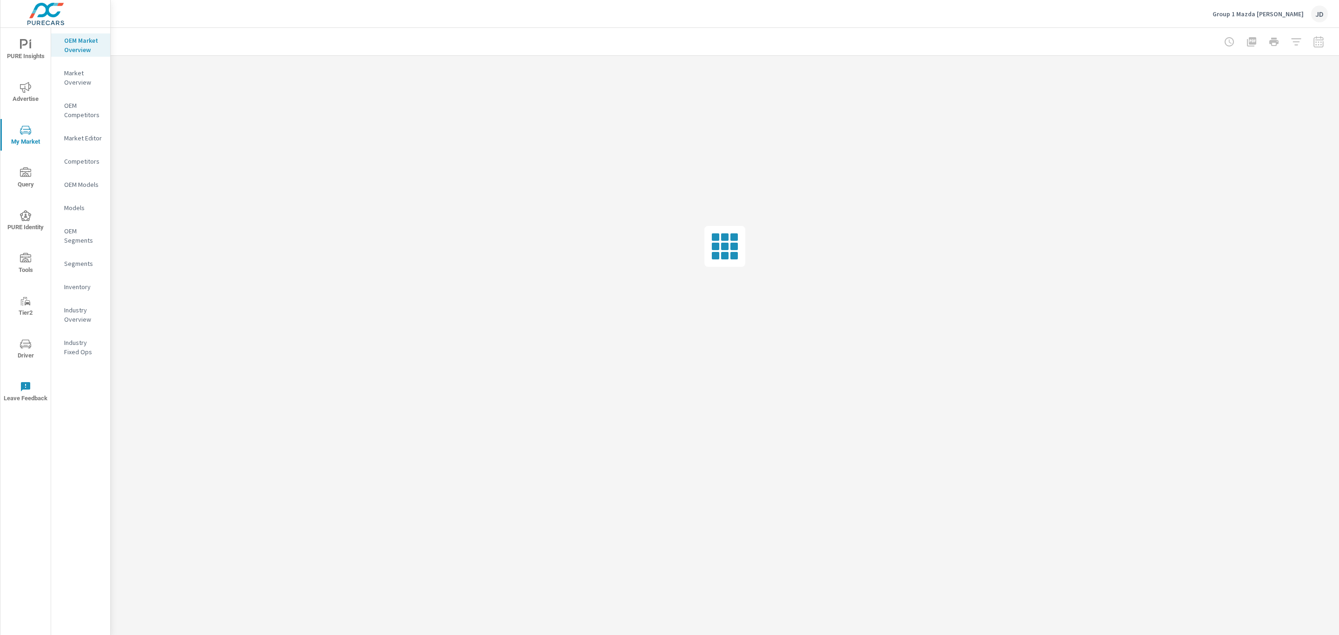
click at [73, 283] on p "Inventory" at bounding box center [83, 286] width 39 height 9
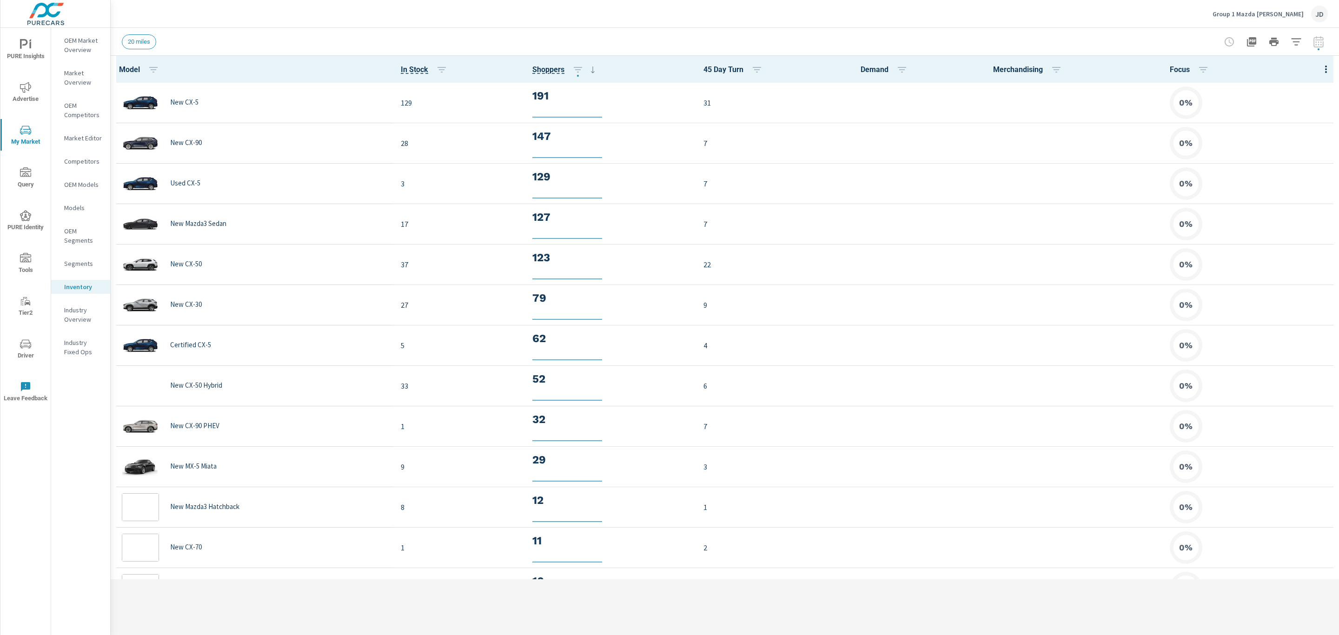
scroll to position [0, 0]
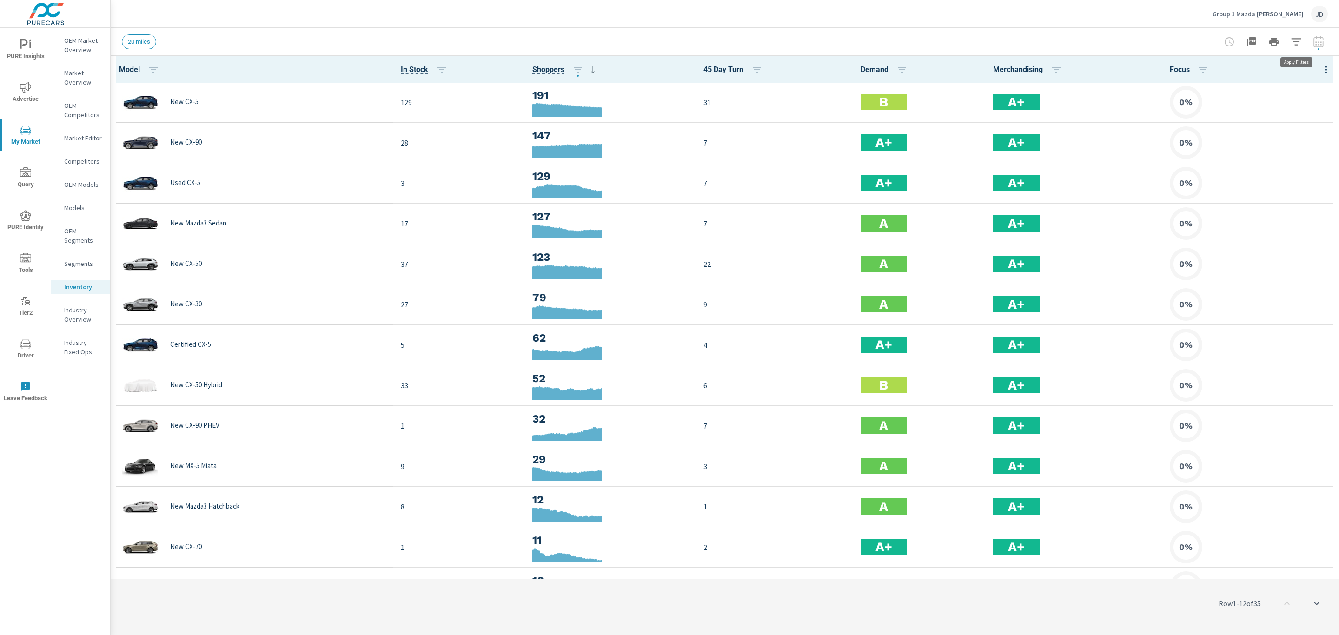
click at [1293, 44] on icon "button" at bounding box center [1296, 41] width 11 height 11
click at [1247, 112] on li "Condition" at bounding box center [1234, 117] width 141 height 23
click at [1184, 140] on input "filter options" at bounding box center [1185, 140] width 20 height 20
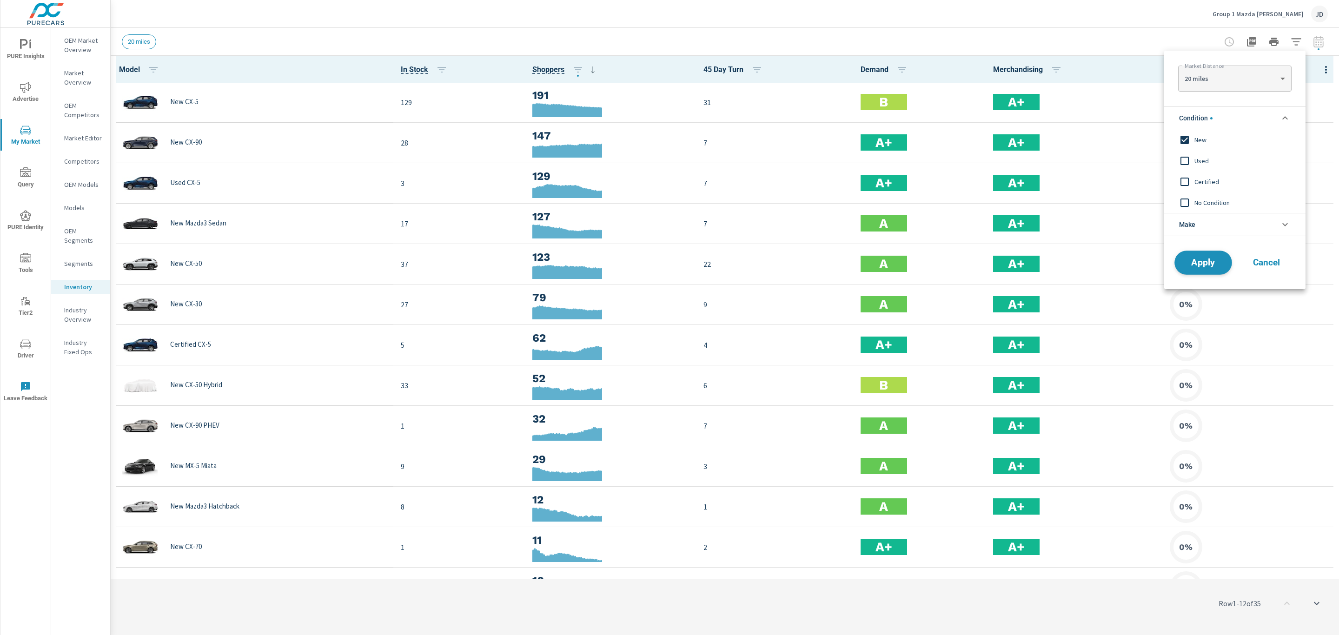
click at [1206, 261] on span "Apply" at bounding box center [1203, 263] width 38 height 9
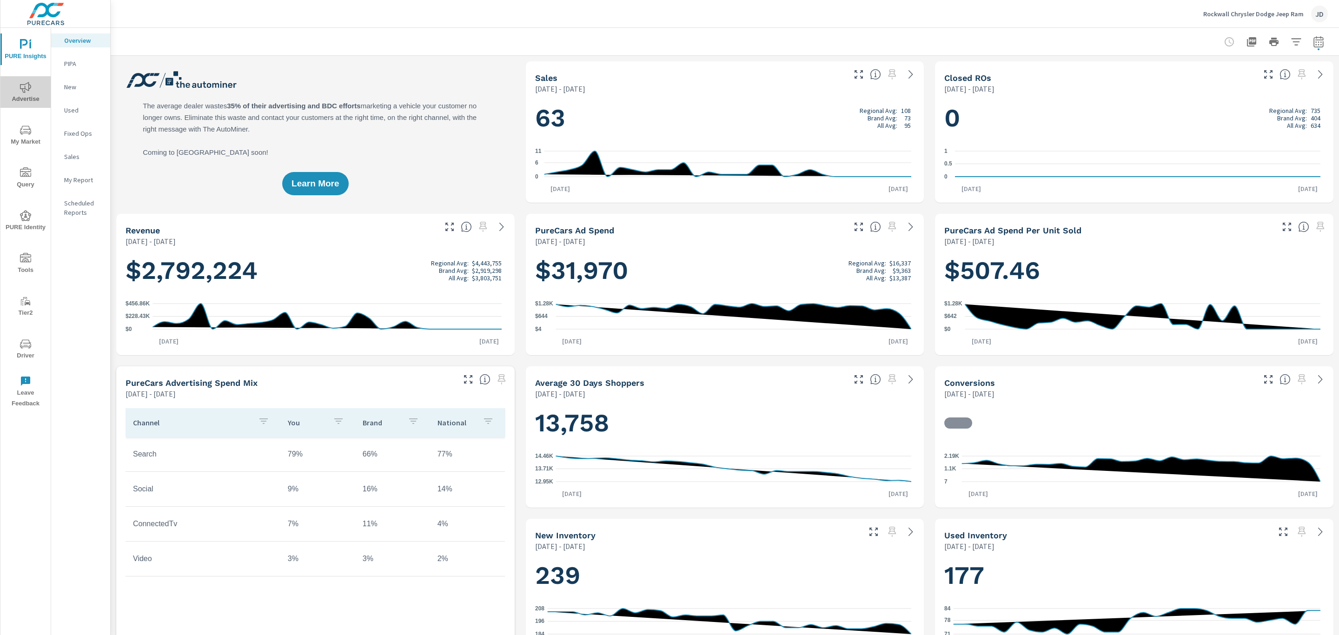
click at [29, 90] on icon "nav menu" at bounding box center [25, 87] width 11 height 11
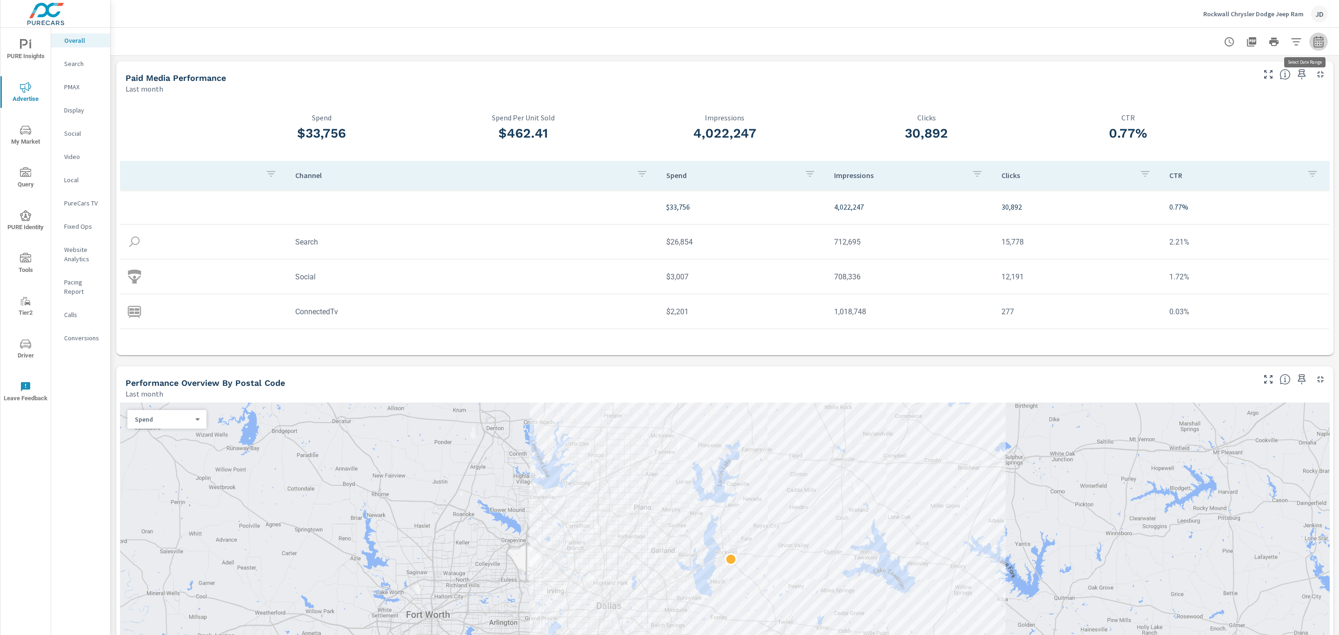
click at [1313, 42] on icon "button" at bounding box center [1318, 41] width 11 height 11
select select "Last month"
click at [1226, 102] on p "+ Add comparison" at bounding box center [1242, 104] width 119 height 11
click at [1240, 119] on select "Custom Previous period Previous month Previous year" at bounding box center [1233, 121] width 93 height 19
click at [1187, 112] on select "Custom Previous period Previous month Previous year" at bounding box center [1233, 121] width 93 height 19
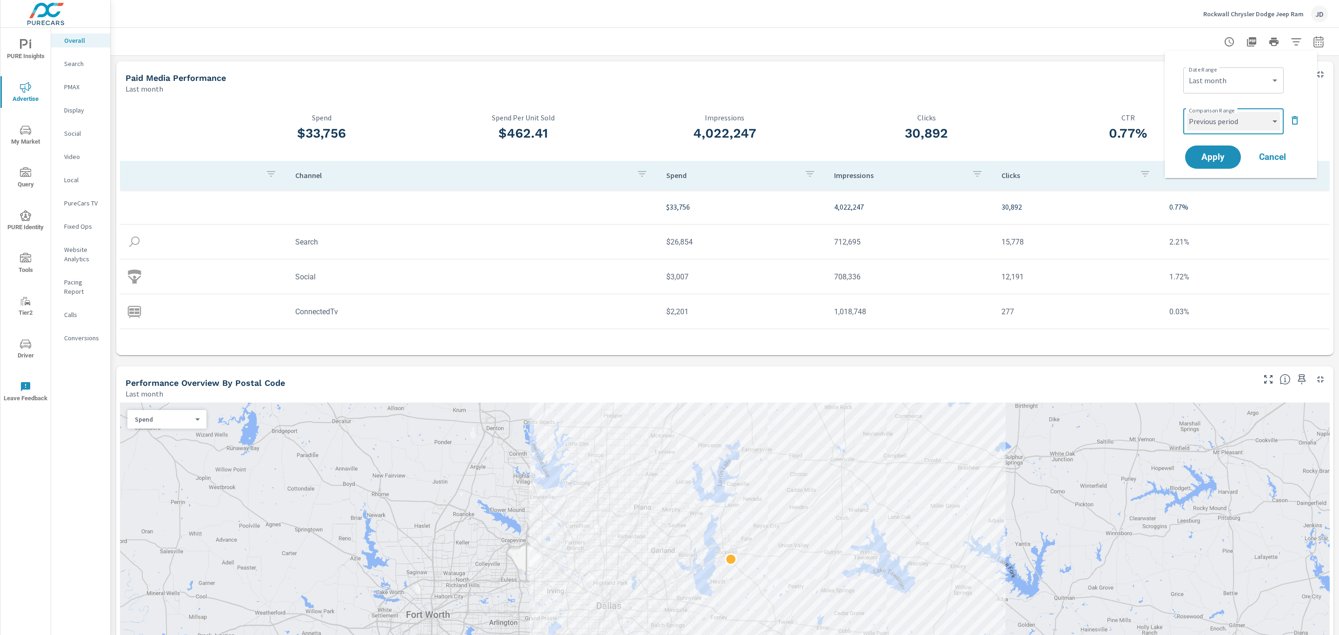
select select "Previous month"
click at [1220, 158] on span "Apply" at bounding box center [1213, 157] width 38 height 9
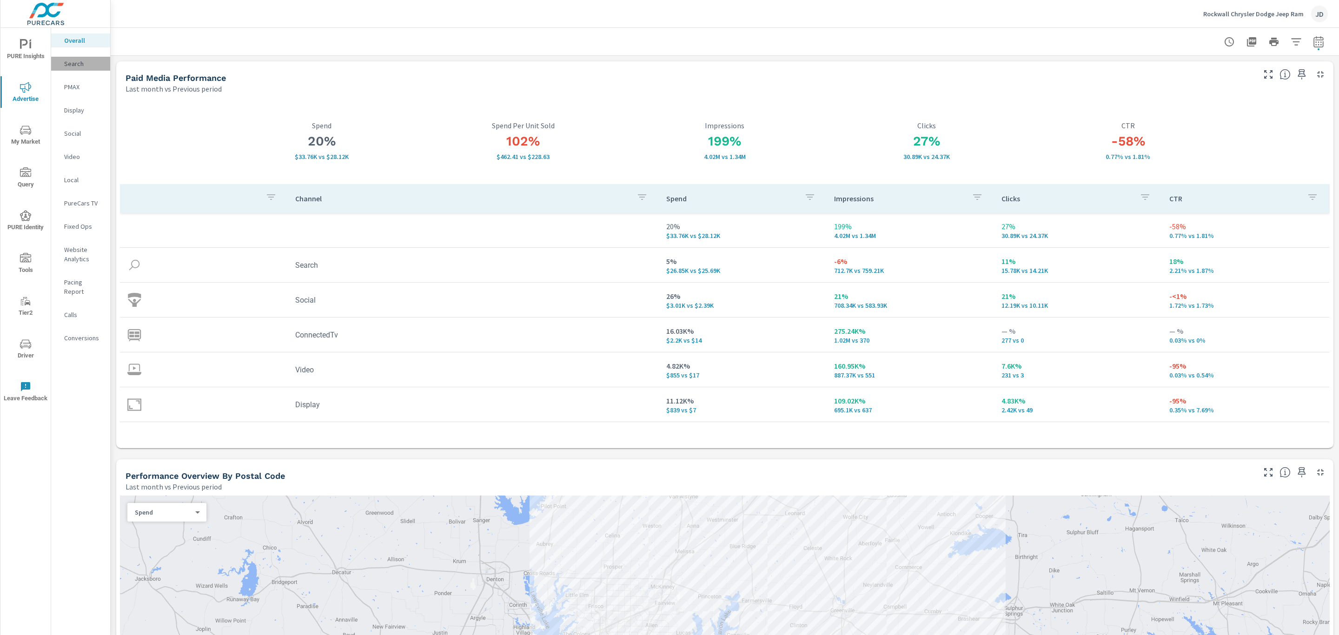
click at [80, 63] on p "Search" at bounding box center [83, 63] width 39 height 9
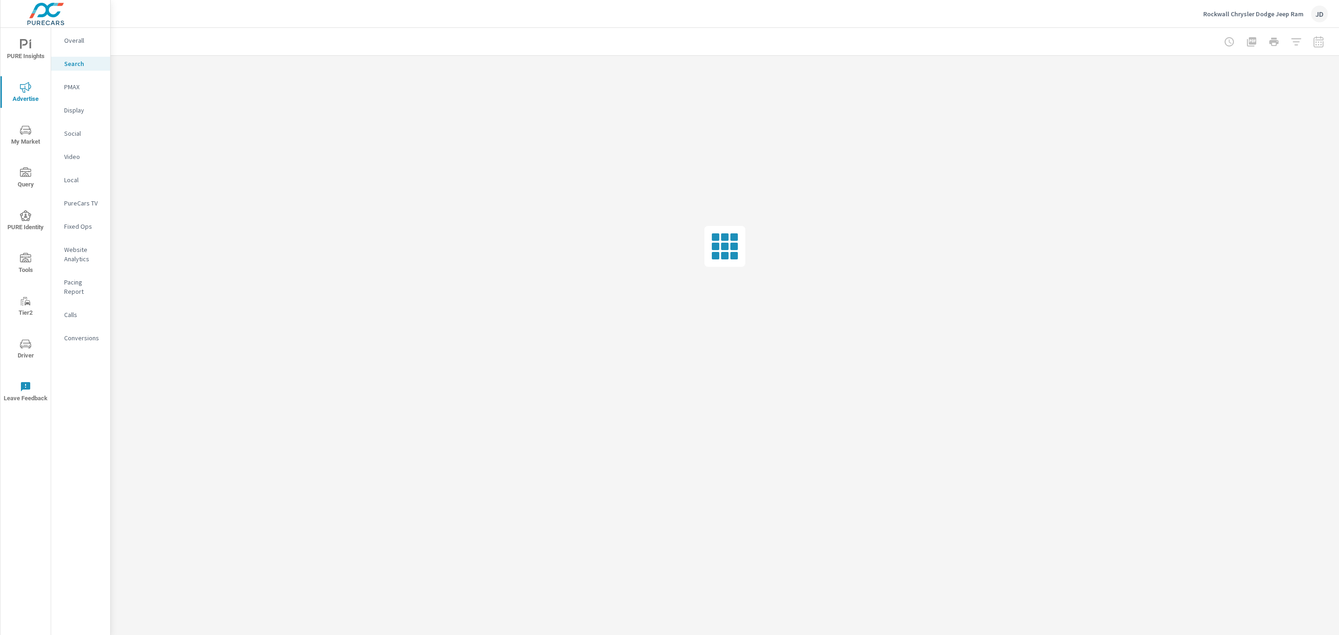
click at [71, 43] on p "Overall" at bounding box center [83, 40] width 39 height 9
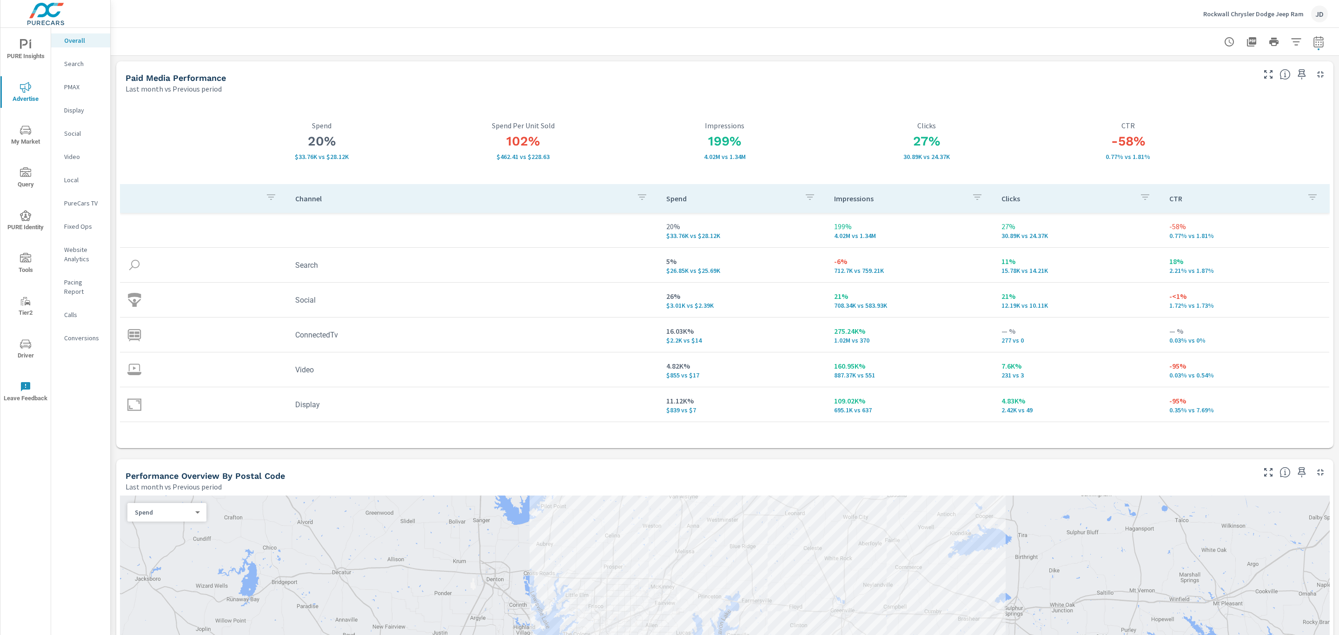
click at [1257, 67] on div at bounding box center [1295, 71] width 76 height 20
click at [1263, 74] on icon "button" at bounding box center [1268, 74] width 11 height 11
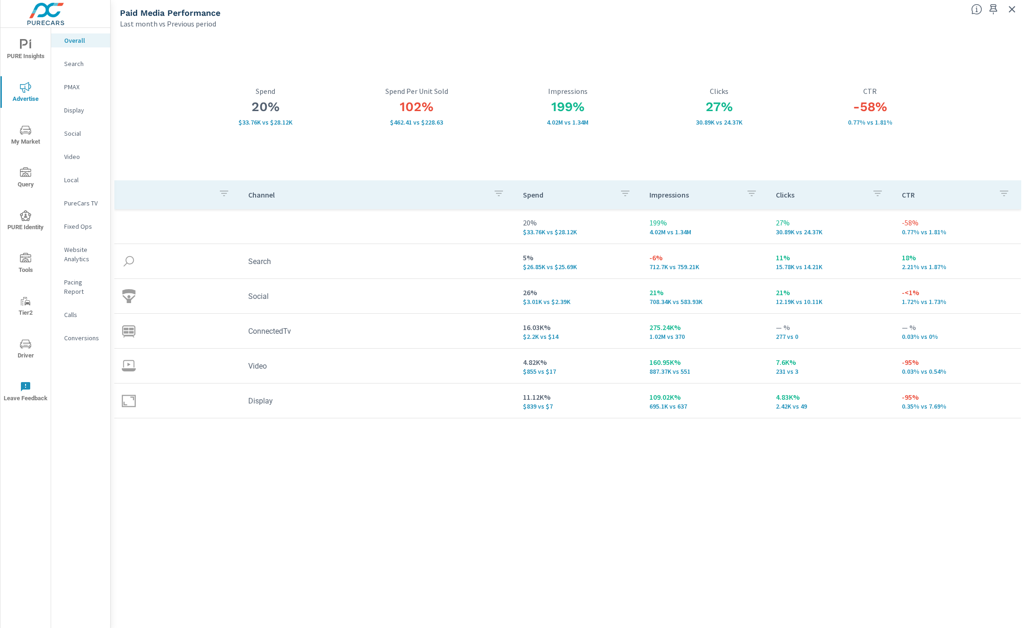
click at [288, 490] on div "Channel Spend Impressions Clicks CTR 20% $33.76K vs $28.12K 199% 4.02M vs 1.34M…" at bounding box center [567, 395] width 907 height 430
click at [73, 63] on p "Search" at bounding box center [83, 63] width 39 height 9
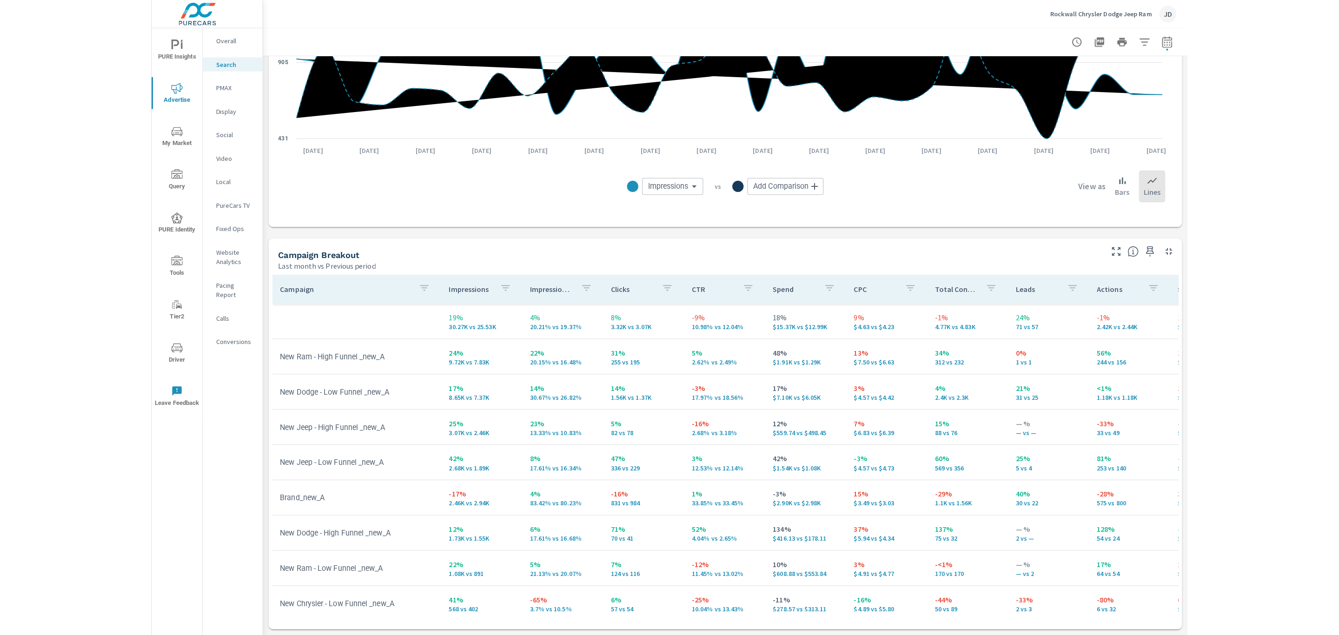
scroll to position [714, 0]
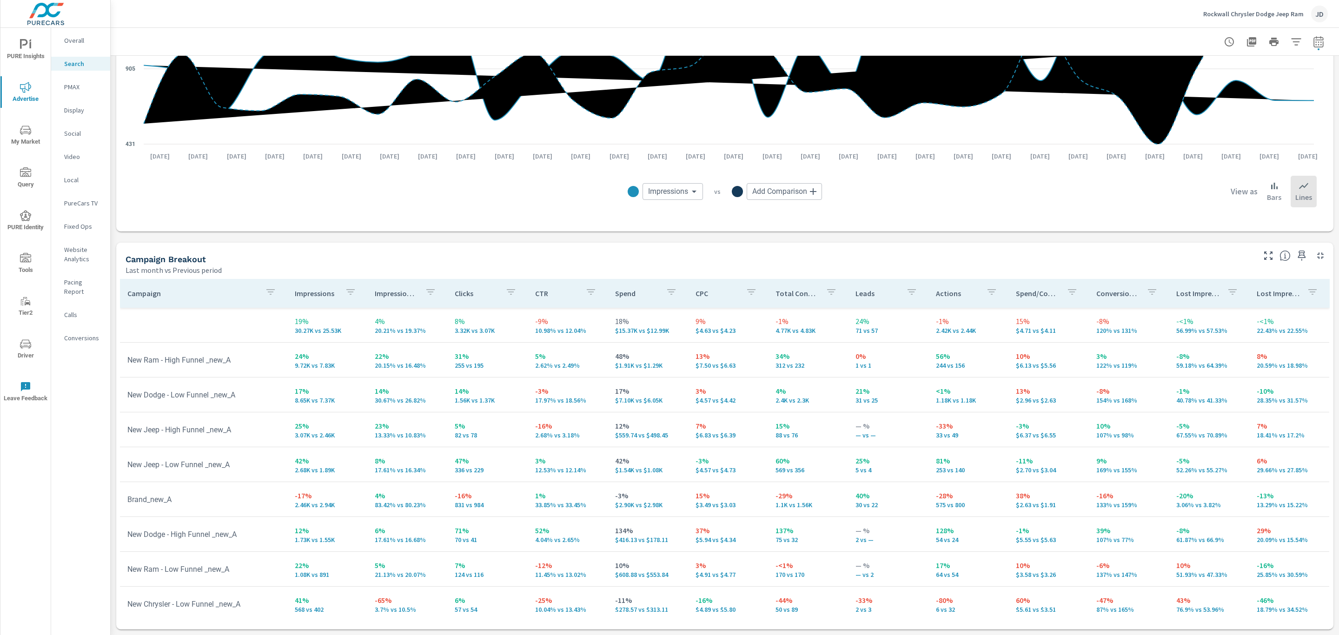
click at [27, 132] on icon "nav menu" at bounding box center [25, 130] width 11 height 11
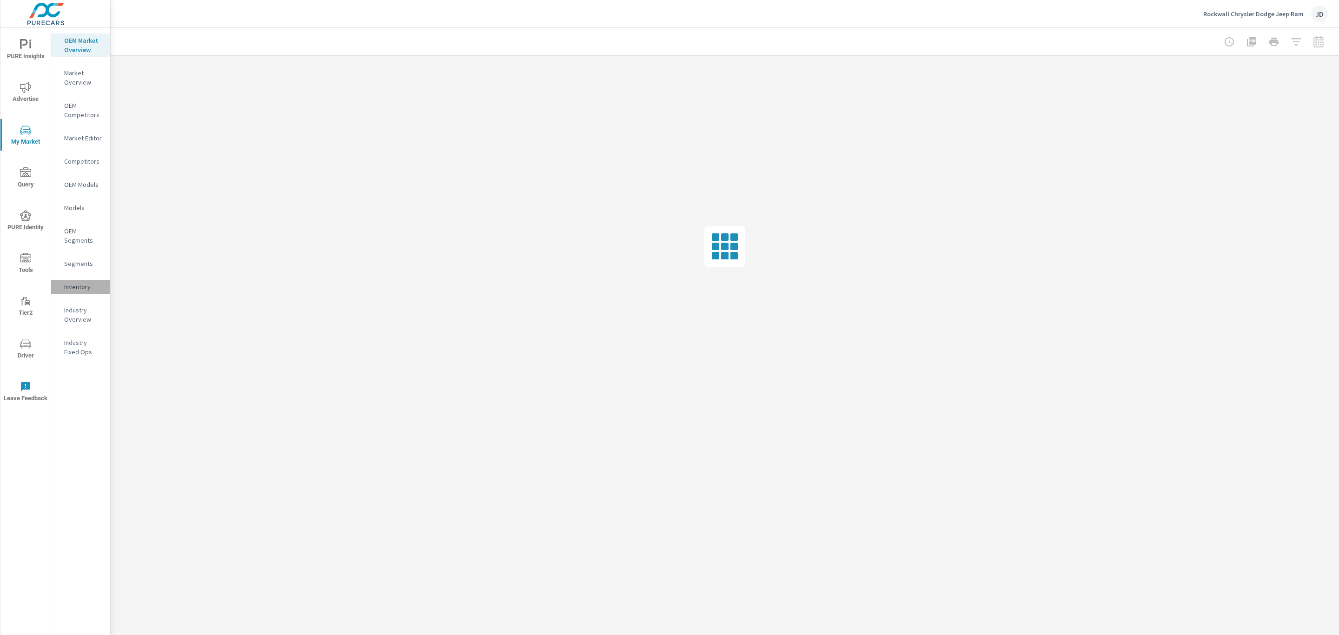
click at [82, 285] on p "Inventory" at bounding box center [83, 286] width 39 height 9
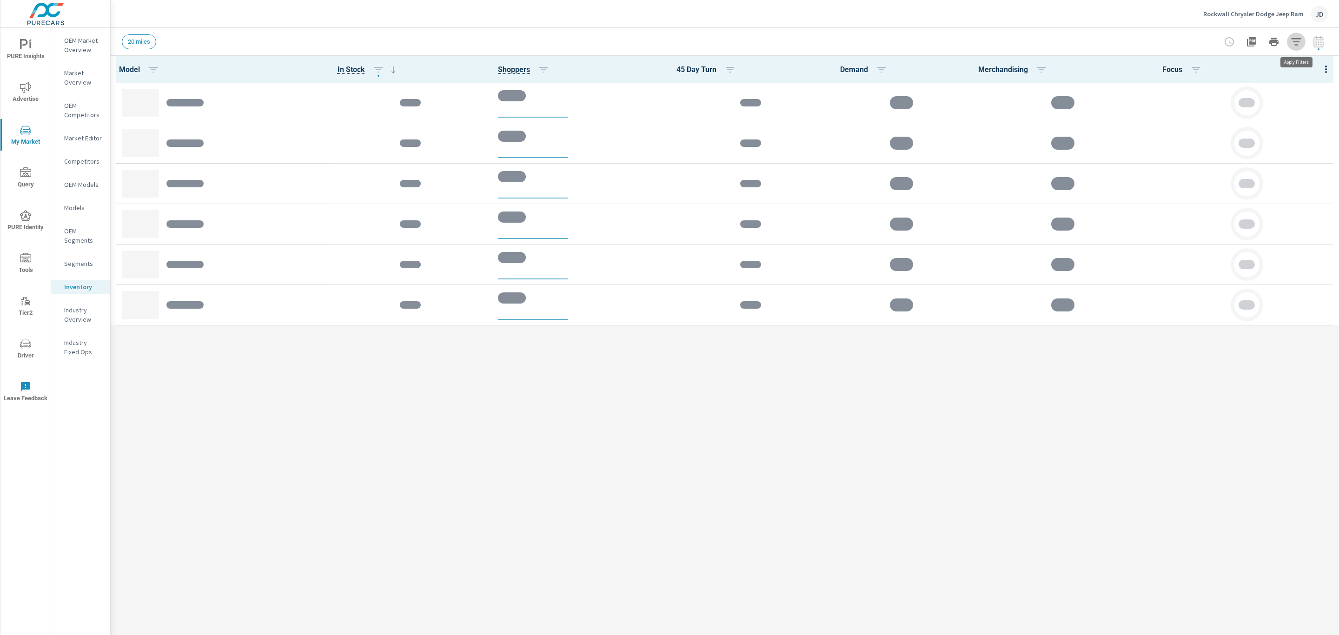
click at [1298, 44] on icon "button" at bounding box center [1296, 41] width 11 height 11
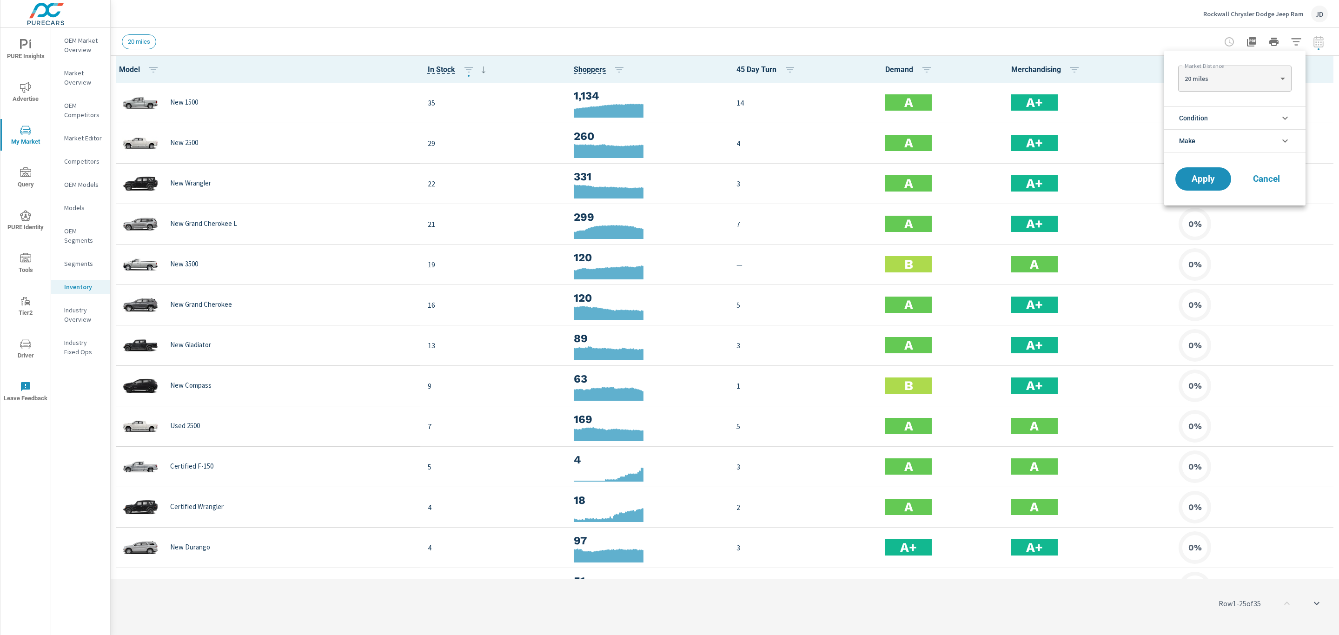
click at [1227, 120] on li "Condition" at bounding box center [1234, 117] width 141 height 23
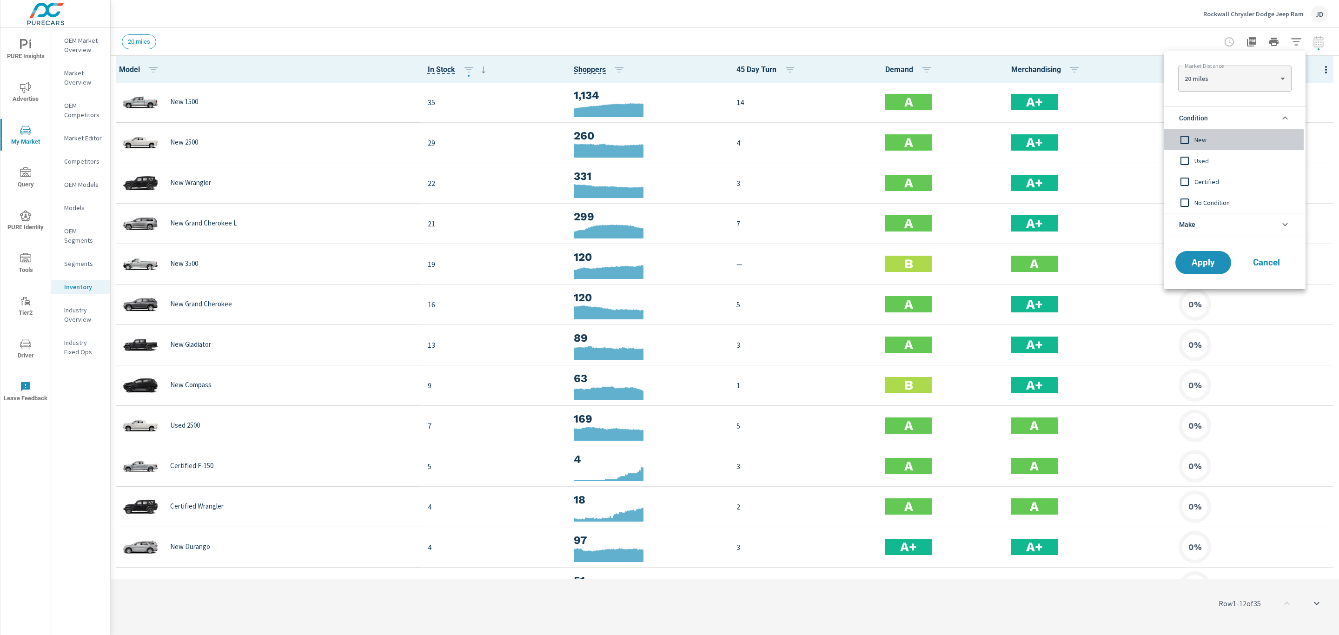
click at [1188, 137] on input "filter options" at bounding box center [1185, 140] width 20 height 20
click at [1215, 254] on button "Apply" at bounding box center [1203, 263] width 58 height 24
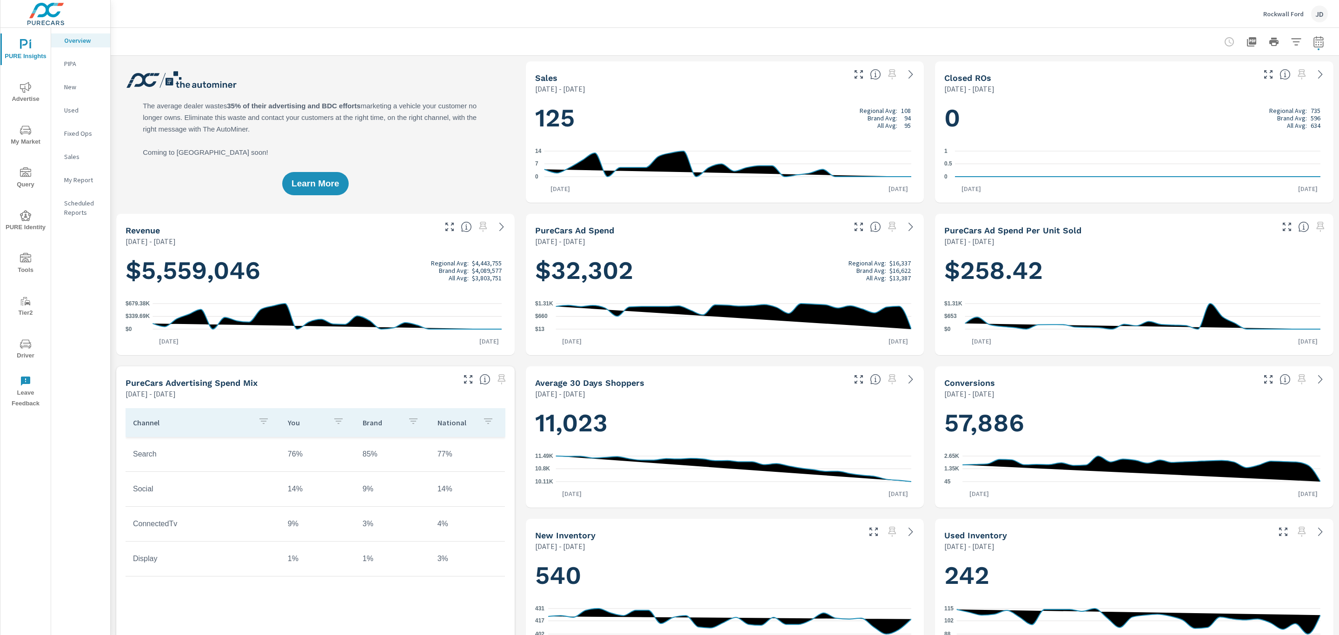
click at [27, 86] on icon "nav menu" at bounding box center [25, 87] width 11 height 11
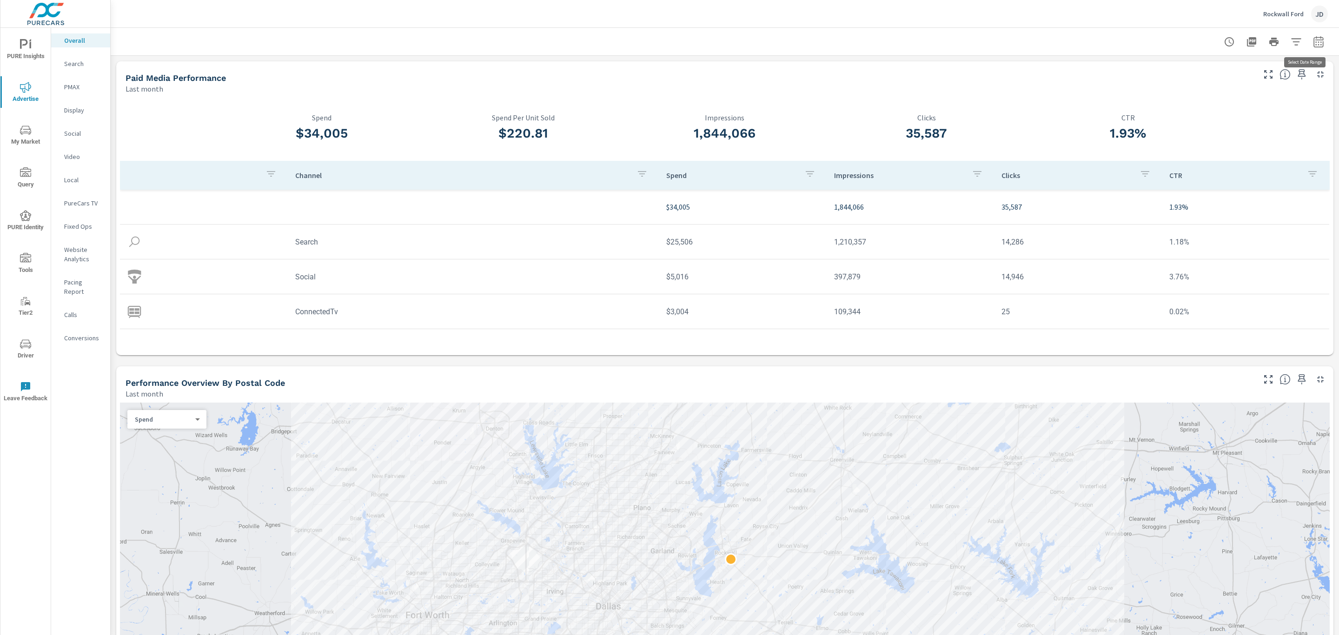
click at [1313, 42] on icon "button" at bounding box center [1318, 41] width 11 height 11
select select "Last month"
click at [1221, 100] on p "+ Add comparison" at bounding box center [1242, 104] width 119 height 11
click at [1222, 118] on select "Custom Previous period Previous month Previous year" at bounding box center [1233, 121] width 93 height 19
click at [1187, 112] on select "Custom Previous period Previous month Previous year" at bounding box center [1233, 121] width 93 height 19
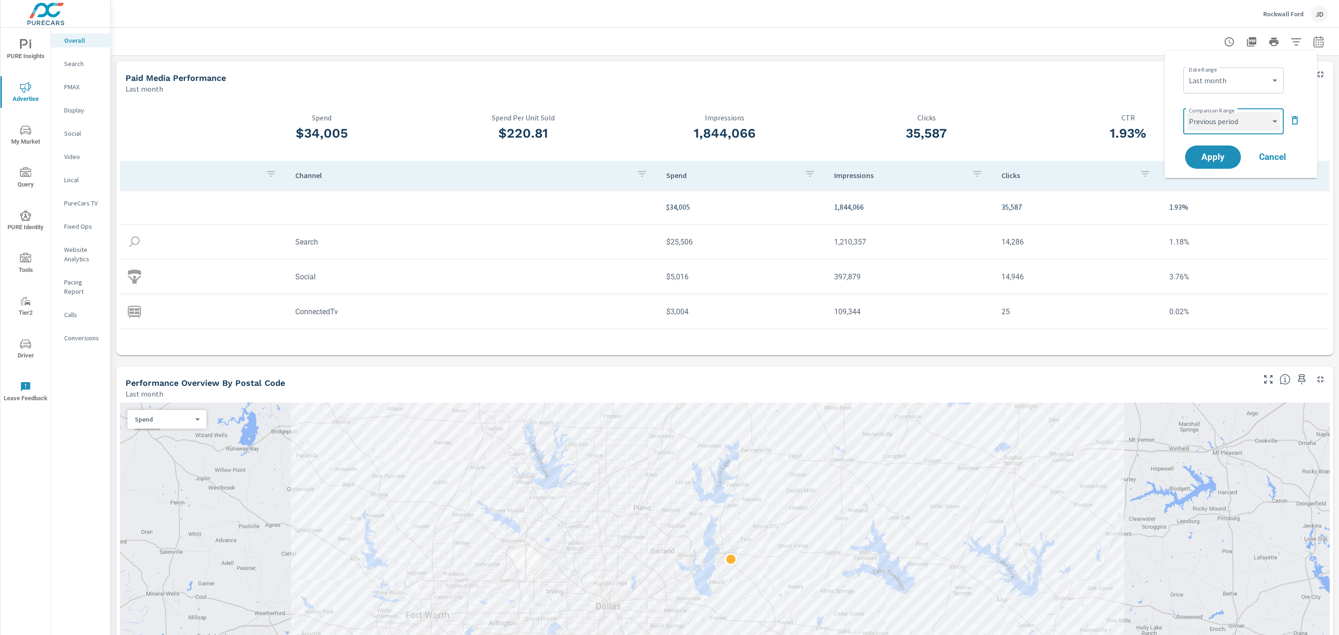
select select "Previous month"
click at [1215, 155] on span "Apply" at bounding box center [1213, 157] width 38 height 9
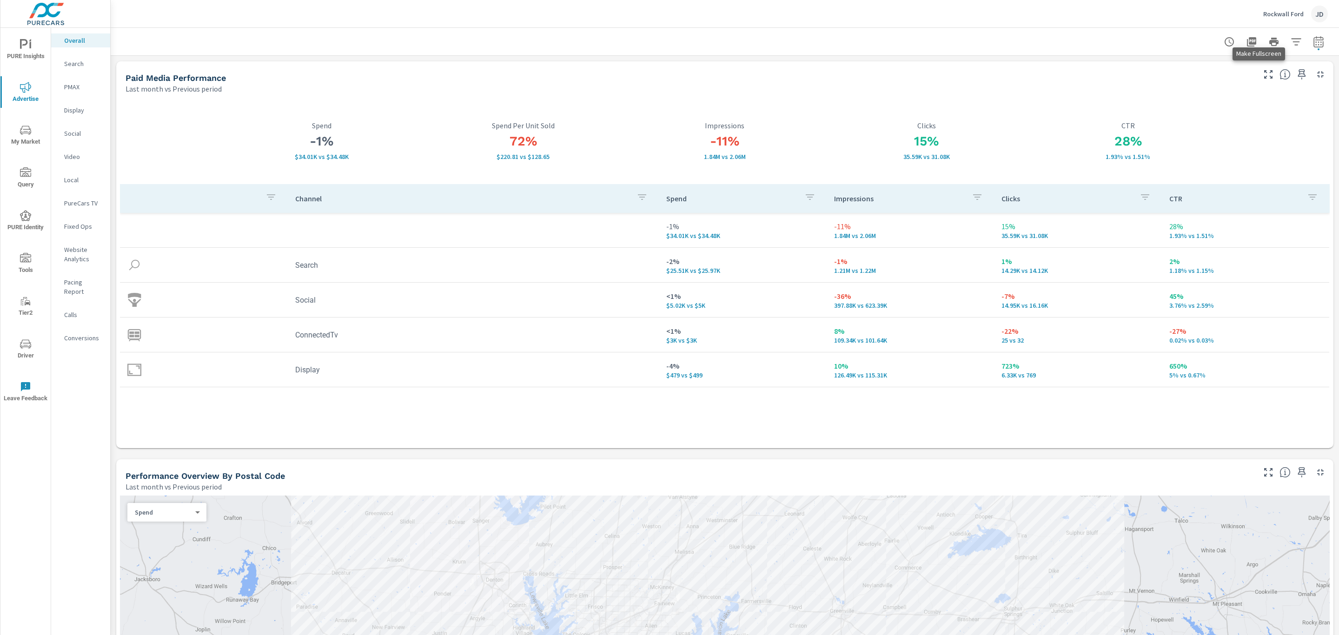
click at [1263, 77] on icon "button" at bounding box center [1268, 74] width 11 height 11
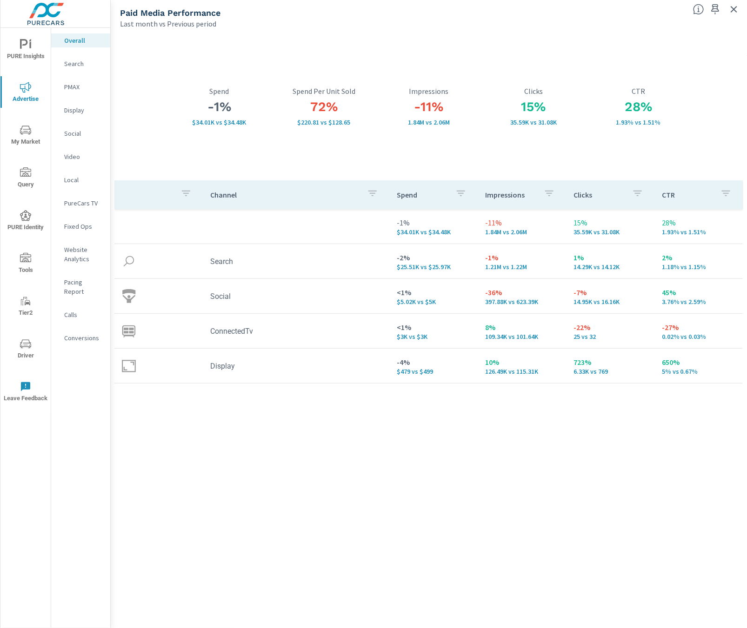
click at [414, 520] on div "Channel Spend Impressions Clicks CTR -1% $34.01K vs $34.48K -11% 1.84M vs 2.06M…" at bounding box center [428, 395] width 629 height 430
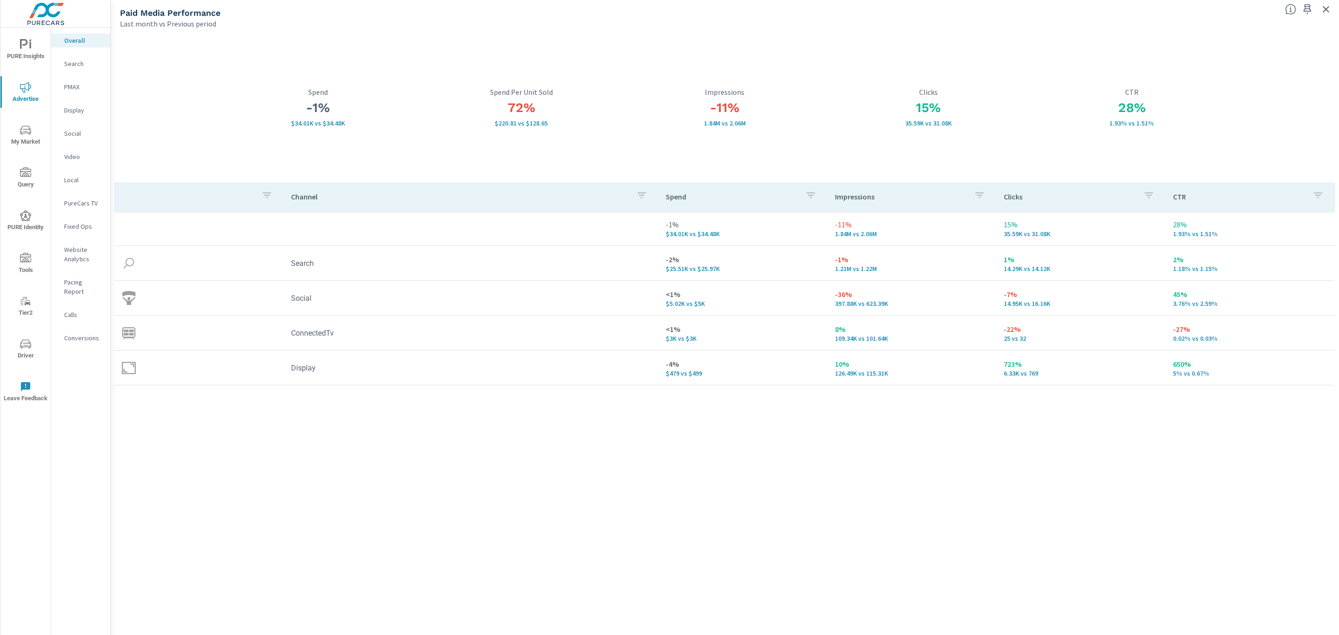
click at [69, 132] on p "Social" at bounding box center [83, 133] width 39 height 9
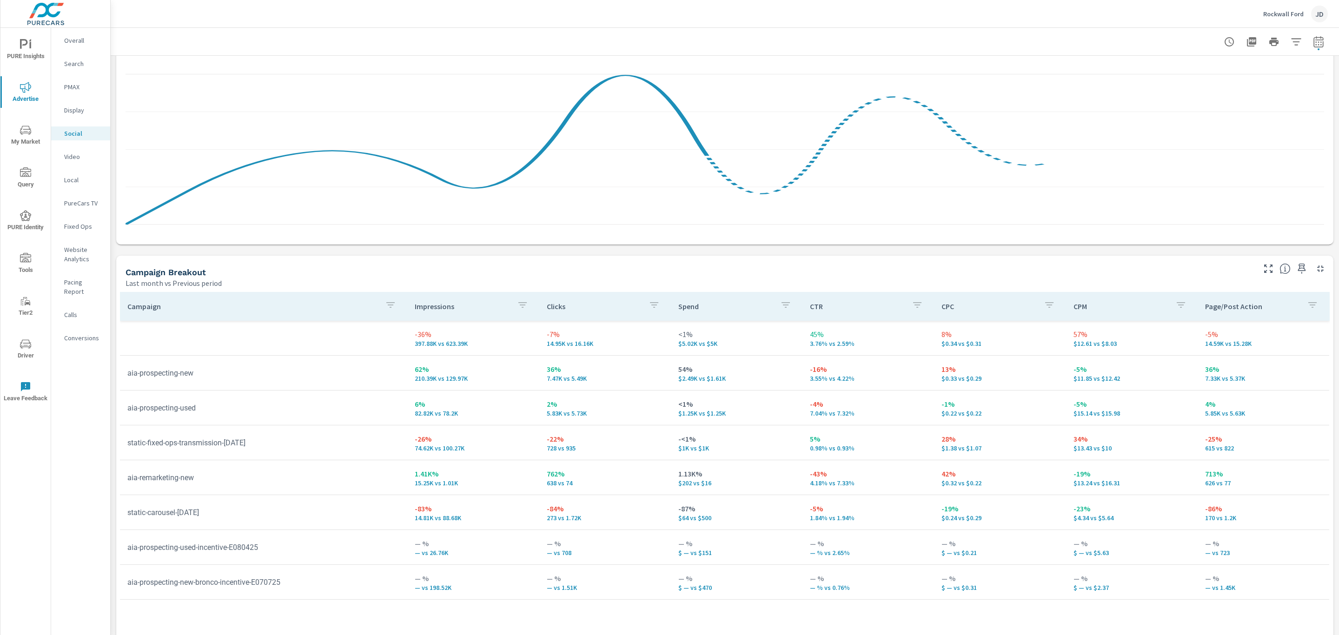
scroll to position [216, 0]
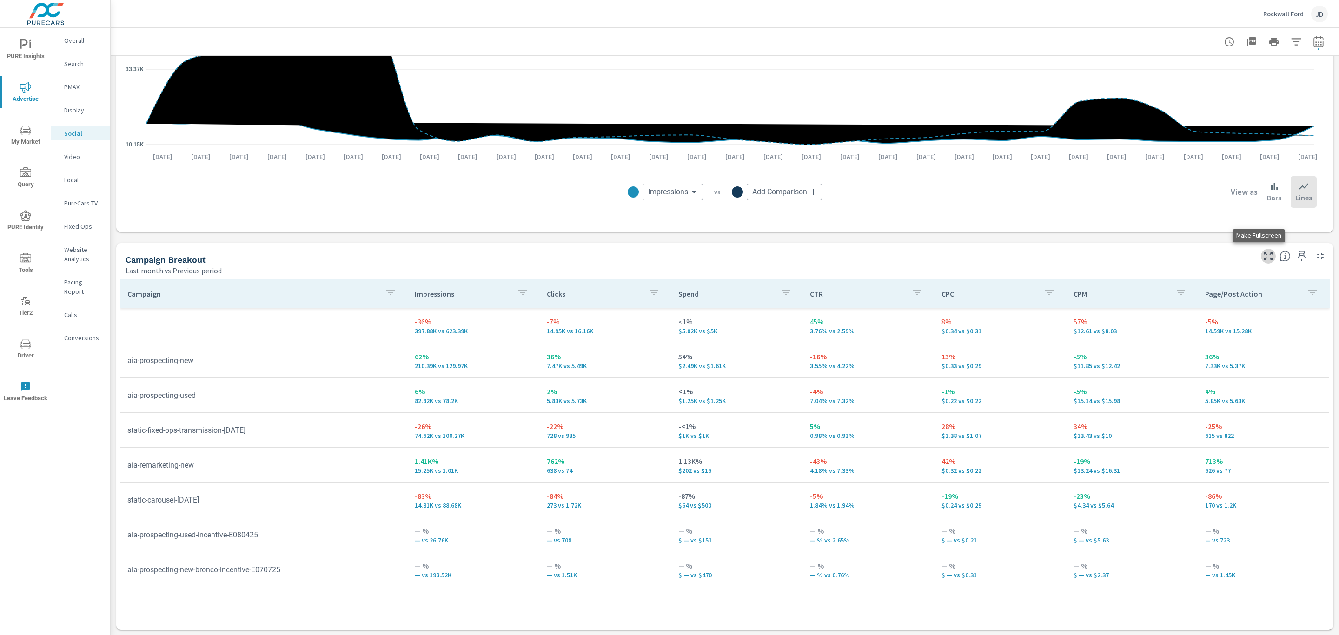
click at [1263, 254] on icon "button" at bounding box center [1268, 256] width 11 height 11
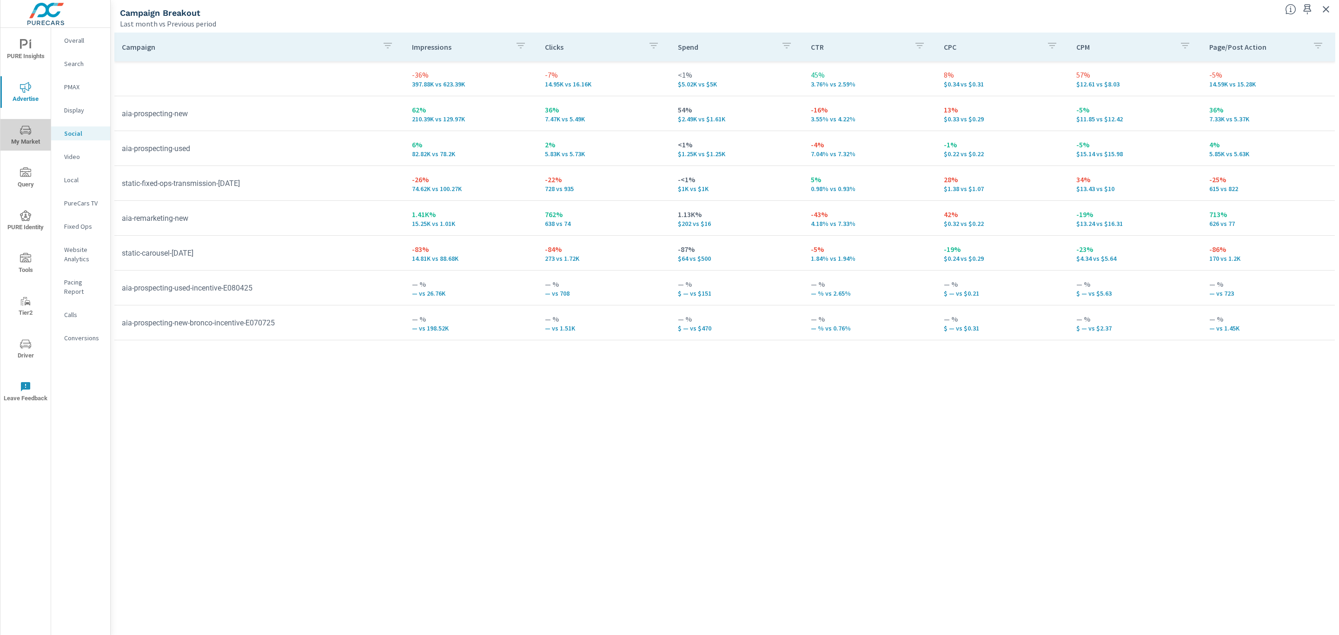
click at [28, 137] on span "My Market" at bounding box center [25, 136] width 45 height 23
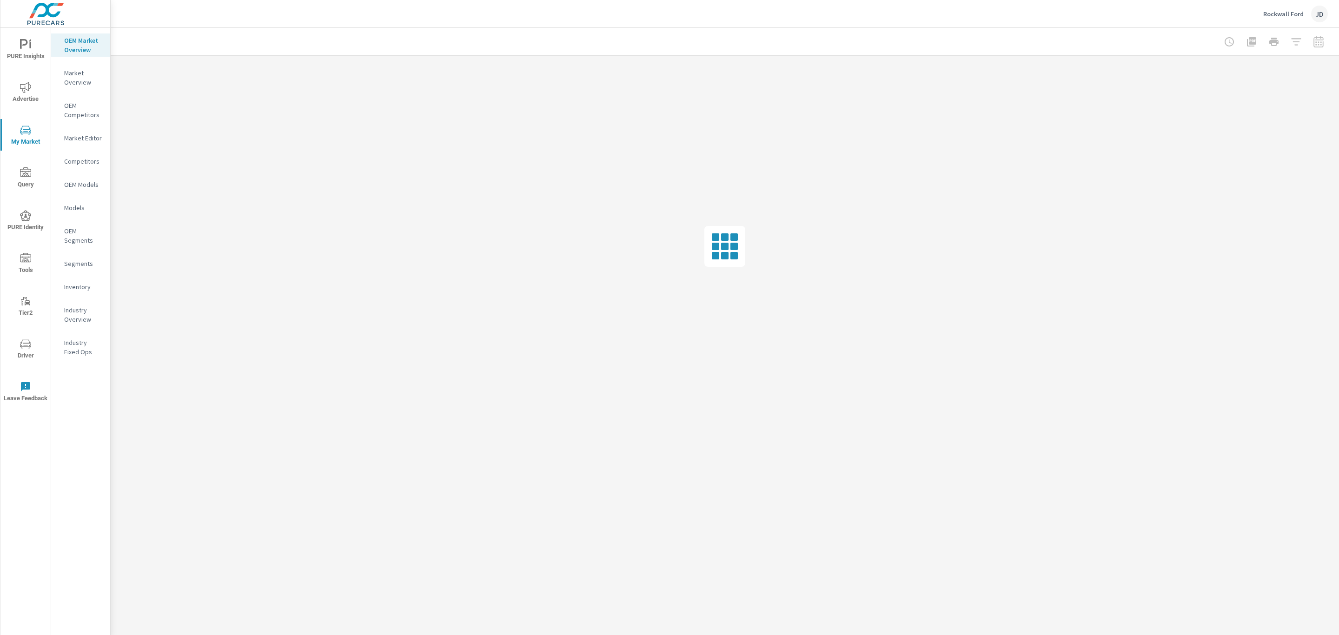
click at [78, 286] on p "Inventory" at bounding box center [83, 286] width 39 height 9
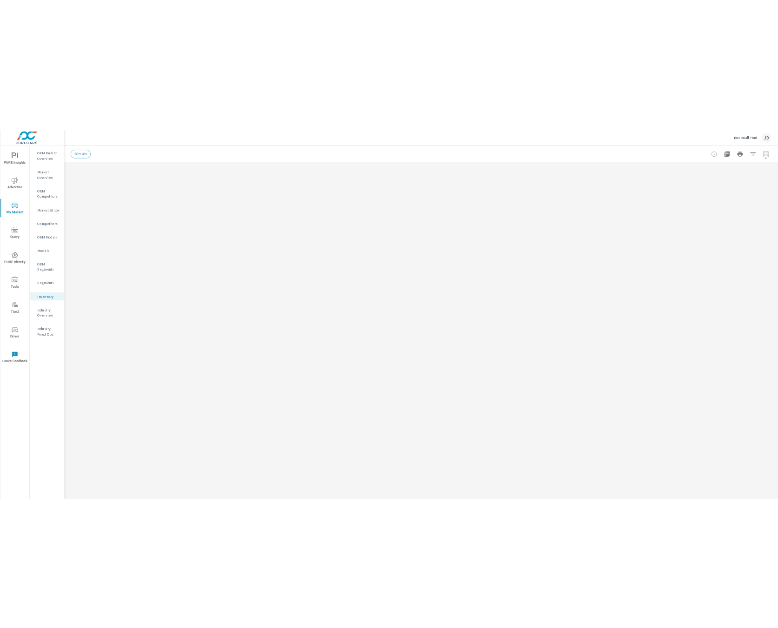
scroll to position [0, 0]
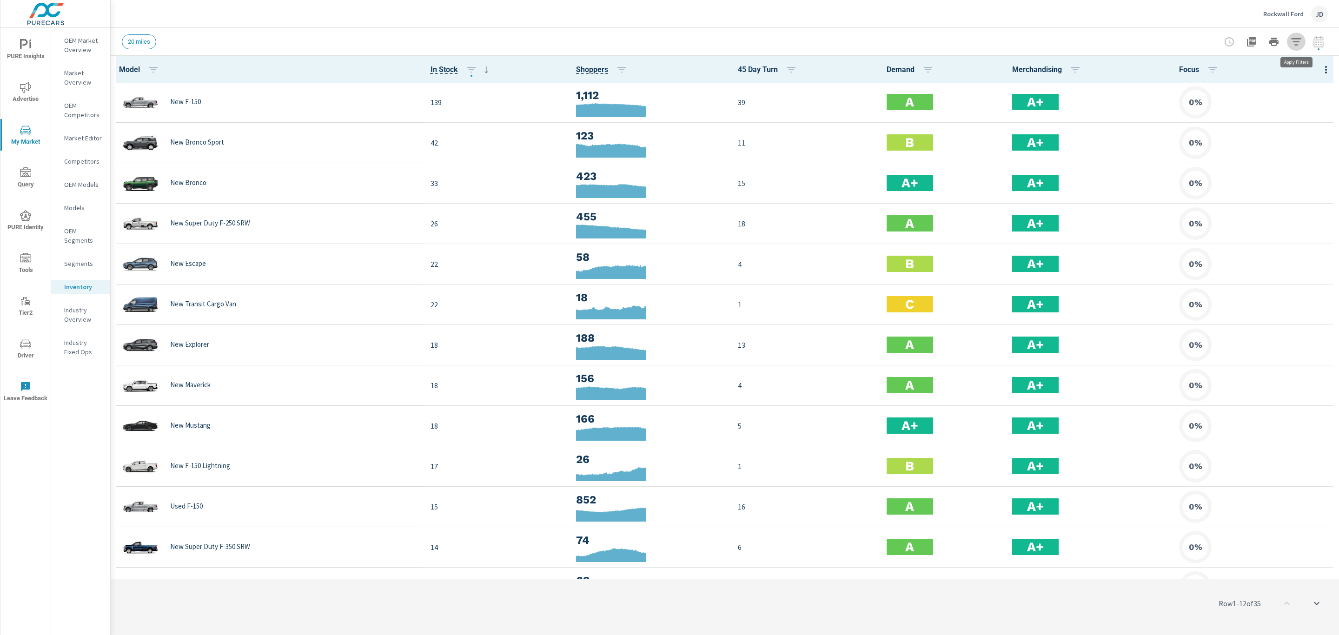
click at [1303, 39] on button "button" at bounding box center [1296, 42] width 19 height 19
click at [1247, 115] on li "Condition" at bounding box center [1234, 117] width 141 height 23
click at [1186, 136] on input "filter options" at bounding box center [1185, 140] width 20 height 20
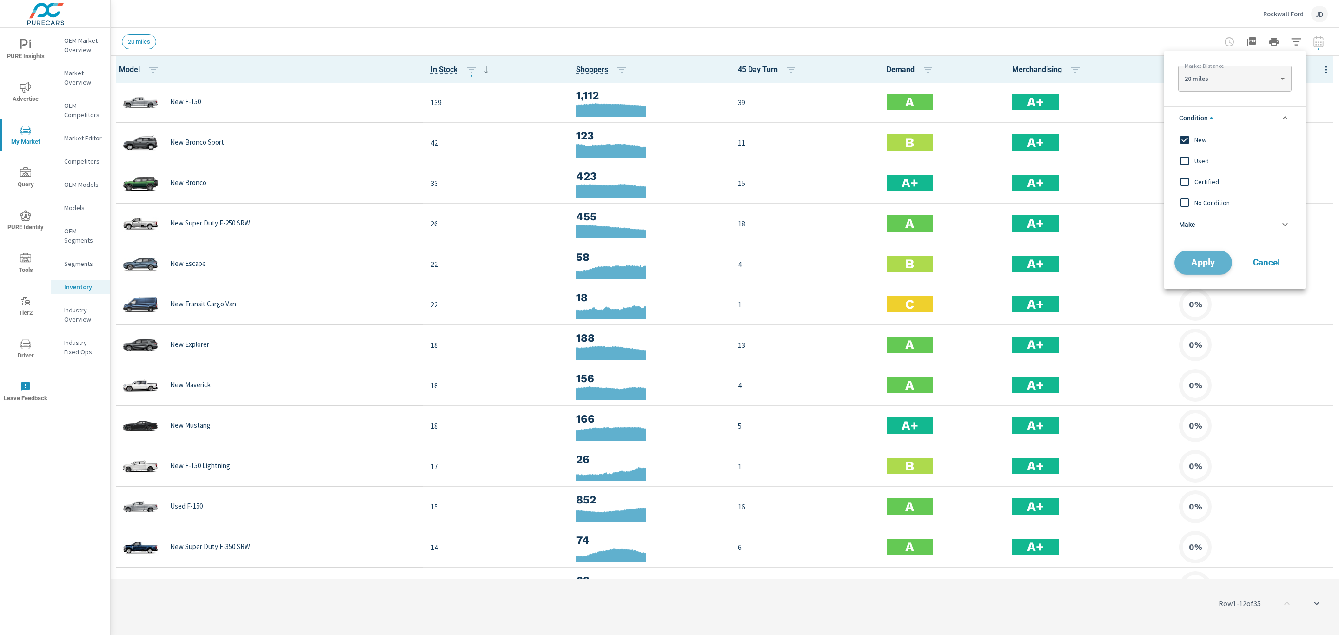
click at [1201, 258] on button "Apply" at bounding box center [1203, 263] width 58 height 24
